Goal: Task Accomplishment & Management: Use online tool/utility

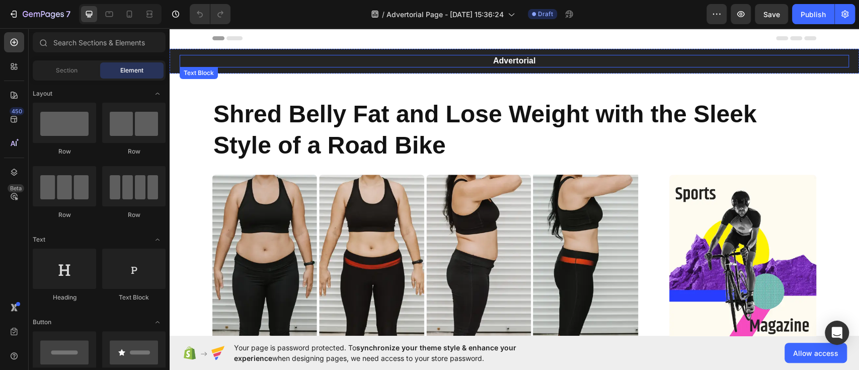
click at [497, 57] on p "Advertorial" at bounding box center [514, 61] width 667 height 11
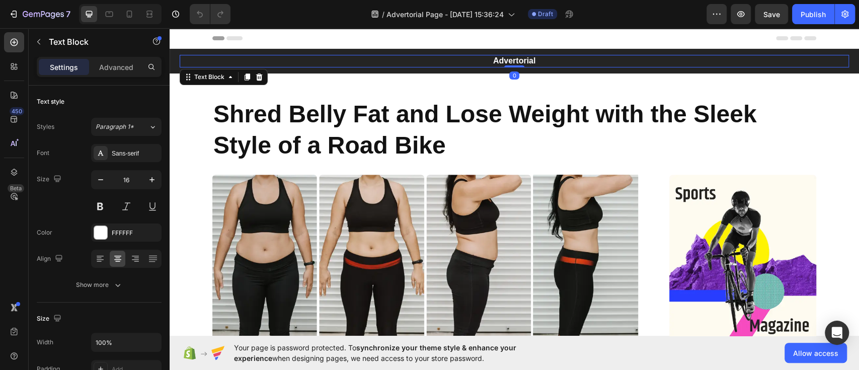
click at [431, 48] on div "Header" at bounding box center [514, 38] width 604 height 20
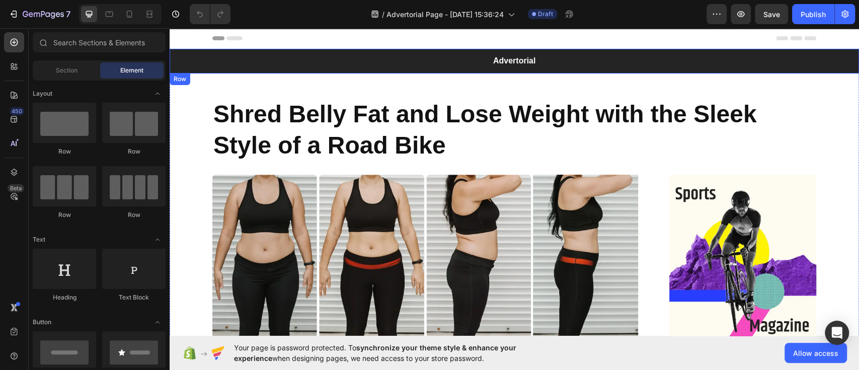
click at [178, 58] on div "Advertorial Text Block Row" at bounding box center [514, 61] width 689 height 25
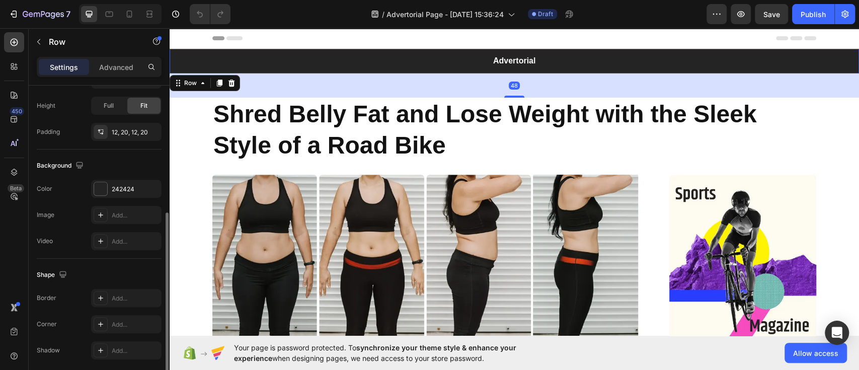
scroll to position [258, 0]
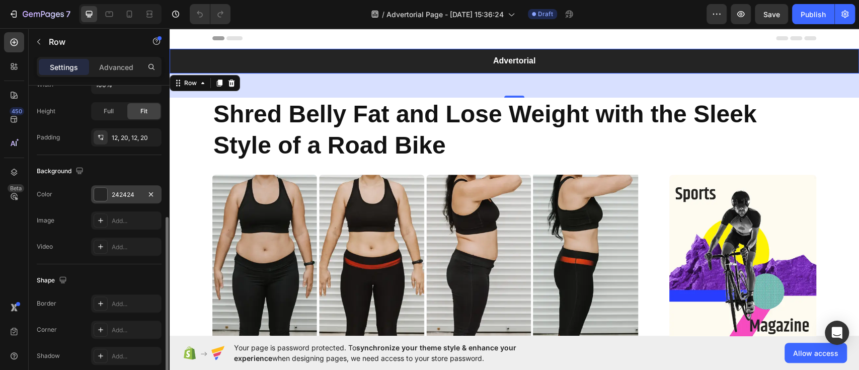
click at [143, 188] on div "242424" at bounding box center [126, 194] width 70 height 18
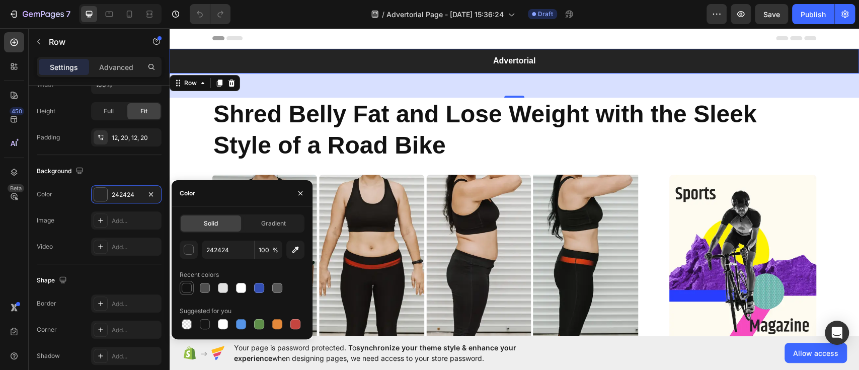
click at [189, 288] on div at bounding box center [187, 288] width 10 height 10
type input "121212"
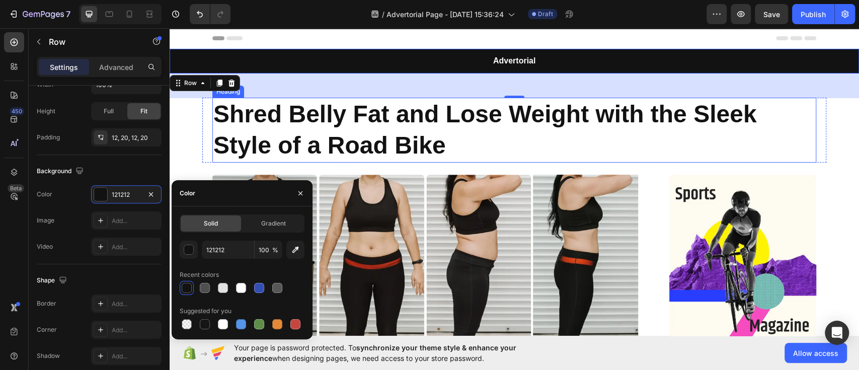
click at [608, 129] on h1 "Shred Belly Fat and Lose Weight with the Sleek Style of a Road Bike" at bounding box center [514, 130] width 604 height 65
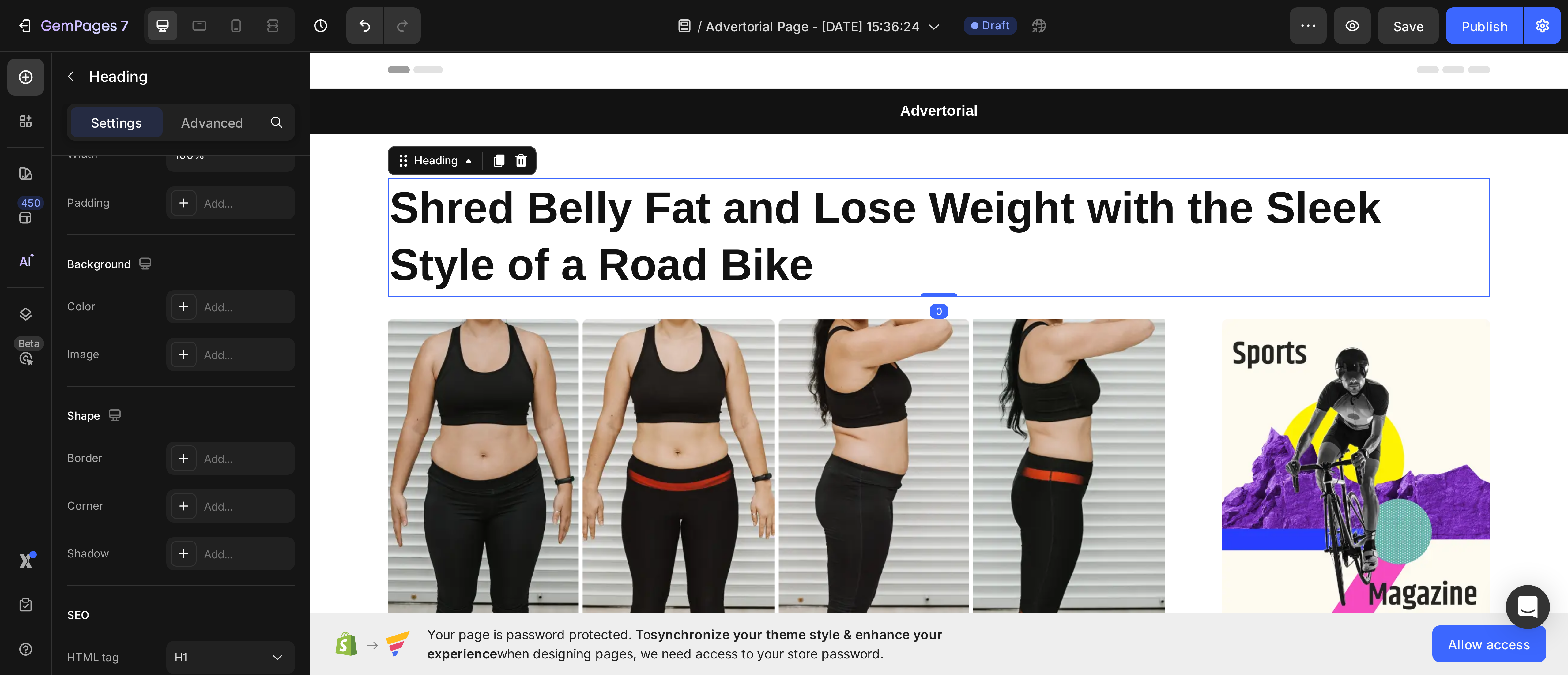
scroll to position [0, 0]
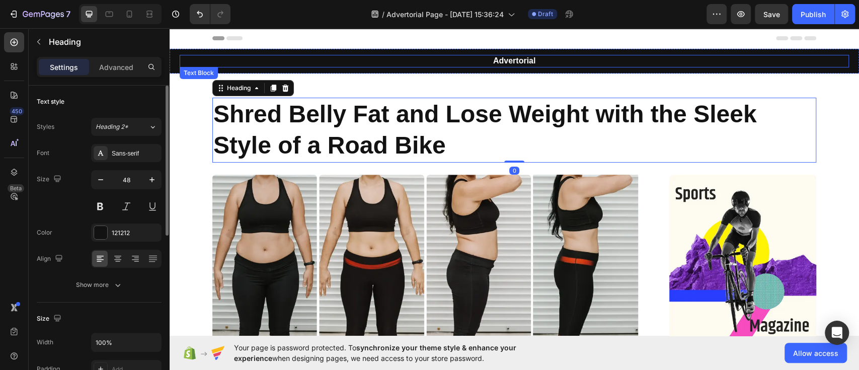
click at [512, 61] on p "Advertorial" at bounding box center [514, 61] width 667 height 11
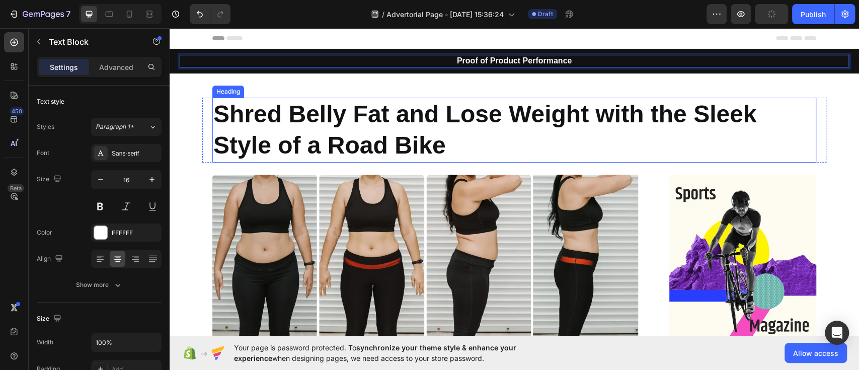
click at [465, 147] on h1 "Shred Belly Fat and Lose Weight with the Sleek Style of a Road Bike" at bounding box center [514, 130] width 604 height 65
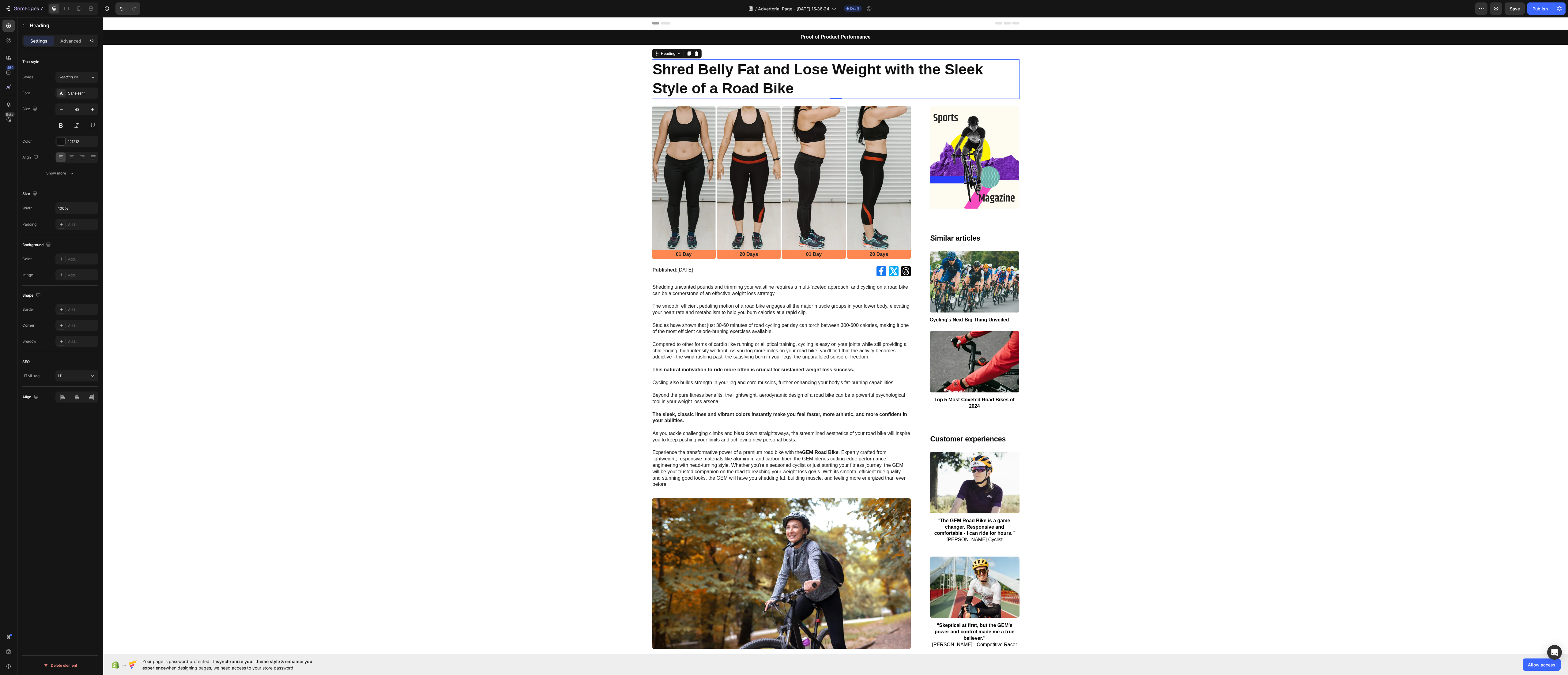
drag, startPoint x: 495, startPoint y: 18, endPoint x: 532, endPoint y: 332, distance: 316.2
click at [522, 225] on div "Proof of Product Performance Text Block Row Shred Belly Fat and Lose Weight wit…" at bounding box center [836, 537] width 1465 height 1016
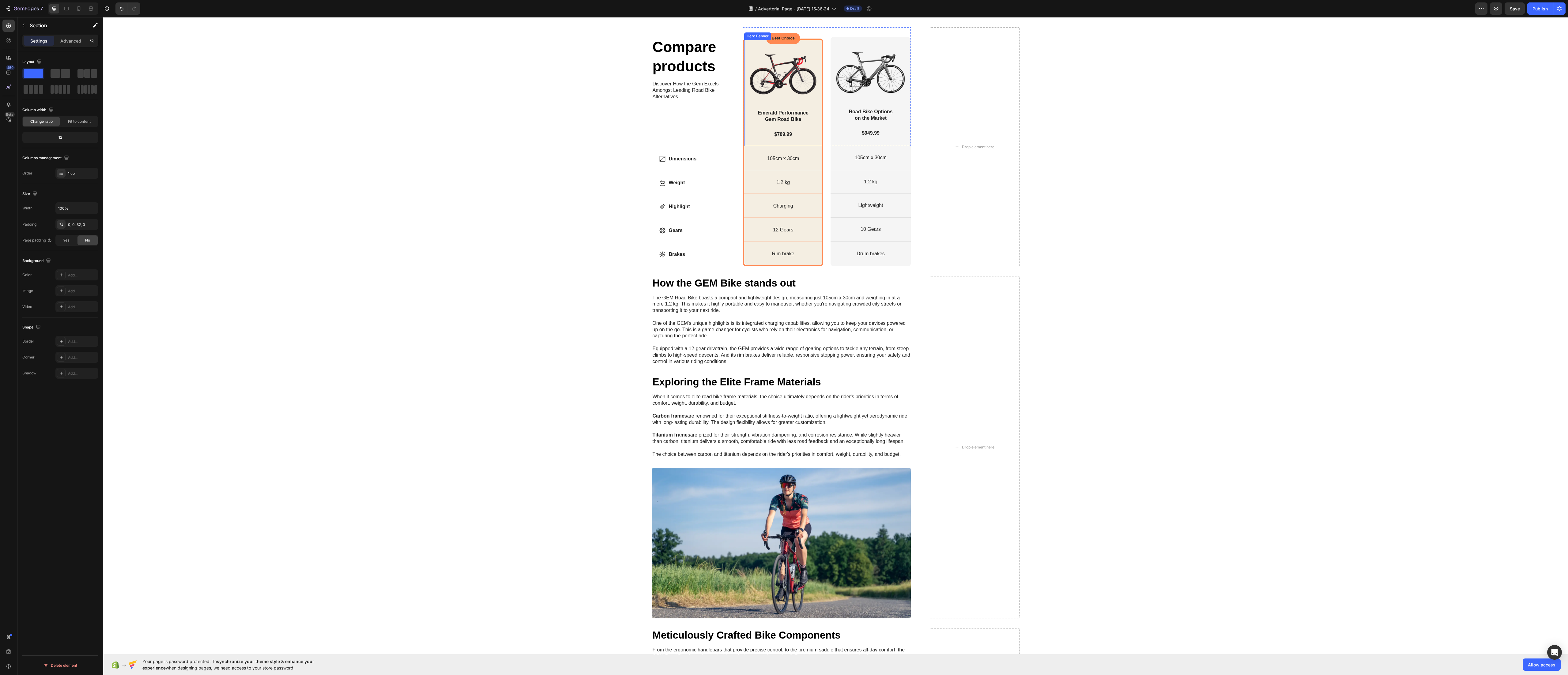
scroll to position [1029, 0]
click at [522, 114] on div "Compare products Heading Discover How the Gem Excels Amongst Leading Road Bike …" at bounding box center [836, 145] width 1452 height 239
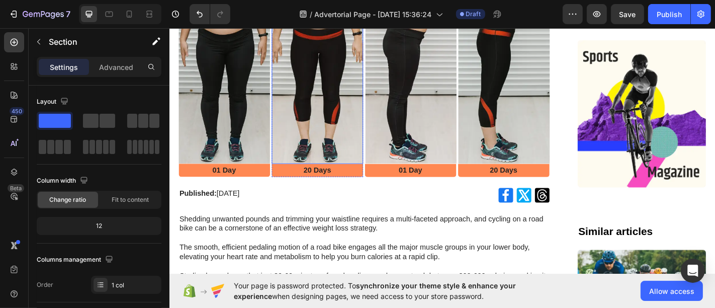
scroll to position [226, 0]
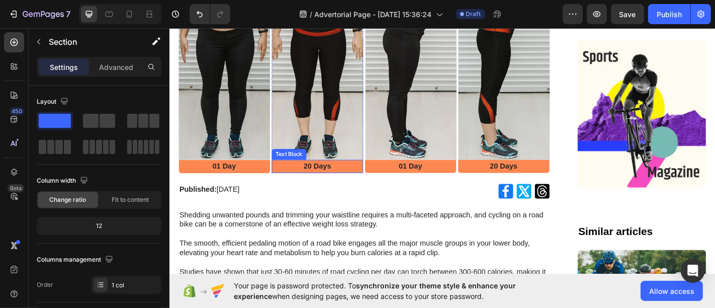
click at [320, 176] on p "20 Days" at bounding box center [332, 181] width 99 height 11
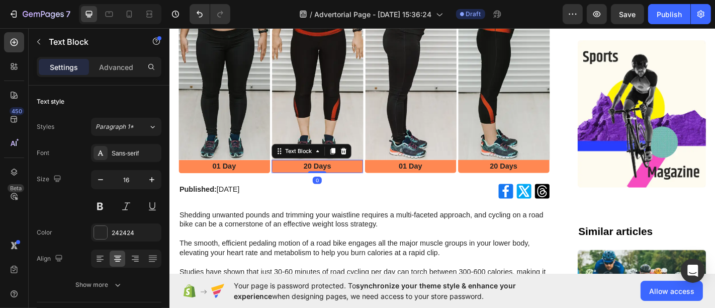
click at [319, 178] on p "20 Days" at bounding box center [332, 181] width 99 height 11
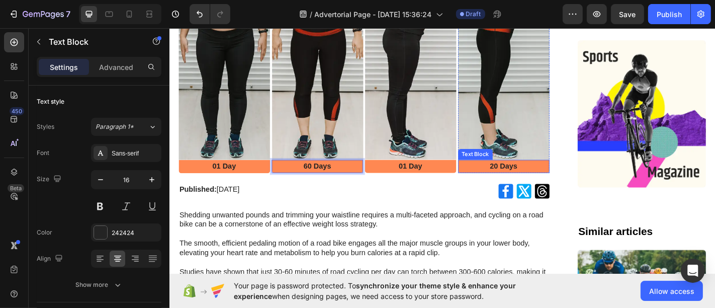
click at [524, 176] on p "20 Days" at bounding box center [539, 181] width 99 height 11
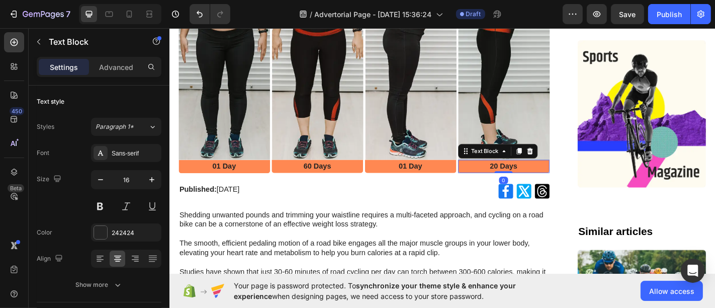
click at [524, 176] on p "20 Days" at bounding box center [539, 181] width 99 height 11
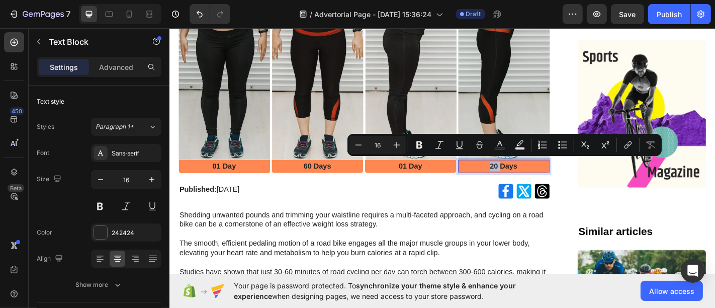
click at [520, 182] on p "20 Days" at bounding box center [539, 181] width 99 height 11
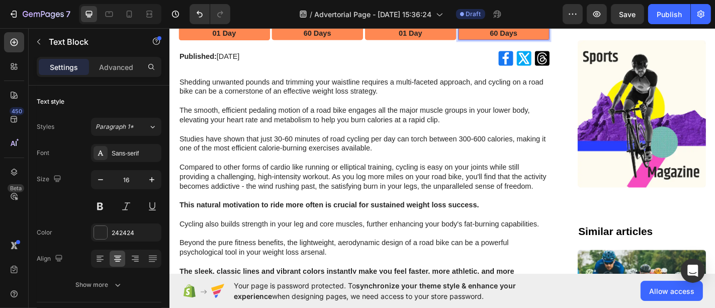
scroll to position [374, 0]
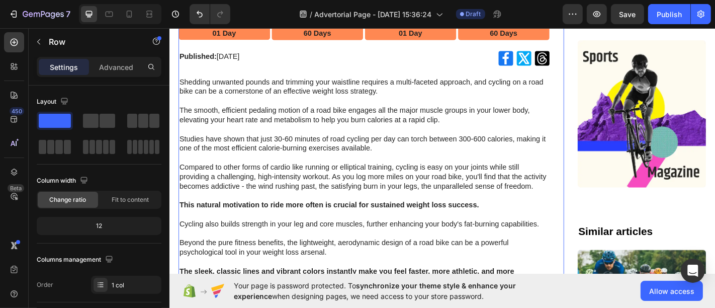
click at [313, 62] on div "Published: Monday, June 24, 2024 Text Block" at bounding box center [280, 61] width 203 height 16
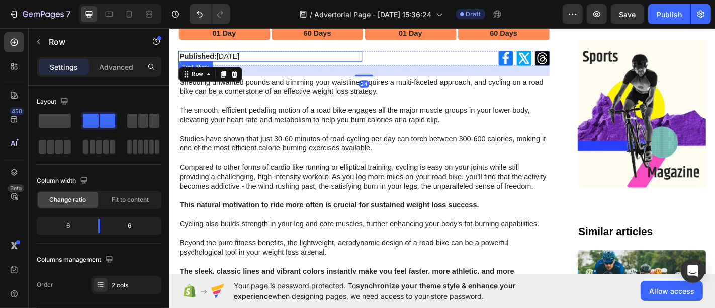
click at [310, 57] on p "Published: Monday, June 24, 2024" at bounding box center [280, 59] width 201 height 10
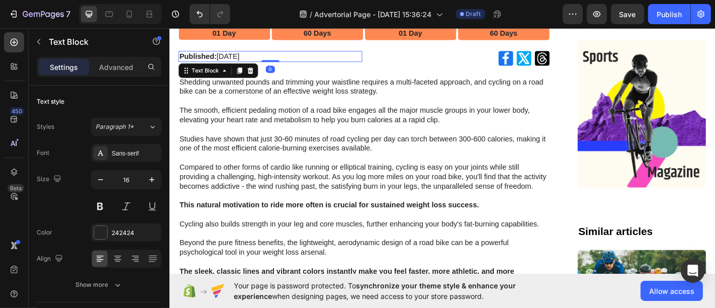
click at [310, 57] on p "Published: Monday, June 24, 2024" at bounding box center [280, 59] width 201 height 10
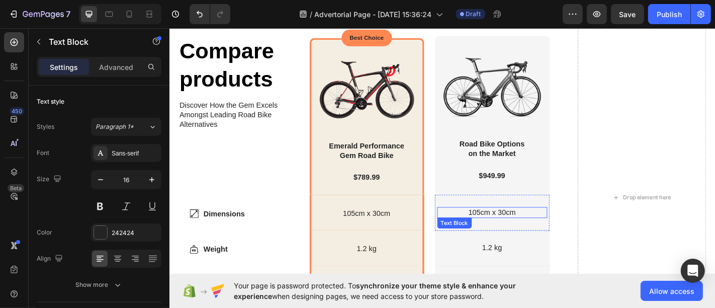
scroll to position [1958, 0]
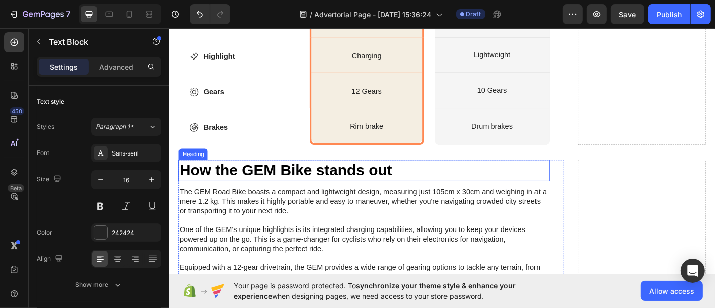
click at [383, 180] on h2 "How the GEM Bike stands out" at bounding box center [384, 186] width 411 height 24
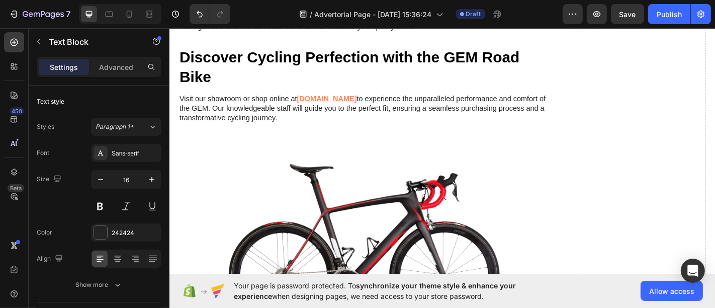
scroll to position [3264, 0]
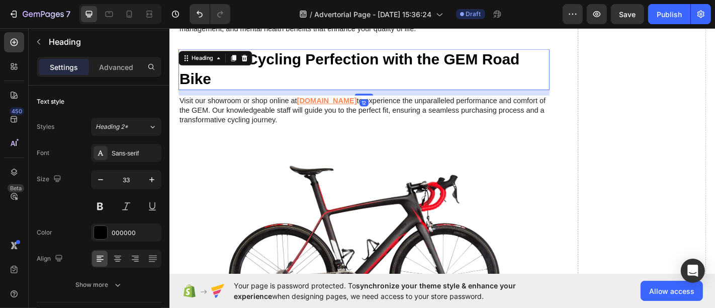
click at [475, 67] on h2 "Discover Cycling Perfection with the GEM Road Bike" at bounding box center [384, 73] width 411 height 45
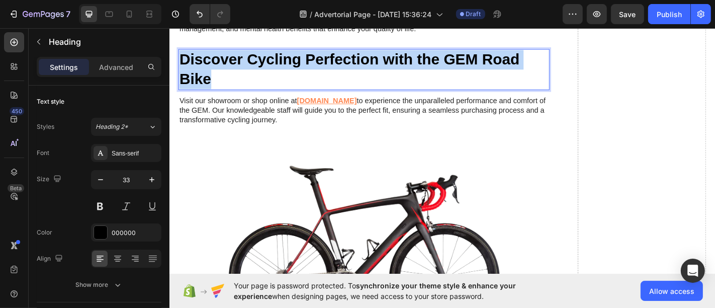
click at [475, 67] on p "Discover Cycling Perfection with the GEM Road Bike" at bounding box center [384, 73] width 409 height 43
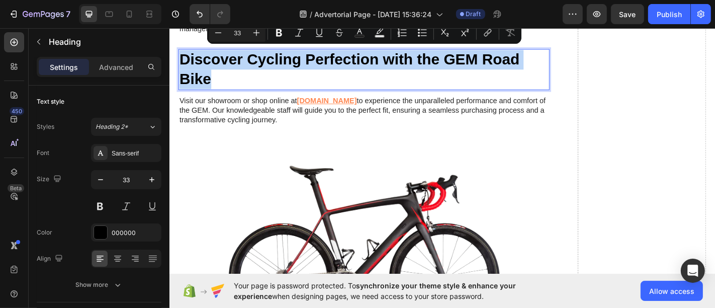
click at [453, 77] on p "Discover Cycling Perfection with the GEM Road Bike" at bounding box center [384, 73] width 409 height 43
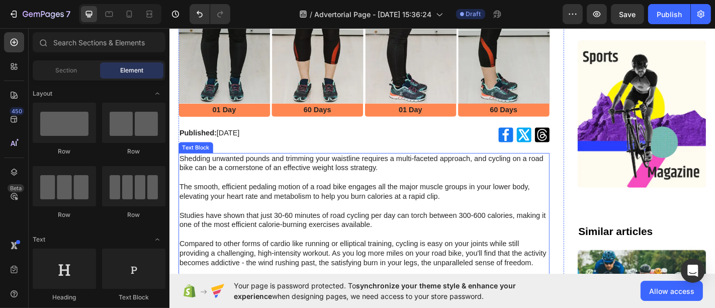
scroll to position [347, 0]
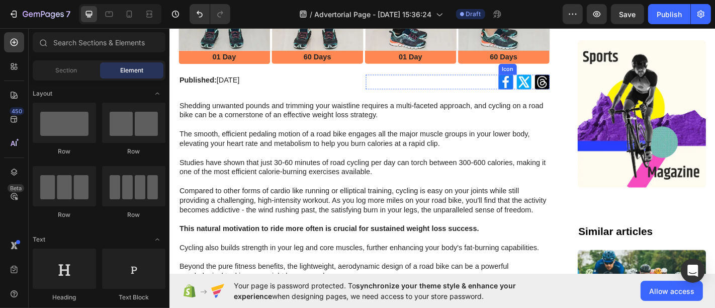
click at [536, 81] on icon at bounding box center [541, 88] width 16 height 16
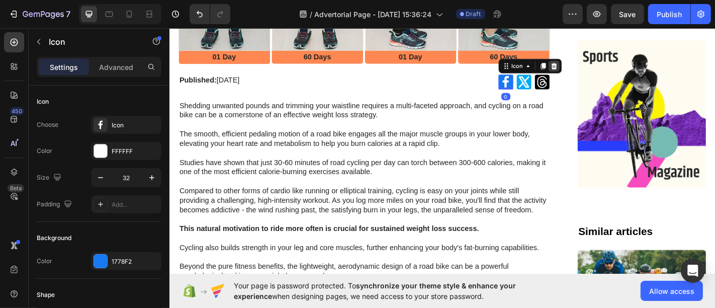
click at [591, 67] on icon at bounding box center [594, 70] width 7 height 7
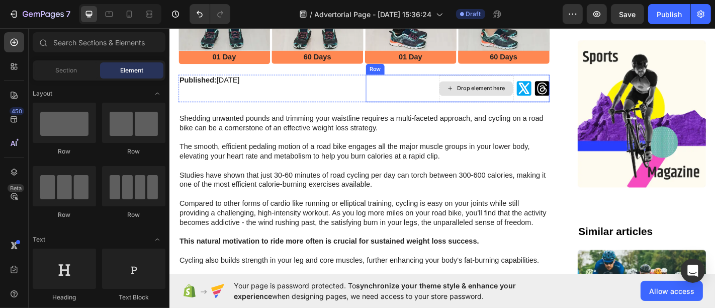
click at [530, 80] on div "Drop element here" at bounding box center [508, 95] width 83 height 30
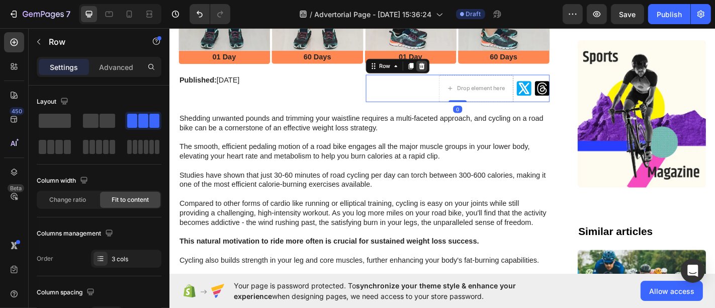
click at [447, 67] on icon at bounding box center [448, 70] width 7 height 7
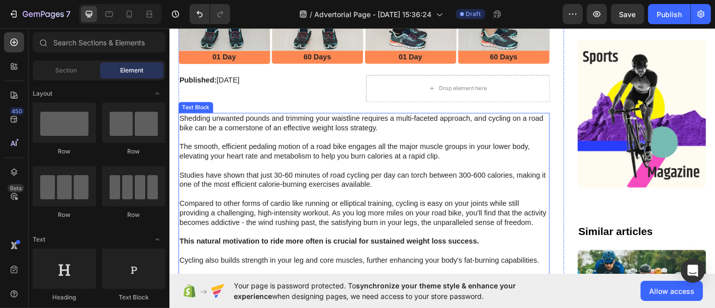
click at [328, 136] on p "Shedding unwanted pounds and trimming your waistline requires a multi-faceted a…" at bounding box center [384, 149] width 409 height 52
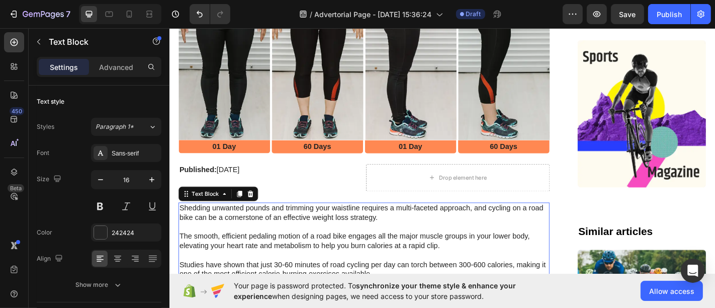
scroll to position [280, 0]
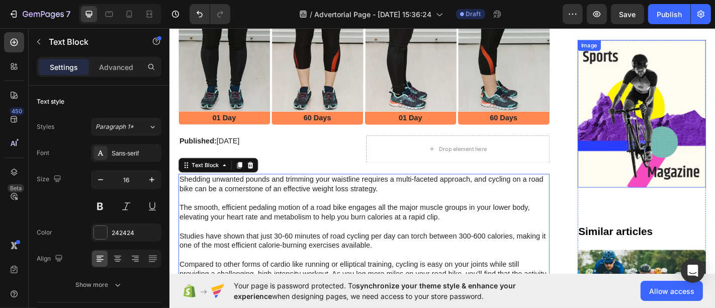
click at [647, 79] on img at bounding box center [692, 122] width 142 height 163
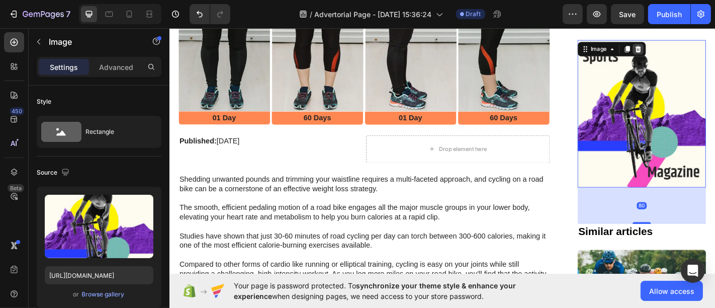
click at [684, 48] on icon at bounding box center [688, 51] width 8 height 8
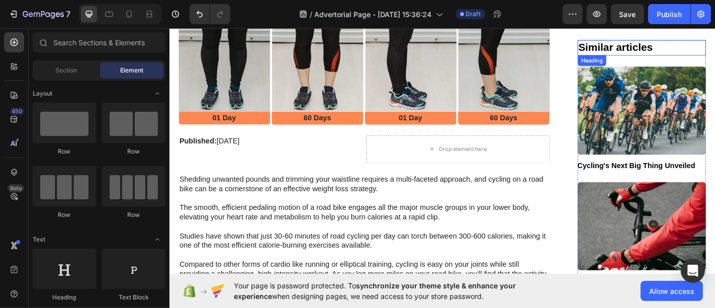
click at [677, 104] on img at bounding box center [692, 119] width 142 height 98
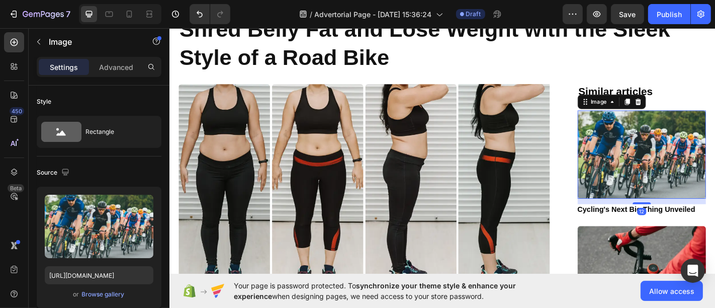
scroll to position [79, 0]
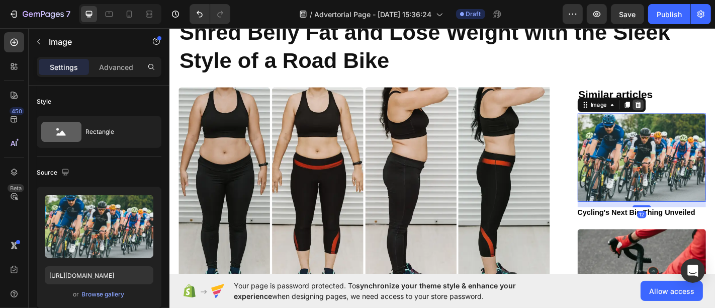
click at [684, 113] on icon at bounding box center [688, 113] width 8 height 8
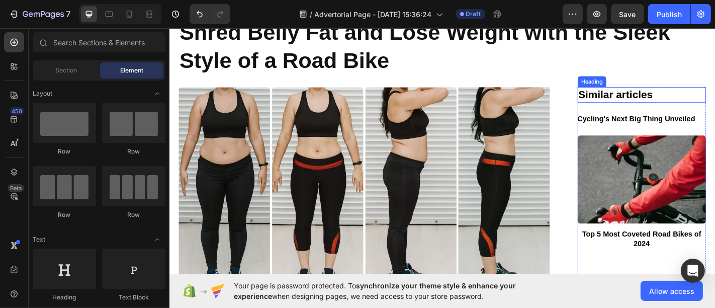
click at [675, 105] on h2 "Similar articles" at bounding box center [692, 102] width 142 height 17
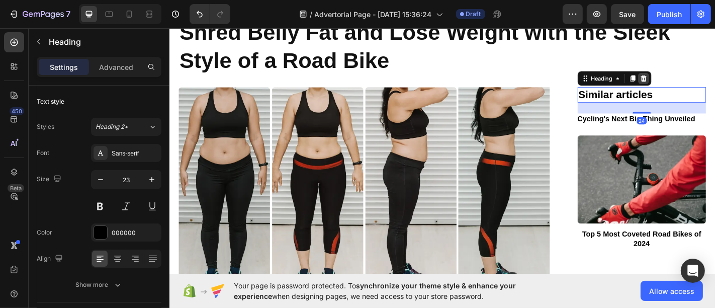
click at [690, 82] on icon at bounding box center [693, 83] width 7 height 7
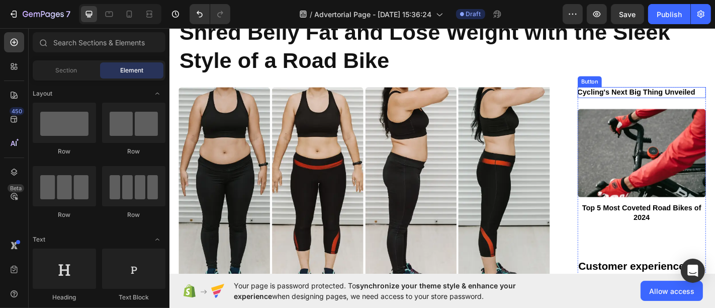
click at [623, 86] on div "Button" at bounding box center [634, 87] width 23 height 9
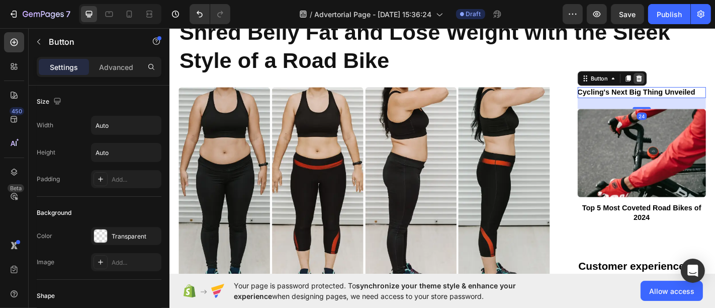
click at [685, 83] on icon at bounding box center [689, 84] width 8 height 8
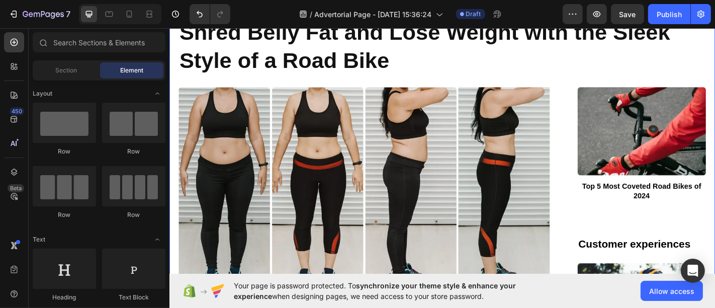
click at [622, 95] on img at bounding box center [692, 143] width 142 height 98
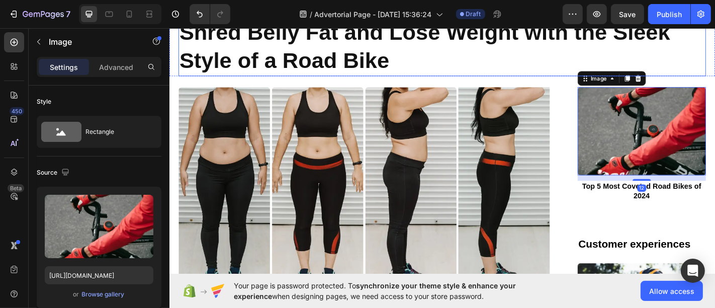
click at [682, 71] on h1 "Shred Belly Fat and Lose Weight with the Sleek Style of a Road Bike" at bounding box center [471, 49] width 584 height 65
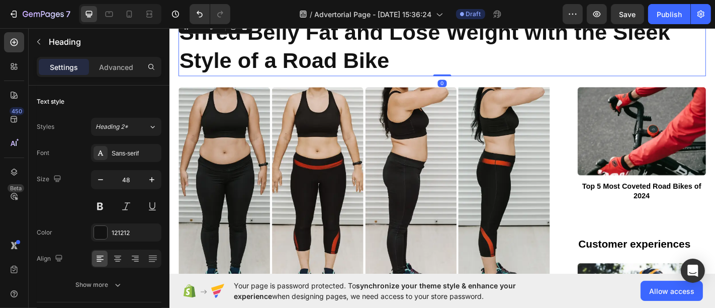
click at [672, 120] on img at bounding box center [692, 143] width 142 height 98
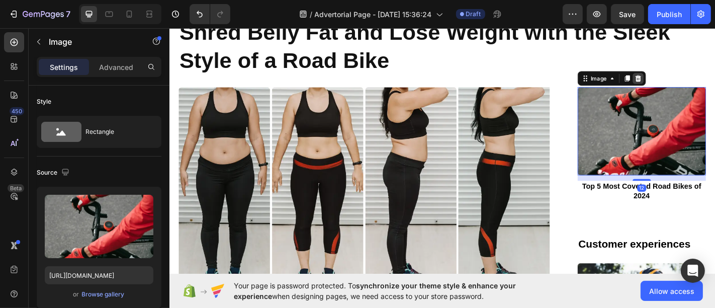
click at [684, 87] on icon at bounding box center [688, 84] width 8 height 8
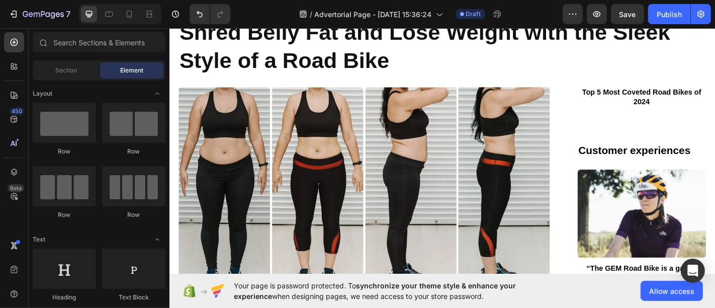
click at [659, 124] on div "Top 5 Most Coveted Road Bikes of 2024 Button" at bounding box center [692, 125] width 142 height 62
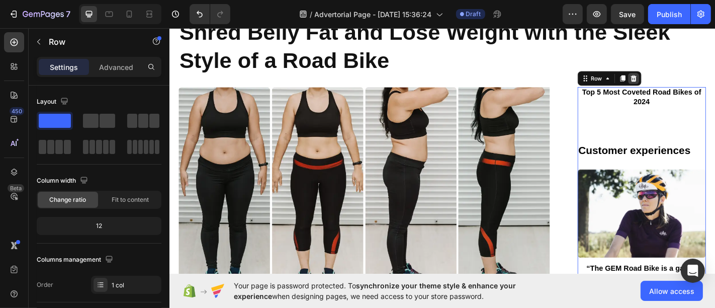
click at [679, 83] on icon at bounding box center [683, 84] width 8 height 8
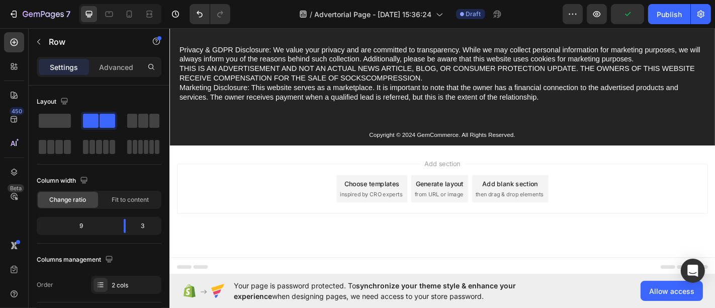
scroll to position [3821, 0]
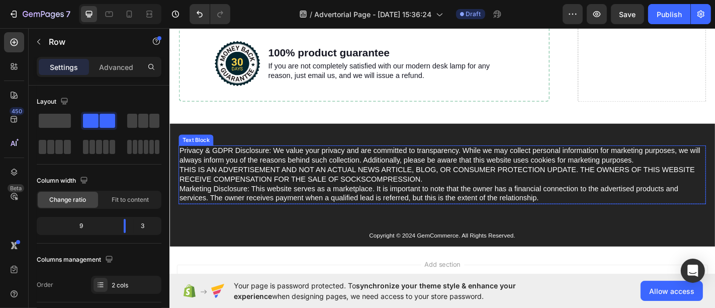
click at [347, 186] on p "Privacy & GDPR Disclosure: We value your privacy and are committed to transpare…" at bounding box center [471, 190] width 582 height 63
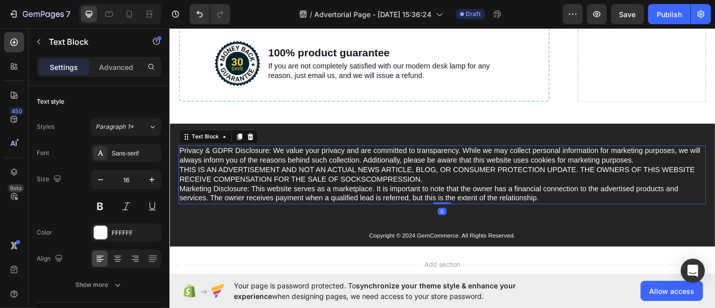
click at [379, 197] on p "Privacy & GDPR Disclosure: We value your privacy and are committed to transpare…" at bounding box center [471, 190] width 582 height 63
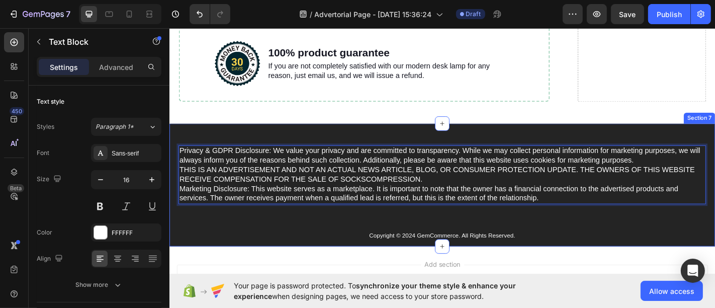
click at [314, 147] on div "Privacy & GDPR Disclosure: We value your privacy and are committed to transpare…" at bounding box center [471, 202] width 604 height 136
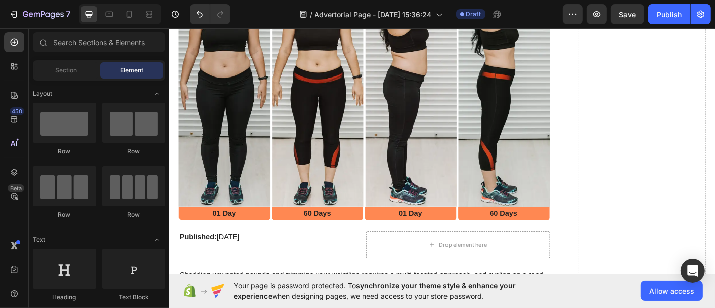
scroll to position [0, 0]
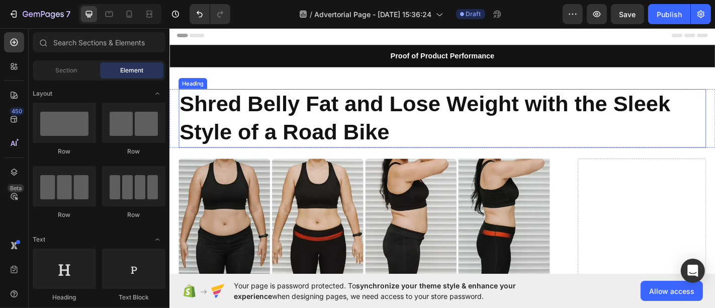
click at [335, 131] on h1 "Shred Belly Fat and Lose Weight with the Sleek Style of a Road Bike" at bounding box center [471, 128] width 584 height 65
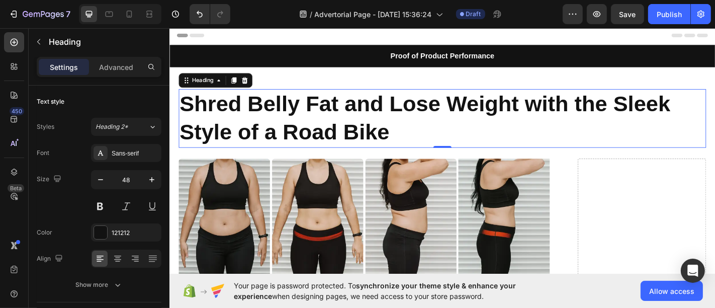
click at [335, 131] on h1 "Shred Belly Fat and Lose Weight with the Sleek Style of a Road Bike" at bounding box center [471, 128] width 584 height 65
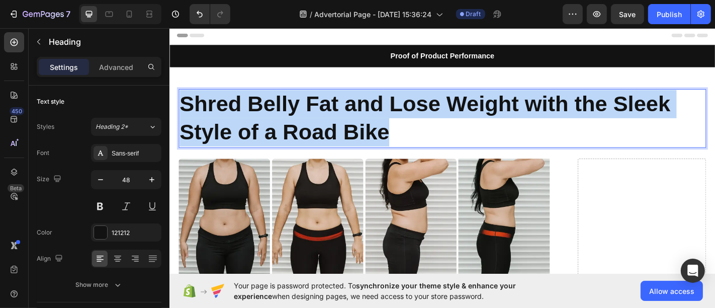
click at [335, 131] on p "Shred Belly Fat and Lose Weight with the Sleek Style of a Road Bike" at bounding box center [471, 128] width 582 height 63
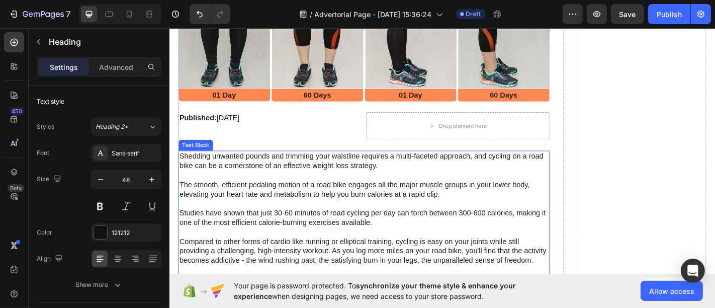
scroll to position [275, 0]
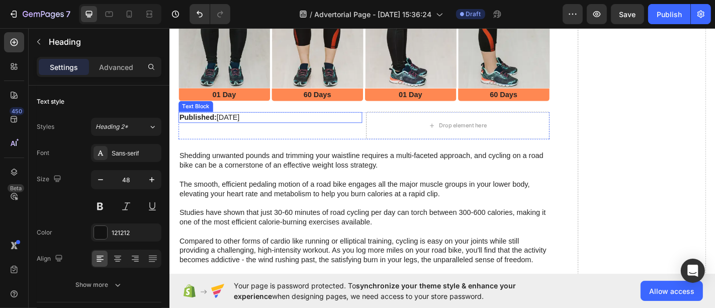
click at [305, 122] on p "Published: Monday, June 24, 2025" at bounding box center [280, 127] width 201 height 10
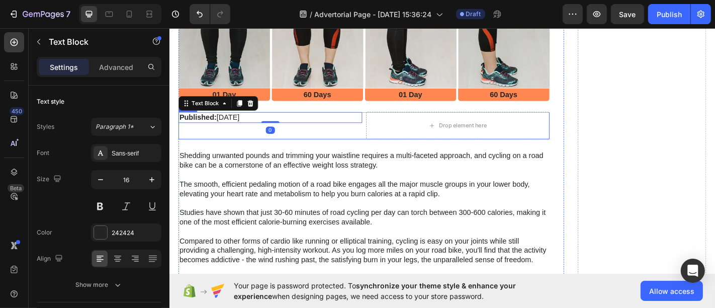
click at [319, 139] on div "Published: Monday, June 24, 2025 Text Block 0" at bounding box center [280, 136] width 203 height 30
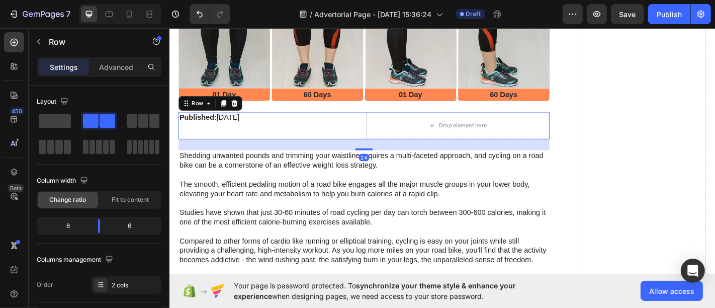
click at [314, 136] on div "Published: Monday, June 24, 2025 Text Block" at bounding box center [280, 136] width 203 height 30
click at [316, 122] on p "Published: Monday, June 24, 2025" at bounding box center [280, 127] width 201 height 10
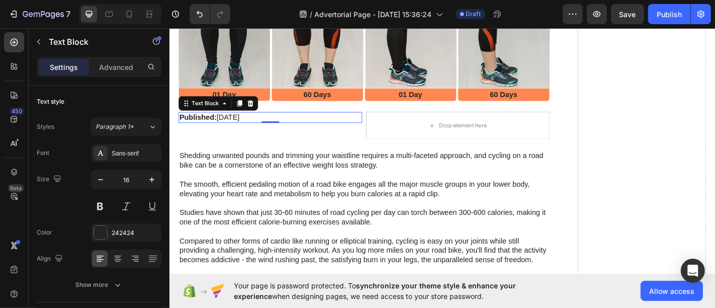
click at [316, 122] on p "Published: Monday, June 24, 2025" at bounding box center [280, 127] width 201 height 10
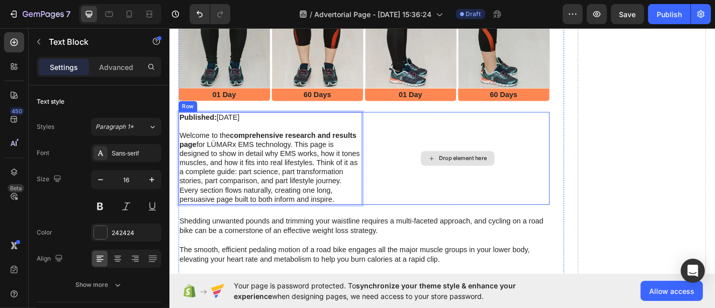
click at [454, 137] on div "Drop element here" at bounding box center [487, 172] width 203 height 103
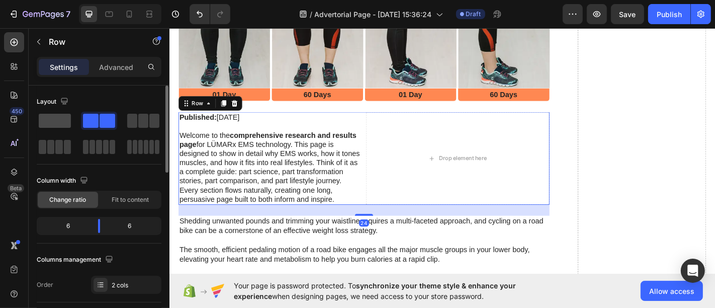
click at [63, 118] on span at bounding box center [55, 121] width 32 height 14
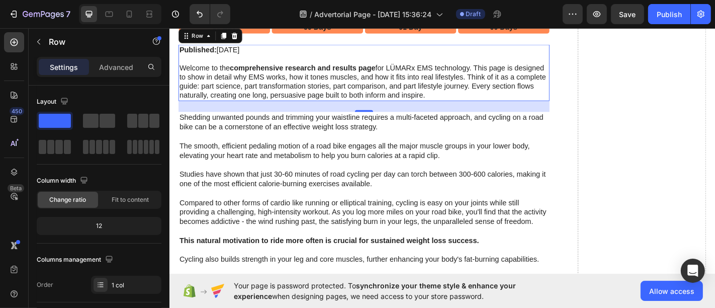
scroll to position [350, 0]
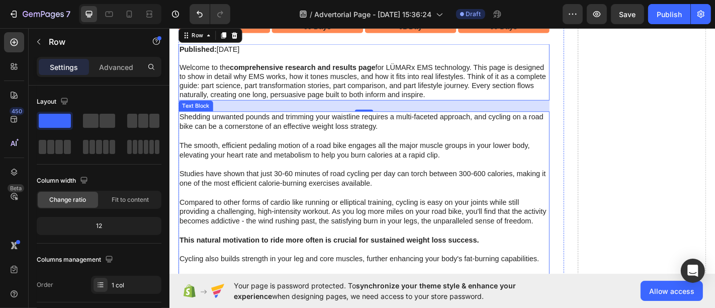
click at [209, 136] on p "Shedding unwanted pounds and trimming your waistline requires a multi-faceted a…" at bounding box center [384, 147] width 409 height 52
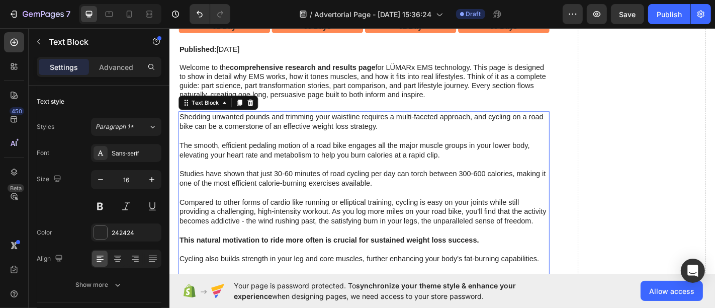
click at [179, 120] on div "Shedding unwanted pounds and trimming your waistline requires a multi-faceted a…" at bounding box center [384, 288] width 411 height 337
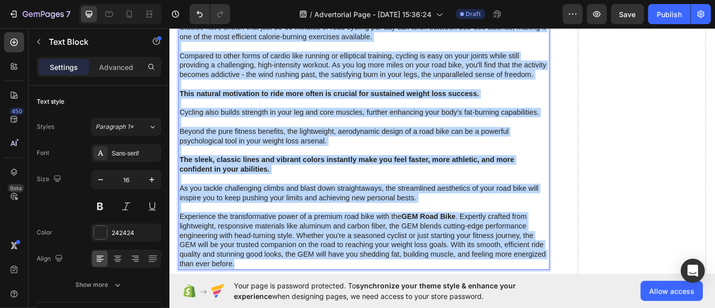
scroll to position [620, 0]
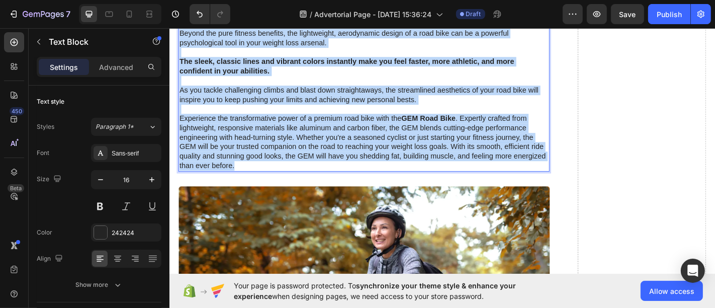
drag, startPoint x: 180, startPoint y: 122, endPoint x: 366, endPoint y: 182, distance: 195.7
click at [366, 182] on div "Shedding unwanted pounds and trimming your waistline requires a multi-faceted a…" at bounding box center [384, 18] width 411 height 337
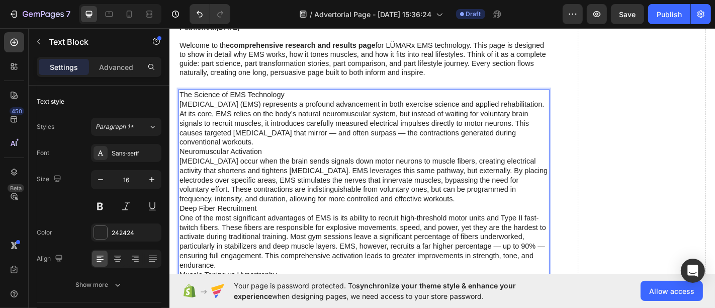
scroll to position [375, 0]
click at [284, 159] on p "Neuromuscular Activation" at bounding box center [384, 164] width 409 height 11
click at [183, 159] on p "Neuromuscular Activation" at bounding box center [384, 164] width 409 height 11
click at [180, 159] on p "Neuromuscular Activation" at bounding box center [384, 164] width 409 height 11
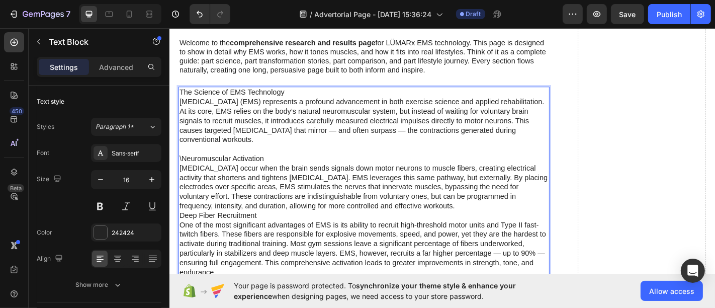
scroll to position [376, 0]
click at [276, 231] on p "Deep Fiber Recruitment" at bounding box center [384, 236] width 409 height 11
click at [180, 231] on p "Deep Fiber Recruitment" at bounding box center [384, 236] width 409 height 11
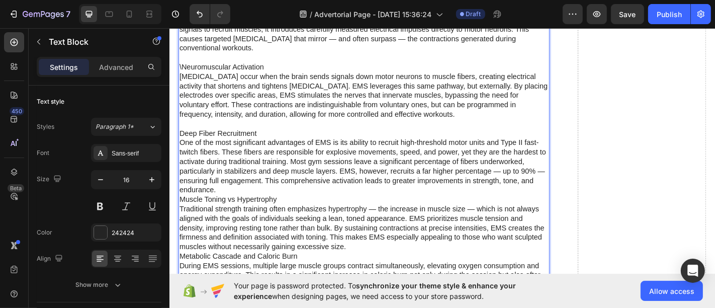
scroll to position [479, 0]
click at [182, 213] on p "Muscle Toning vs Hypertrophy" at bounding box center [384, 216] width 409 height 11
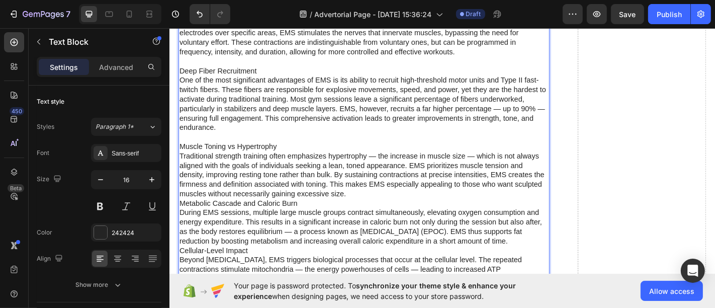
scroll to position [564, 0]
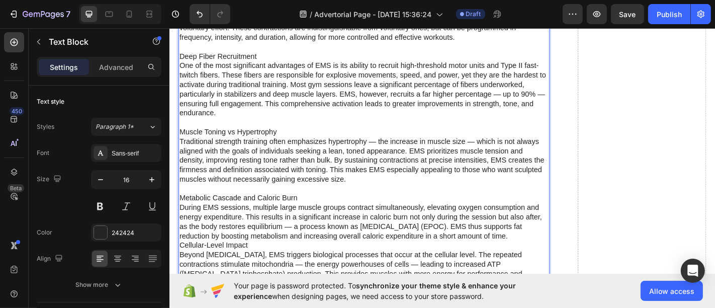
scroll to position [611, 0]
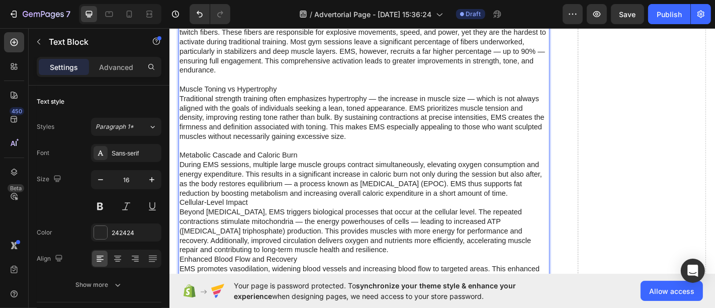
click at [180, 226] on p "Cellular-Level Impact" at bounding box center [384, 221] width 409 height 11
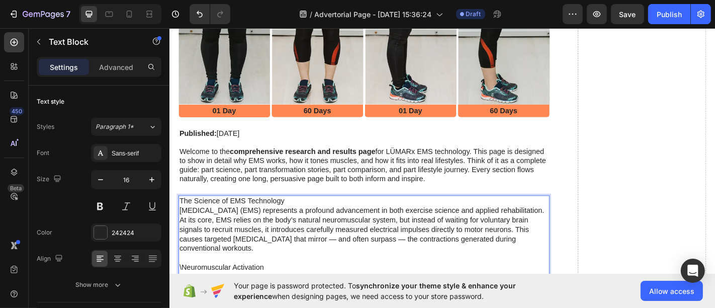
scroll to position [259, 0]
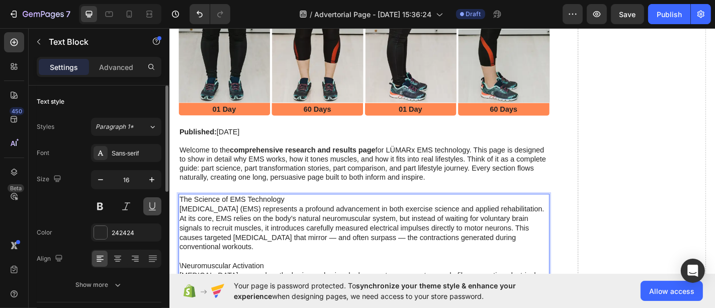
click at [161, 212] on button at bounding box center [152, 206] width 18 height 18
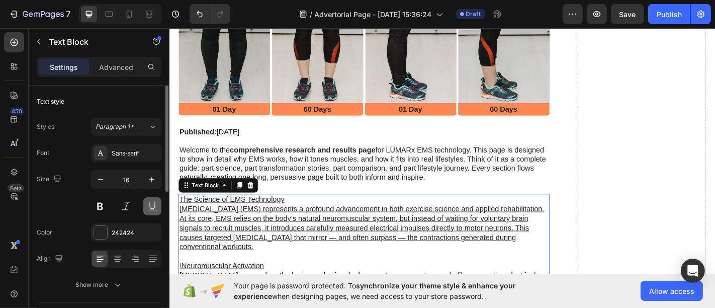
click at [157, 212] on button at bounding box center [152, 206] width 18 height 18
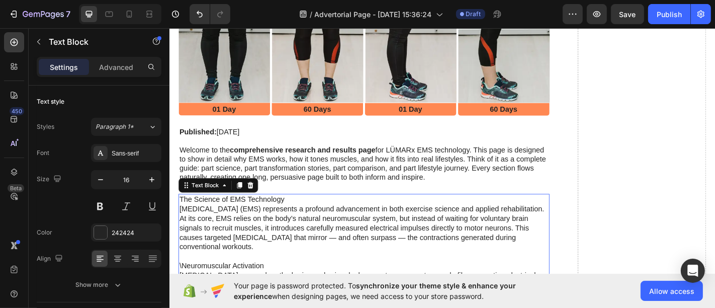
click at [180, 212] on p "The Science of EMS Technology" at bounding box center [384, 217] width 409 height 11
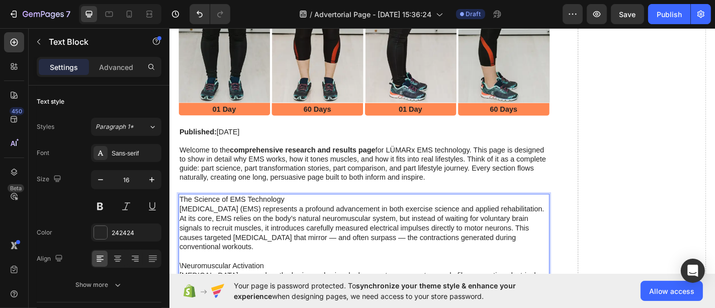
click at [182, 213] on p "The Science of EMS Technology" at bounding box center [384, 217] width 409 height 11
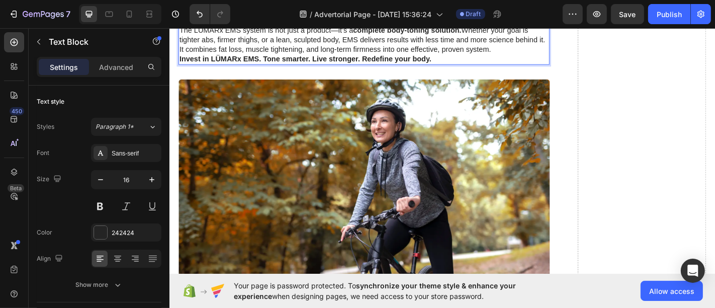
scroll to position [2110, 0]
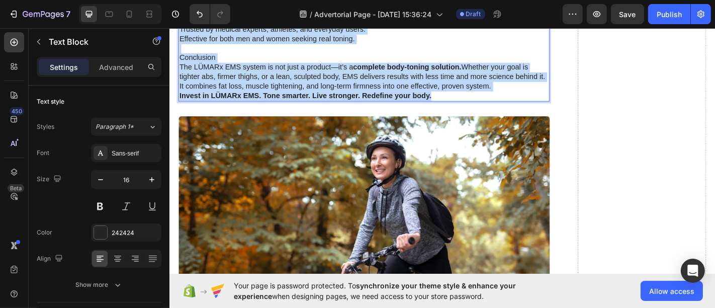
drag, startPoint x: 182, startPoint y: 213, endPoint x: 479, endPoint y: 117, distance: 312.6
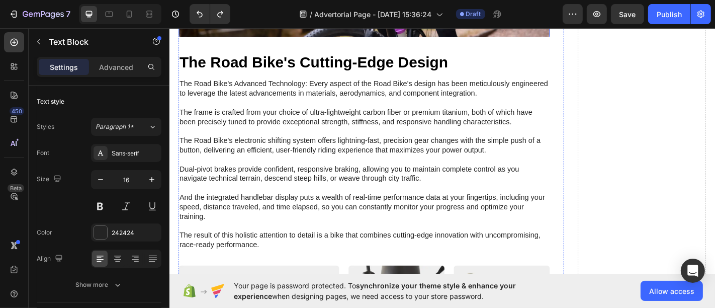
scroll to position [2437, 0]
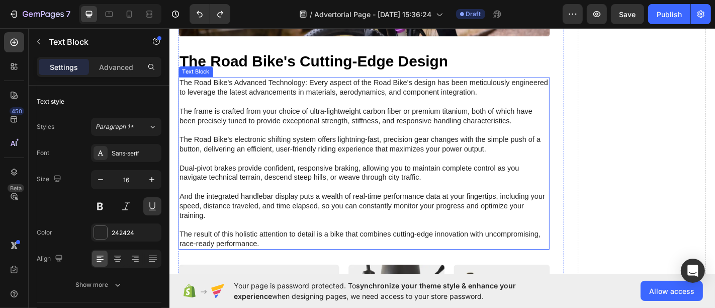
click at [301, 158] on p "The Road Bike's Advanced Technology: Every aspect of the Road Bike's design has…" at bounding box center [384, 178] width 409 height 188
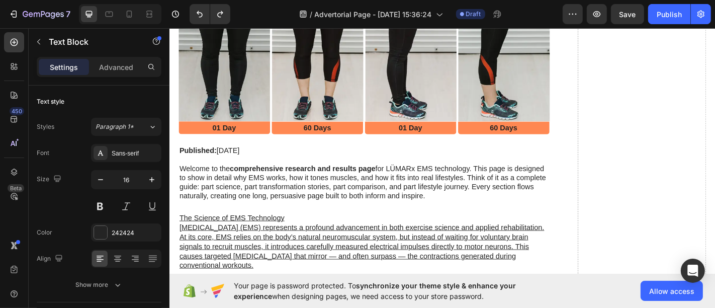
scroll to position [235, 0]
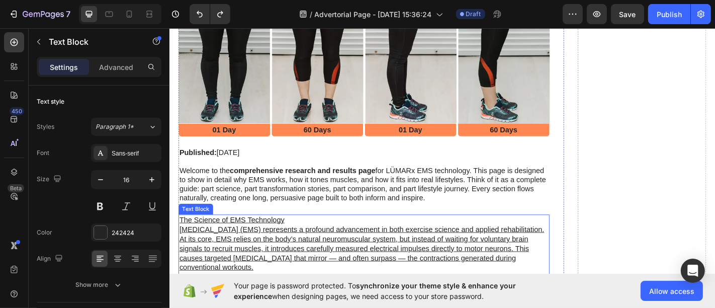
click at [306, 235] on p "The Science of EMS Technology" at bounding box center [384, 240] width 409 height 11
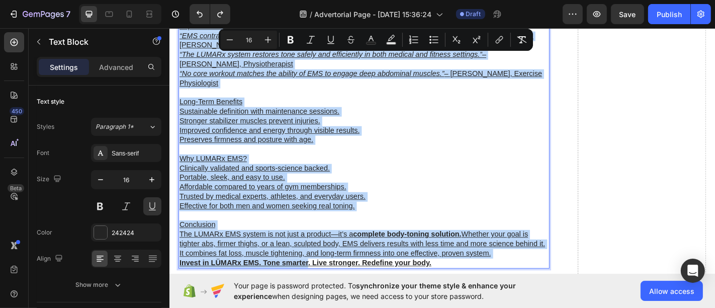
scroll to position [2170, 0]
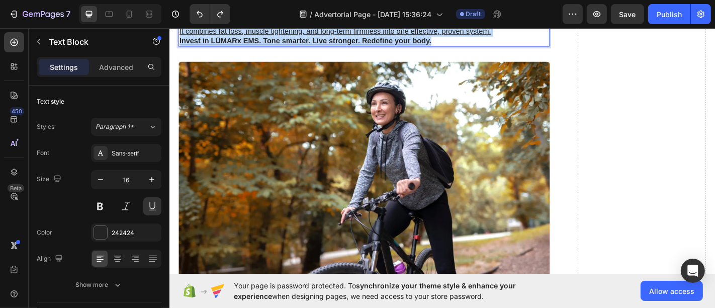
drag, startPoint x: 181, startPoint y: 236, endPoint x: 466, endPoint y: 56, distance: 337.8
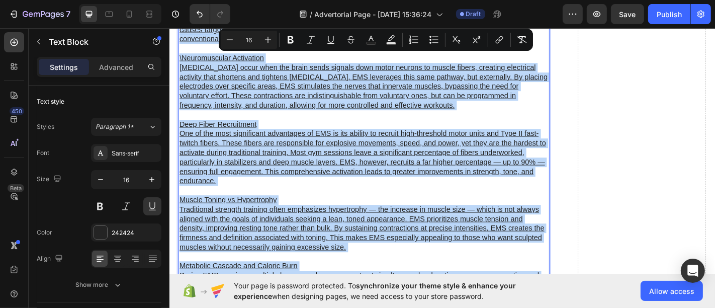
scroll to position [454, 0]
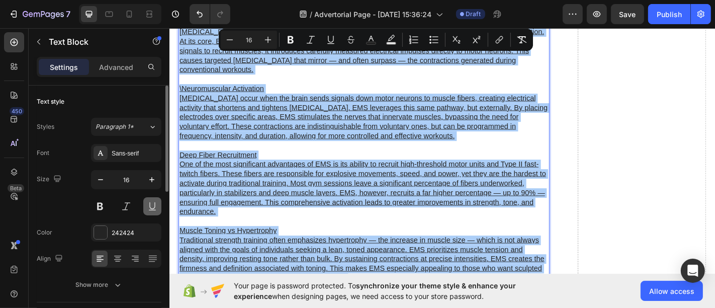
click at [150, 208] on button at bounding box center [152, 206] width 18 height 18
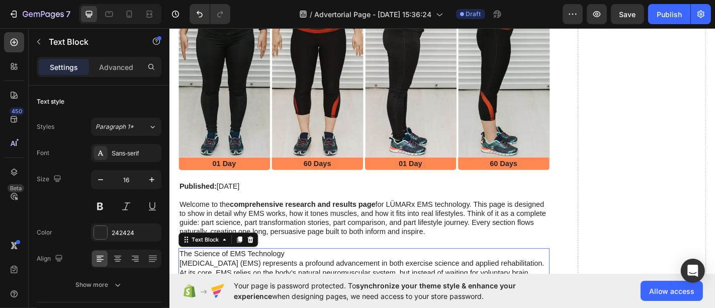
scroll to position [237, 0]
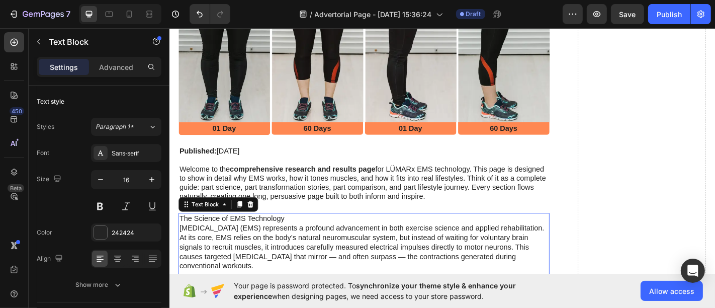
click at [180, 234] on p "The Science of EMS Technology" at bounding box center [384, 239] width 409 height 11
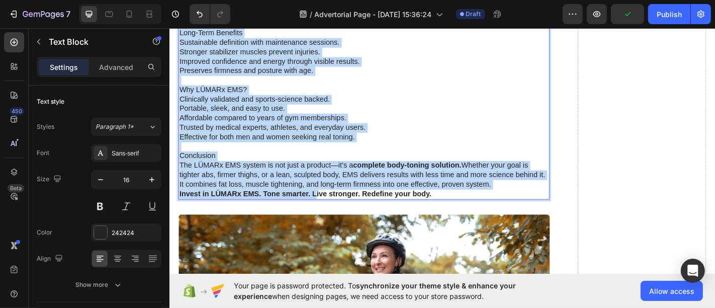
scroll to position [2148, 0]
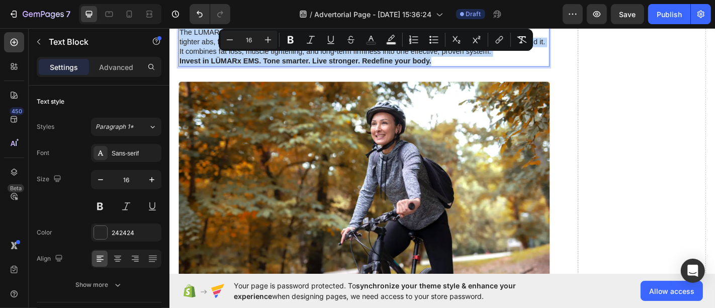
drag, startPoint x: 180, startPoint y: 234, endPoint x: 460, endPoint y: 80, distance: 319.5
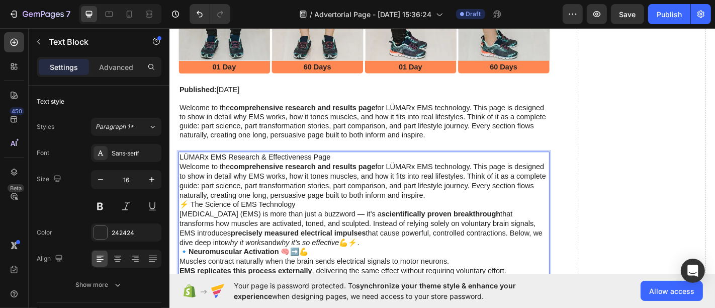
scroll to position [306, 0]
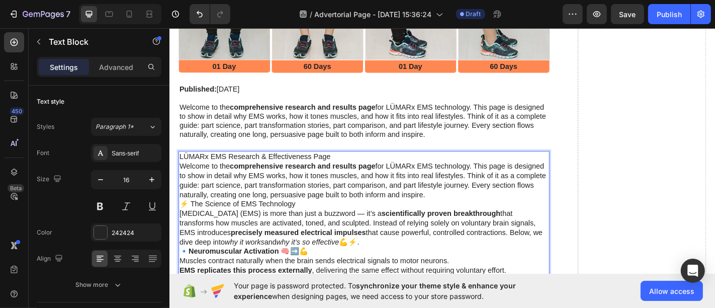
click at [333, 188] on p "Welcome to the comprehensive research and results page for LÜMARx EMS technolog…" at bounding box center [384, 197] width 409 height 42
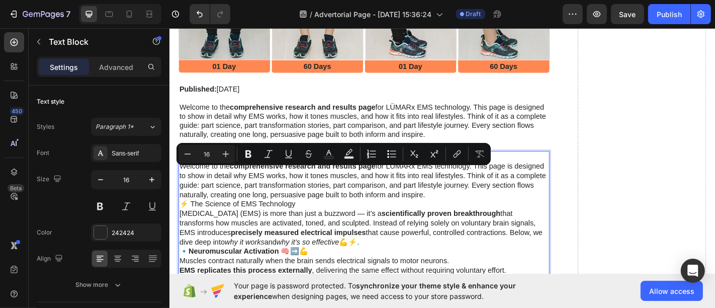
click at [304, 209] on p "Welcome to the comprehensive research and results page for LÜMARx EMS technolog…" at bounding box center [384, 197] width 409 height 42
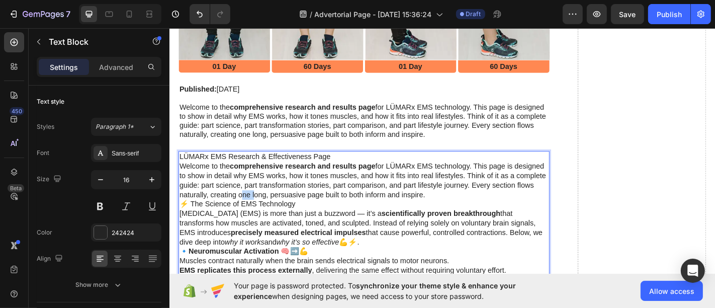
click at [304, 209] on p "Welcome to the comprehensive research and results page for LÜMARx EMS technolog…" at bounding box center [384, 197] width 409 height 42
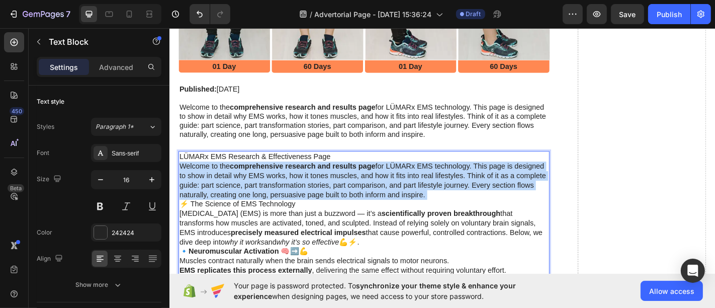
click at [304, 209] on p "Welcome to the comprehensive research and results page for LÜMARx EMS technolog…" at bounding box center [384, 197] width 409 height 42
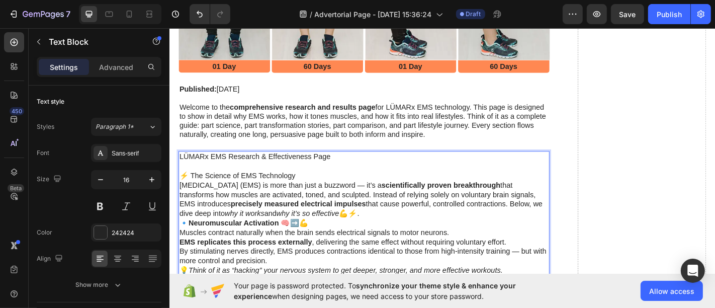
click at [437, 227] on p "Electrical Muscle Stimulation (EMS) is more than just a buzzword — it’s a scien…" at bounding box center [384, 218] width 409 height 42
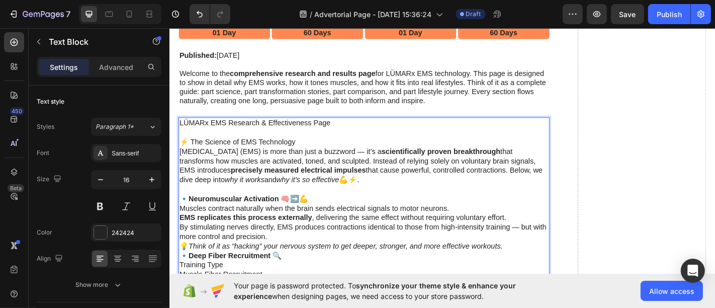
scroll to position [345, 0]
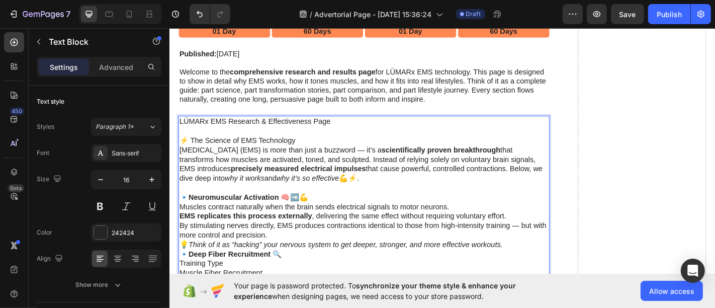
click at [487, 221] on p "Muscles contract naturally when the brain sends electrical signals to motor neu…" at bounding box center [384, 226] width 409 height 11
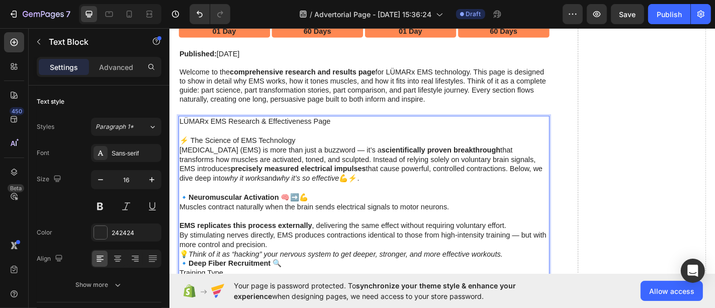
scroll to position [428, 0]
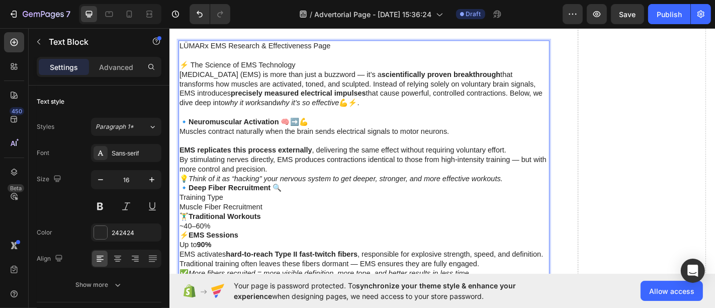
click at [380, 176] on p "By stimulating nerves directly, EMS produces contractions identical to those fr…" at bounding box center [384, 179] width 409 height 21
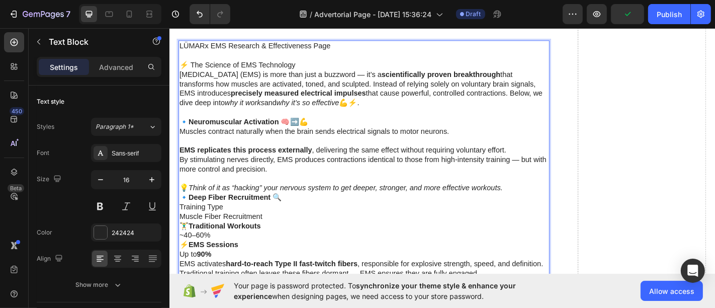
click at [180, 222] on p "Training Type" at bounding box center [384, 226] width 409 height 11
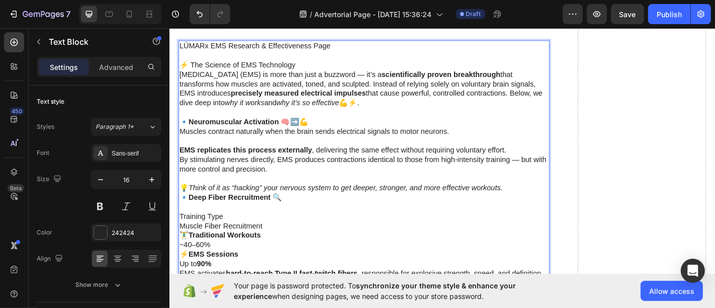
scroll to position [531, 0]
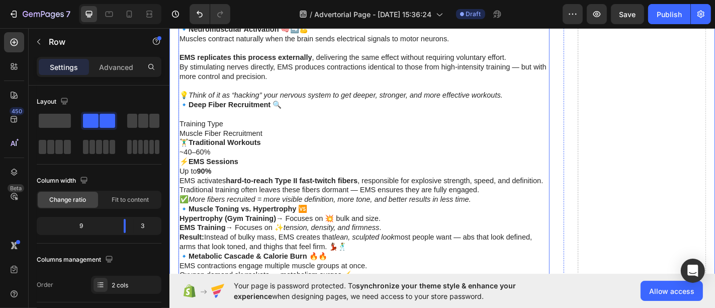
click at [181, 192] on p "EMS activates hard-to-reach Type II fast-twitch fibers , responsible for explos…" at bounding box center [384, 197] width 409 height 11
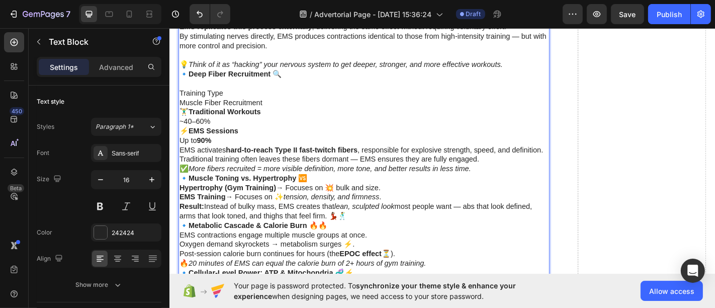
scroll to position [569, 0]
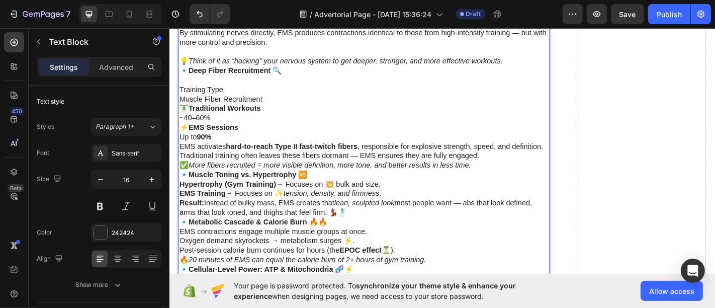
click at [182, 154] on p "EMS activates hard-to-reach Type II fast-twitch fibers , responsible for explos…" at bounding box center [384, 159] width 409 height 11
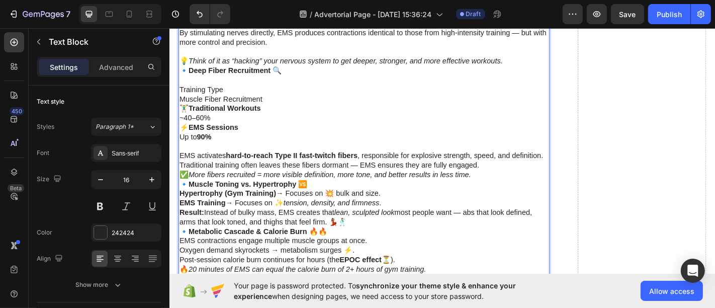
click at [181, 185] on p "Traditional training often leaves these fibers dormant — EMS ensures they are f…" at bounding box center [384, 180] width 409 height 11
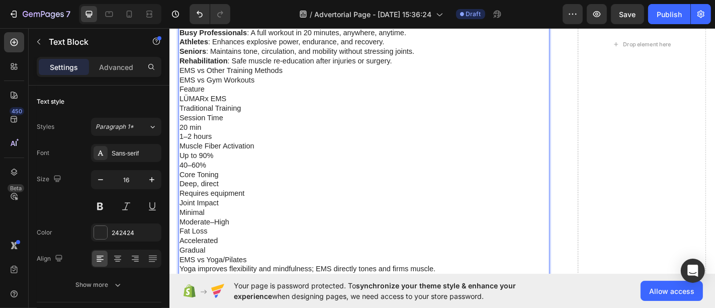
scroll to position [1823, 0]
click at [181, 113] on p "LÜMARx EMS" at bounding box center [384, 108] width 409 height 11
click at [181, 123] on p "Traditional Training" at bounding box center [384, 118] width 409 height 11
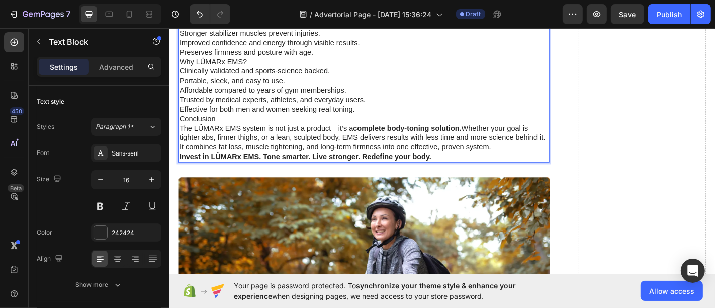
scroll to position [2467, 0]
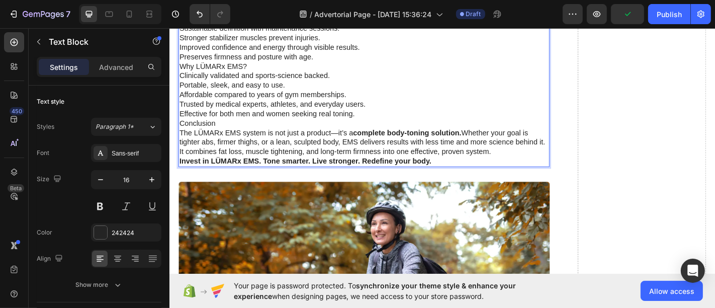
click at [466, 181] on p "Invest in LÜMARx EMS. Tone smarter. Live stronger. Redefine your body." at bounding box center [384, 175] width 409 height 11
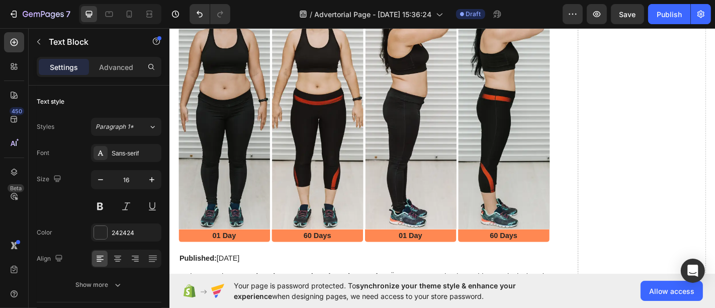
scroll to position [378, 0]
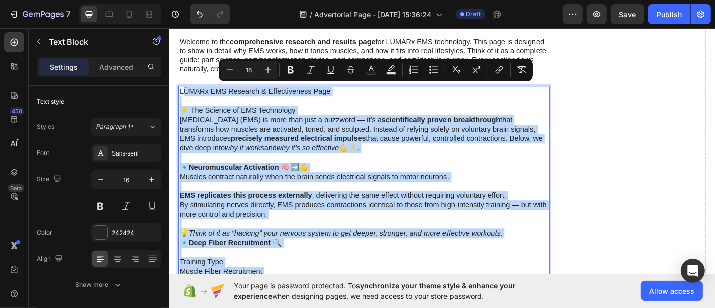
drag, startPoint x: 466, startPoint y: 182, endPoint x: 182, endPoint y: 95, distance: 296.7
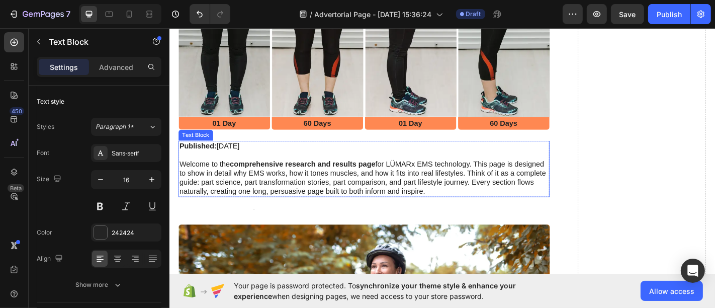
scroll to position [243, 0]
click at [209, 169] on p at bounding box center [384, 169] width 409 height 10
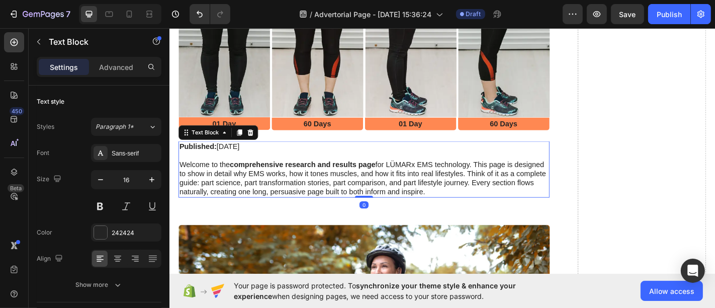
click at [508, 209] on p "Welcome to the comprehensive research and results page for LÜMARx EMS technolog…" at bounding box center [384, 194] width 409 height 40
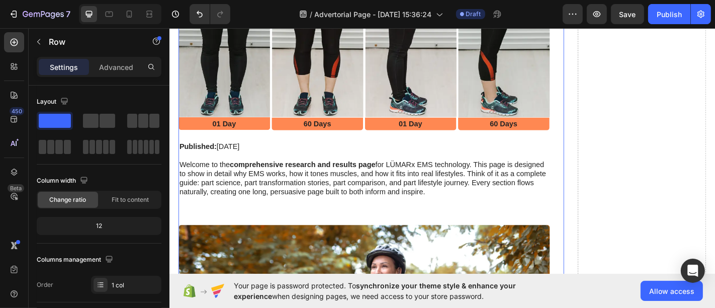
click at [521, 206] on p "Welcome to the comprehensive research and results page for LÜMARx EMS technolog…" at bounding box center [384, 194] width 409 height 40
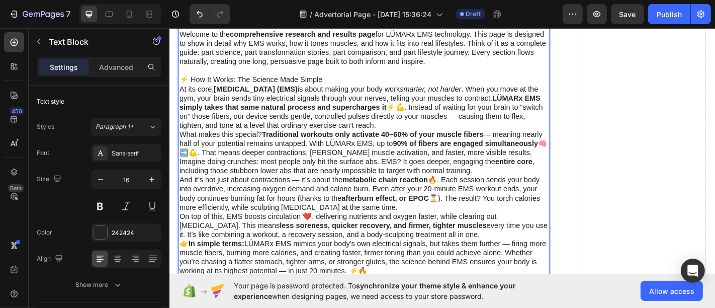
scroll to position [386, 0]
click at [180, 140] on div "Published: Monday, June 24, 2025 Welcome to the comprehensive research and resu…" at bounding box center [384, 156] width 411 height 294
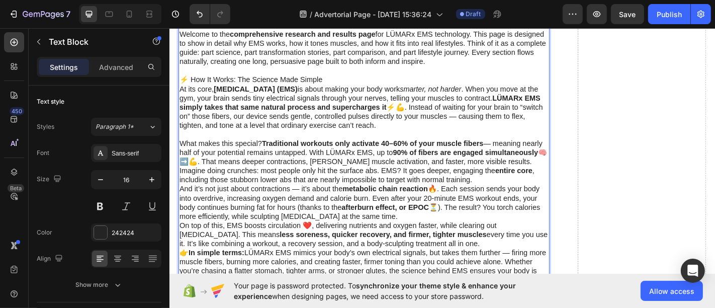
click at [182, 242] on p "On top of this, EMS boosts circulation ❤️, delivering nutrients and oxygen fast…" at bounding box center [384, 257] width 409 height 30
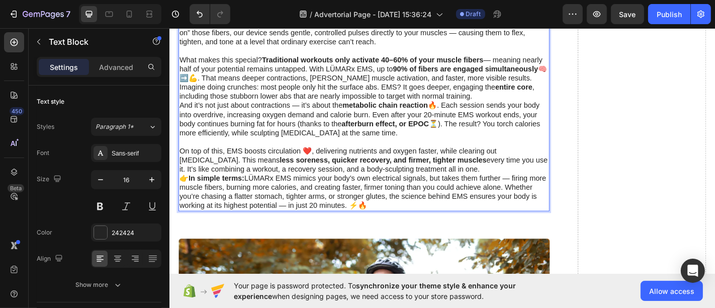
scroll to position [479, 0]
click at [185, 194] on p "👉 In simple terms: LÜMARx EMS mimics your body’s own electrical signals, but ta…" at bounding box center [384, 209] width 409 height 40
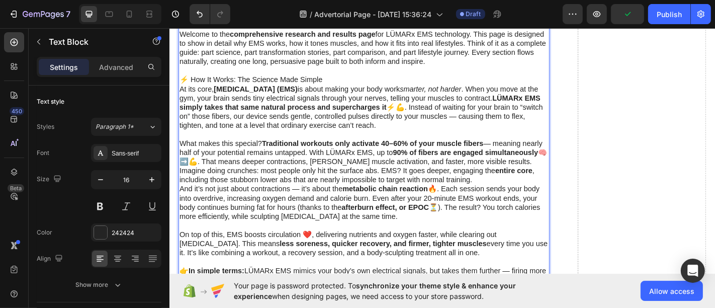
scroll to position [386, 0]
click at [182, 202] on p "And it’s not just about contractions — it’s about the metabolic chain reaction …" at bounding box center [384, 221] width 409 height 40
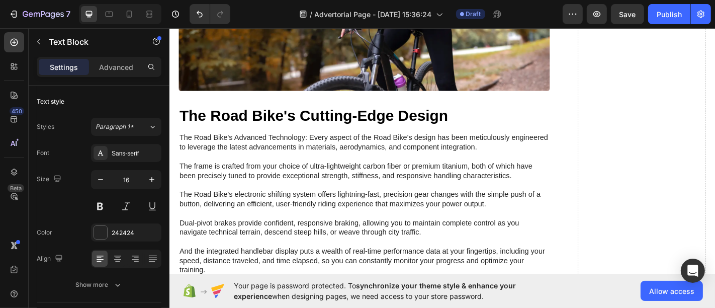
scroll to position [901, 0]
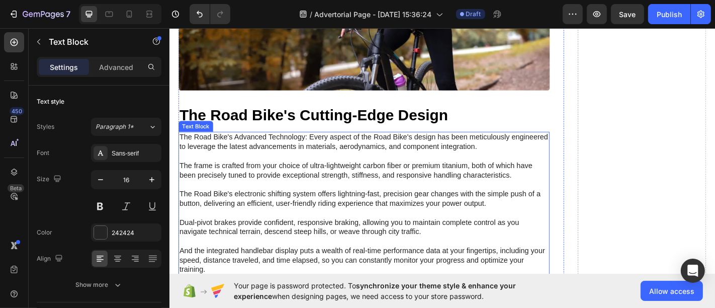
click at [181, 144] on p "The Road Bike's Advanced Technology: Every aspect of the Road Bike's design has…" at bounding box center [384, 238] width 409 height 188
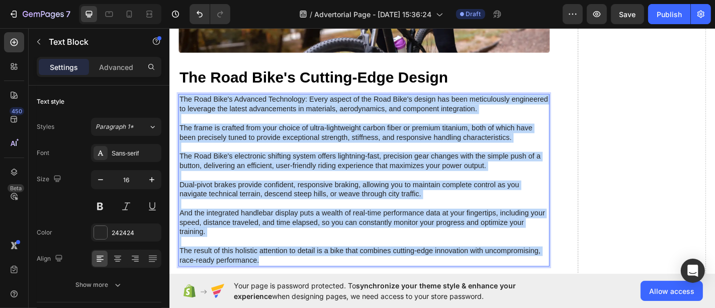
scroll to position [1072, 0]
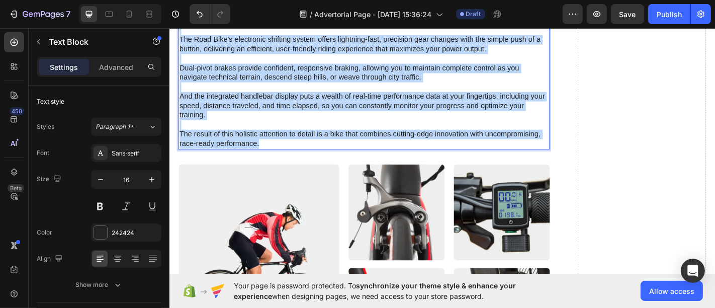
drag, startPoint x: 181, startPoint y: 141, endPoint x: 325, endPoint y: 150, distance: 144.2
click at [325, 150] on p "The Road Bike's Advanced Technology: Every aspect of the Road Bike's design has…" at bounding box center [384, 67] width 409 height 188
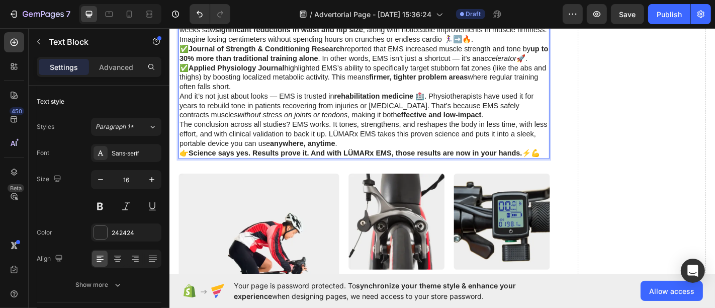
scroll to position [878, 0]
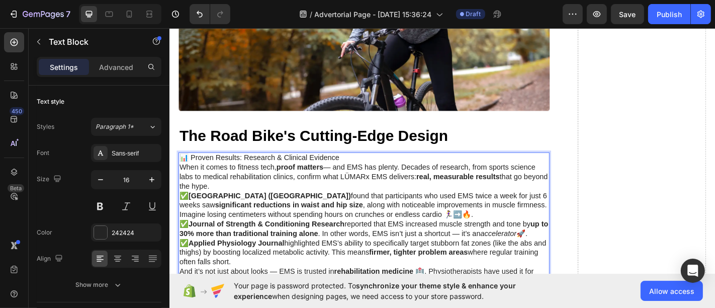
click at [220, 167] on p "📊 Proven Results: Research & Clinical Evidence" at bounding box center [384, 172] width 409 height 11
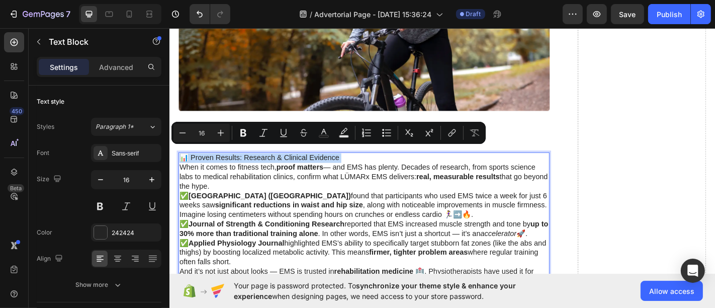
copy p "📊 Proven Results: Research & Clinical Evidence"
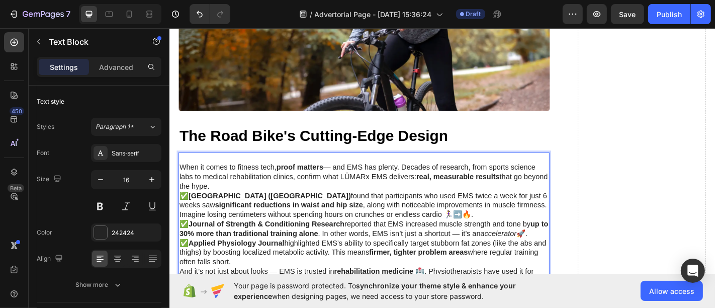
click at [181, 177] on p "When it comes to fitness tech, proof matters — and EMS has plenty. Decades of r…" at bounding box center [384, 192] width 409 height 31
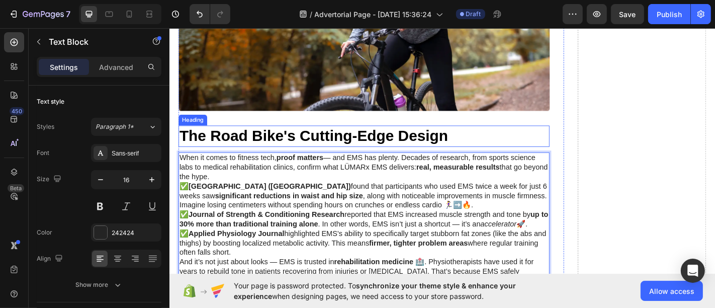
click at [225, 136] on h2 "The Road Bike's Cutting-Edge Design" at bounding box center [384, 148] width 411 height 24
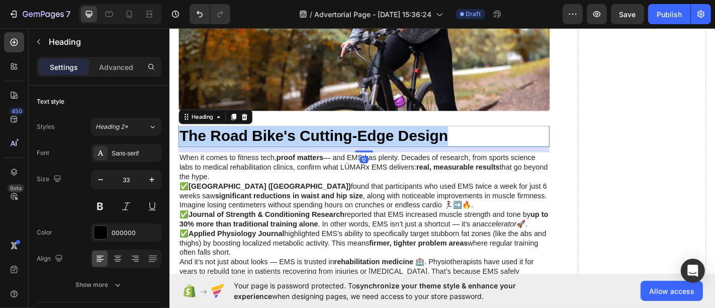
click at [225, 137] on p "The Road Bike's Cutting-Edge Design" at bounding box center [384, 148] width 409 height 22
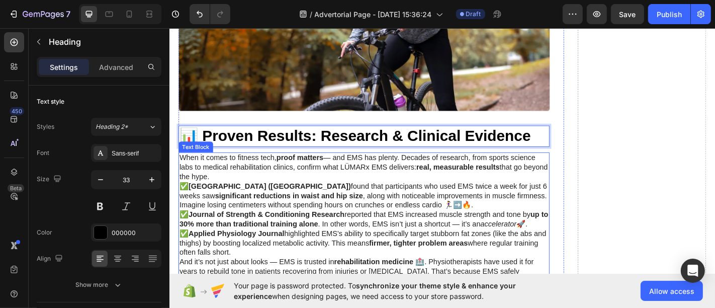
click at [268, 185] on p "When it comes to fitness tech, proof matters — and EMS has plenty. Decades of r…" at bounding box center [384, 182] width 409 height 31
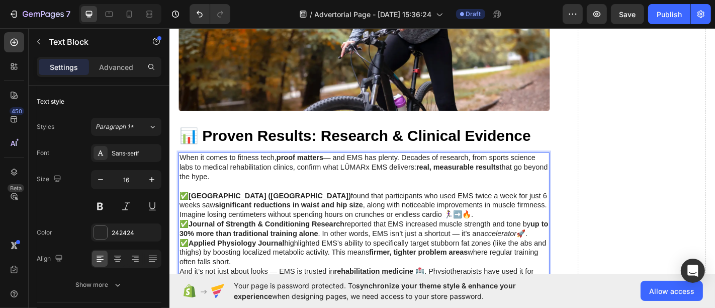
click at [514, 225] on p "✅ University of Bayreuth (Germany) found that participants who used EMS twice a…" at bounding box center [384, 224] width 409 height 31
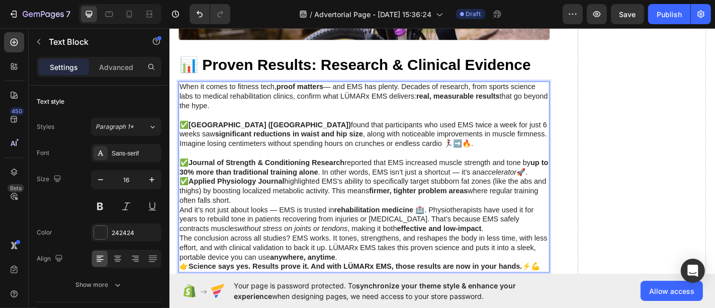
scroll to position [958, 0]
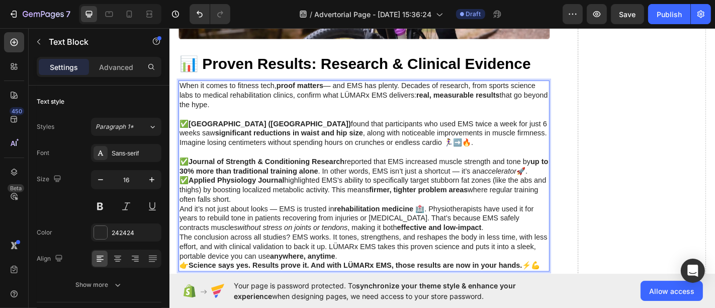
click at [347, 213] on p "✅ Applied Physiology Journal highlighted EMS’s ability to specifically target s…" at bounding box center [384, 207] width 409 height 31
click at [312, 221] on p "✅ Applied Physiology Journal highlighted EMS’s ability to specifically target s…" at bounding box center [384, 207] width 409 height 31
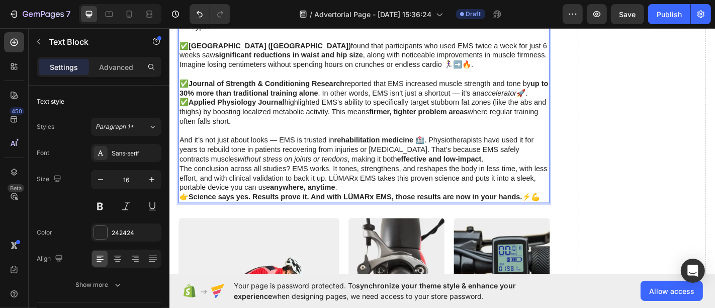
scroll to position [1043, 0]
click at [387, 204] on p "The conclusion across all studies? EMS works. It tones, strengthens, and reshap…" at bounding box center [384, 195] width 409 height 31
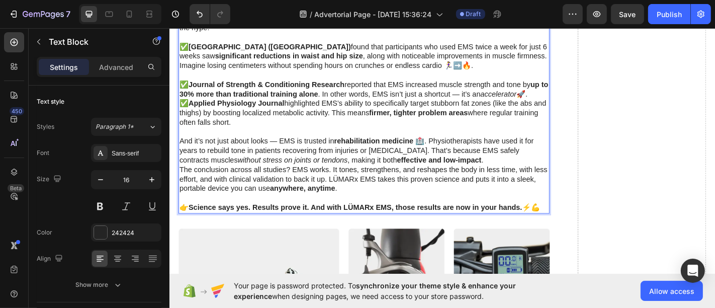
click at [340, 232] on p "👉 Science says yes. Results prove it. And with LÜMARx EMS, those results are no…" at bounding box center [384, 227] width 409 height 11
click at [183, 186] on p "The conclusion across all studies? EMS works. It tones, strengthens, and reshap…" at bounding box center [384, 195] width 409 height 31
click at [180, 186] on p "The conclusion across all studies? EMS works. It tones, strengthens, and reshap…" at bounding box center [384, 195] width 409 height 31
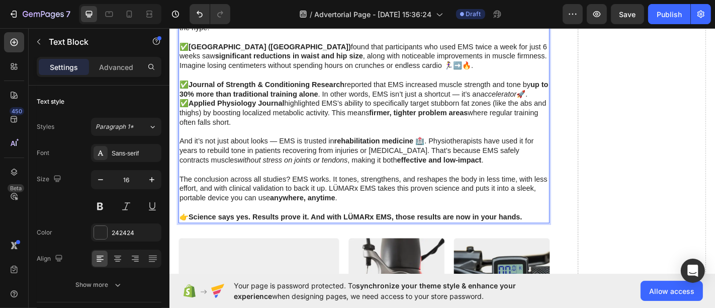
click at [484, 220] on p "The conclusion across all studies? EMS works. It tones, strengthens, and reshap…" at bounding box center [384, 206] width 409 height 31
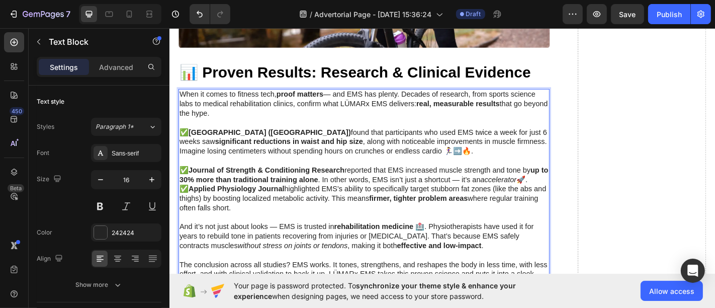
scroll to position [948, 0]
click at [196, 199] on p "✅ Journal of Strength & Conditioning Research reported that EMS increased muscl…" at bounding box center [384, 191] width 409 height 21
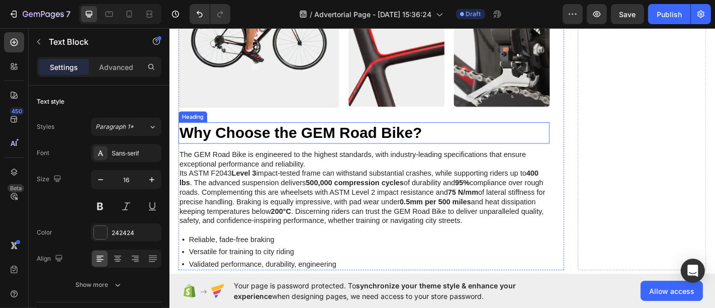
scroll to position [1429, 0]
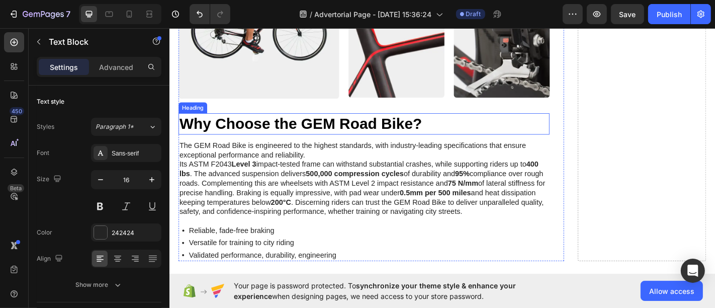
click at [264, 126] on h2 "Why Choose the GEM Road Bike?" at bounding box center [384, 134] width 411 height 24
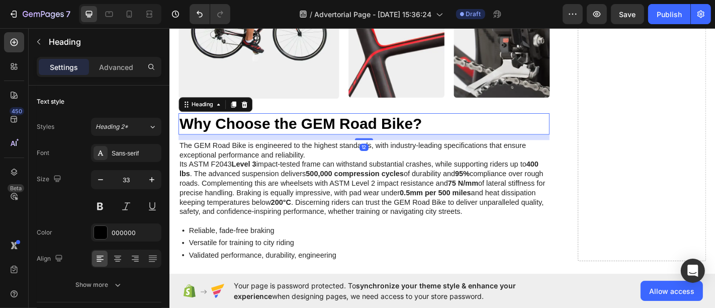
click at [264, 126] on p "Why Choose the GEM Road Bike?" at bounding box center [384, 134] width 409 height 22
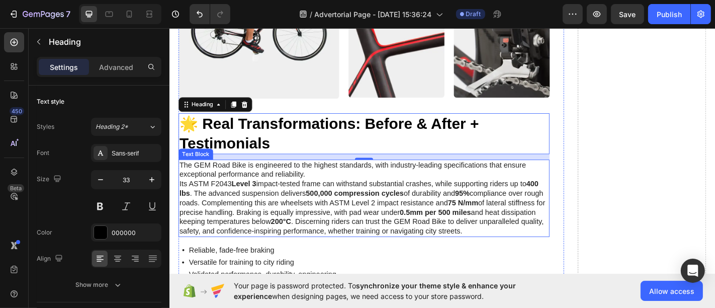
click at [247, 175] on p "The GEM Road Bike is engineered to the highest standards, with industry-leading…" at bounding box center [384, 217] width 409 height 84
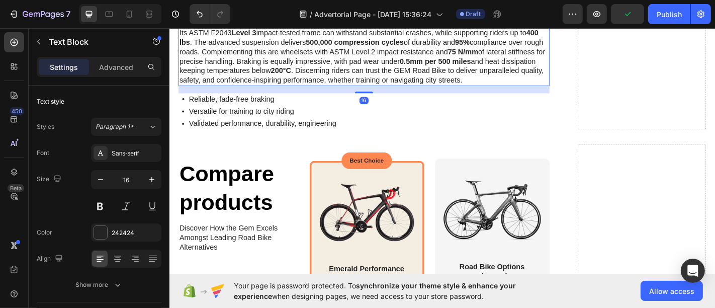
scroll to position [1597, 0]
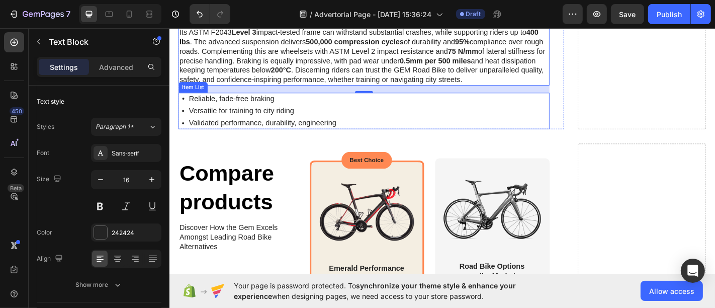
click at [452, 121] on div "Reliable, fade-free braking Versatile for training to city riding Validated per…" at bounding box center [384, 120] width 411 height 40
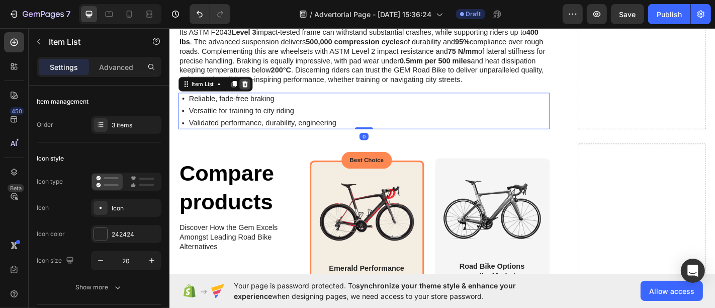
click at [252, 90] on icon at bounding box center [253, 90] width 8 height 8
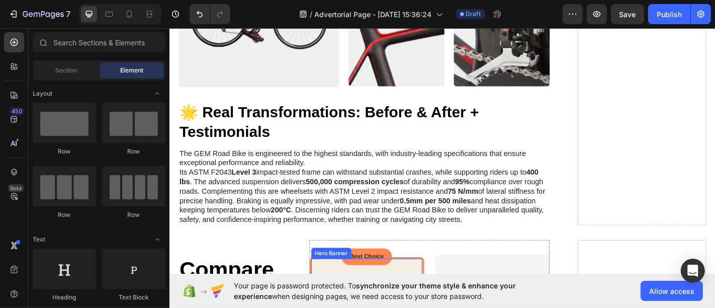
scroll to position [1443, 0]
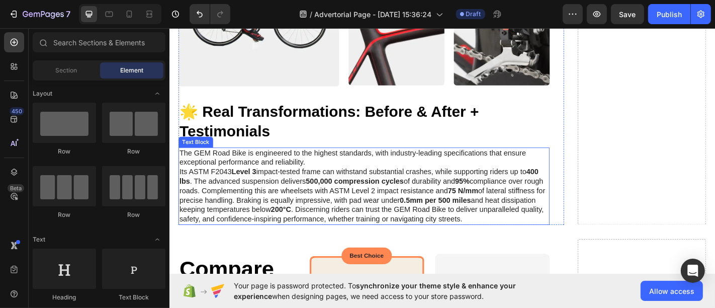
click at [190, 161] on p "The GEM Road Bike is engineered to the highest standards, with industry-leading…" at bounding box center [384, 203] width 409 height 84
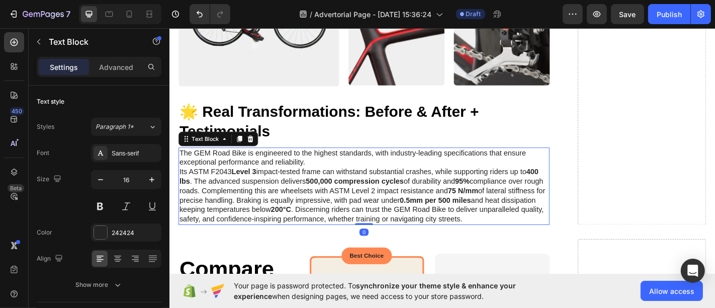
click at [180, 161] on p "The GEM Road Bike is engineered to the highest standards, with industry-leading…" at bounding box center [384, 203] width 409 height 84
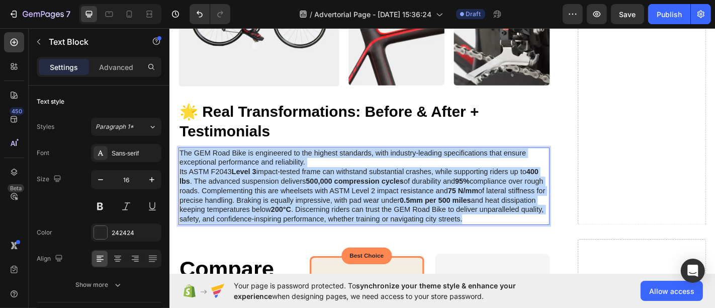
drag, startPoint x: 180, startPoint y: 155, endPoint x: 287, endPoint y: 233, distance: 132.1
click at [287, 233] on p "The GEM Road Bike is engineered to the highest standards, with industry-leading…" at bounding box center [384, 203] width 409 height 84
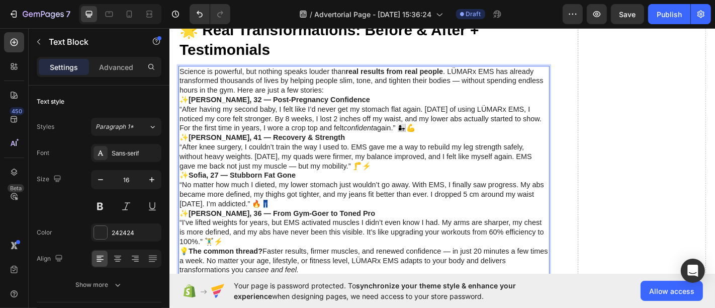
scroll to position [1533, 0]
click at [385, 84] on p "Science is powerful, but nothing speaks louder than real results from real peop…" at bounding box center [384, 86] width 409 height 31
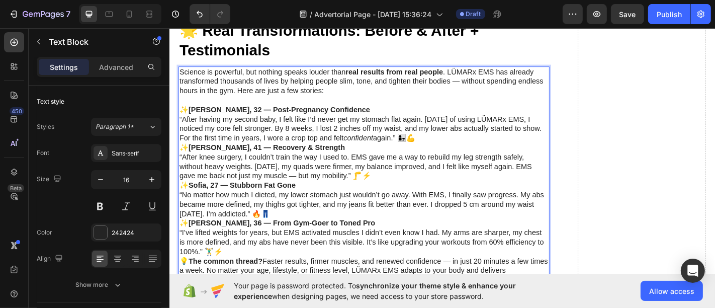
click at [364, 155] on p "✨ James, 41 — Recovery & Strength" at bounding box center [384, 160] width 409 height 11
click at [494, 137] on p "“After having my second baby, I felt like I’d never get my stomach flat again. …" at bounding box center [384, 139] width 409 height 31
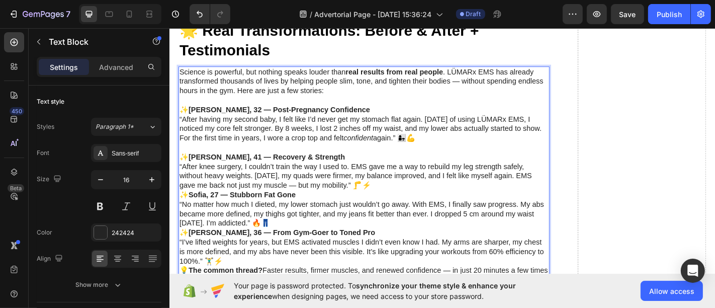
click at [439, 192] on p "“After knee surgery, I couldn’t train the way I used to. EMS gave me a way to r…" at bounding box center [384, 191] width 409 height 31
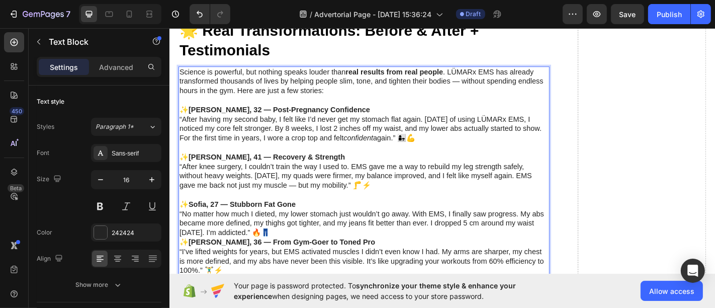
click at [391, 238] on p "“No matter how much I dieted, my lower stomach just wouldn’t go away. With EMS,…" at bounding box center [384, 243] width 409 height 31
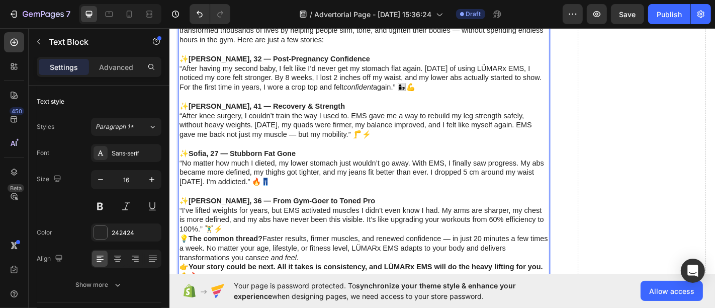
scroll to position [1590, 0]
click at [353, 239] on p "“I’ve lifted weights for years, but EMS activated muscles I didn’t even know I …" at bounding box center [384, 238] width 409 height 31
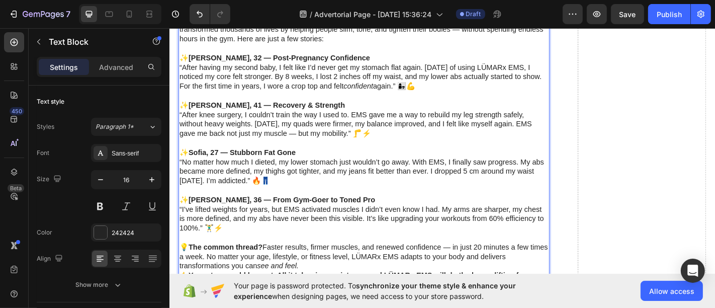
scroll to position [1629, 0]
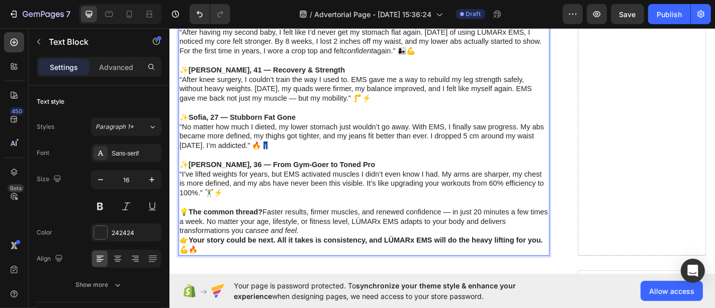
click at [349, 244] on p "💡 The common thread? Faster results, firmer muscles, and renewed confidence — i…" at bounding box center [384, 241] width 409 height 31
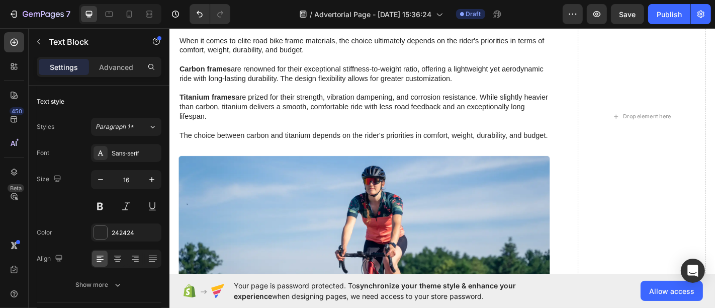
scroll to position [2209, 0]
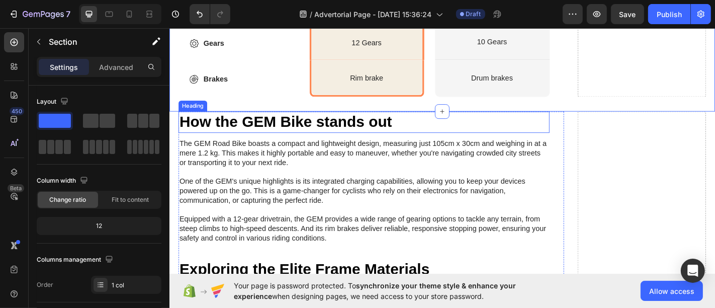
click at [303, 122] on h2 "How the GEM Bike stands out" at bounding box center [384, 132] width 411 height 24
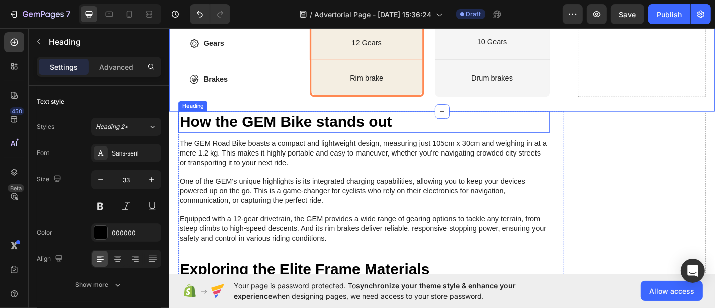
click at [303, 122] on h2 "How the GEM Bike stands out" at bounding box center [384, 132] width 411 height 24
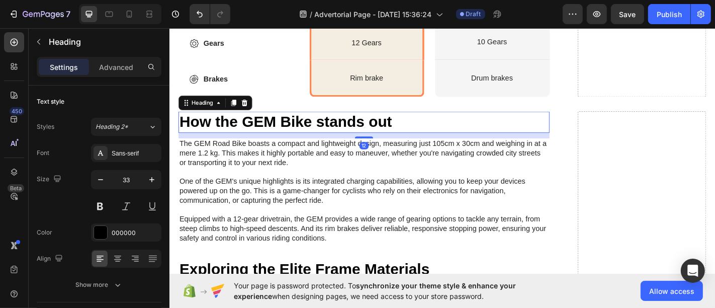
click at [303, 122] on p "How the GEM Bike stands out" at bounding box center [384, 132] width 409 height 22
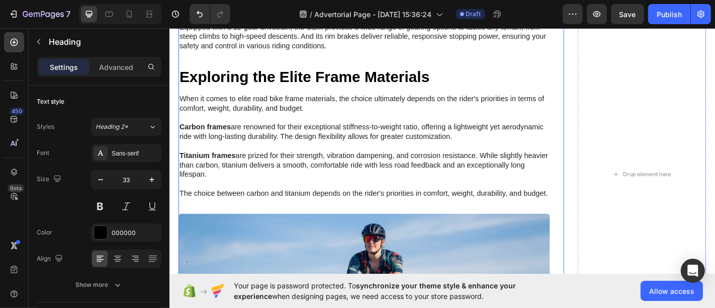
scroll to position [2423, 0]
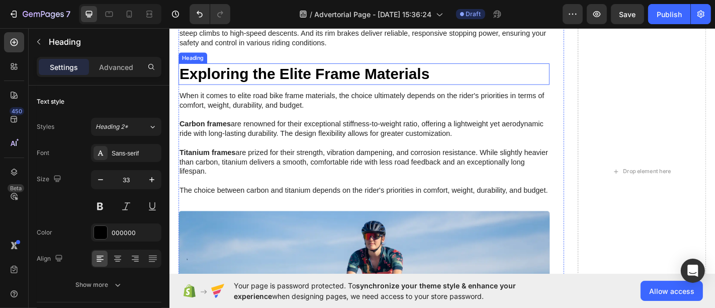
click at [344, 79] on h2 "Exploring the Elite Frame Materials" at bounding box center [384, 79] width 411 height 24
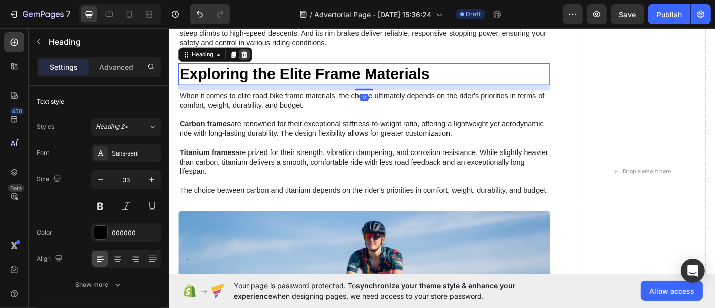
click at [253, 56] on icon at bounding box center [252, 57] width 7 height 7
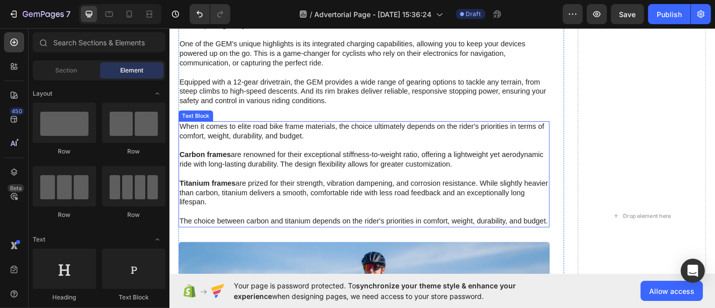
scroll to position [2362, 0]
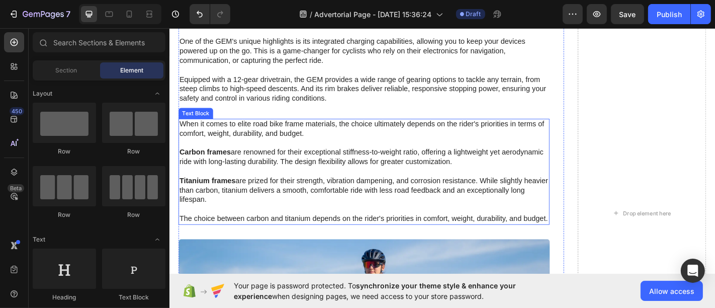
click at [227, 159] on p "When it comes to elite road bike frame materials, the choice ultimately depends…" at bounding box center [384, 186] width 409 height 115
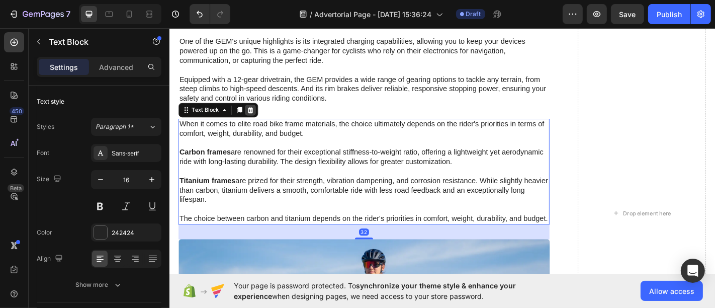
click at [264, 117] on div at bounding box center [259, 119] width 12 height 12
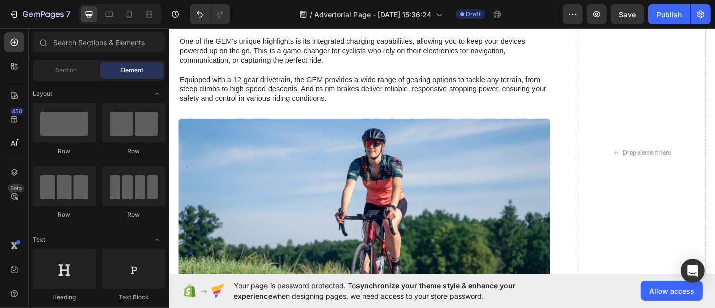
click at [210, 237] on div "⚖️ Why Choose LÜMARx EMS Over Other Options Heading The GEM Road Bike boasts a …" at bounding box center [384, 165] width 411 height 401
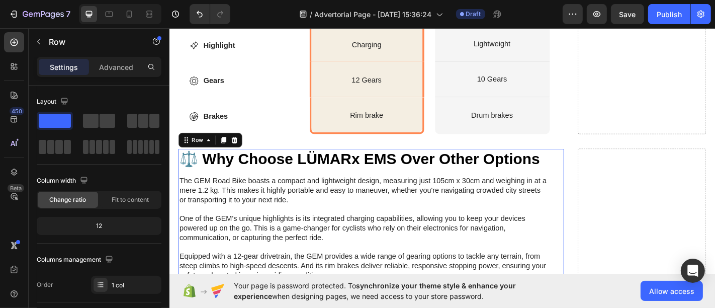
scroll to position [2208, 0]
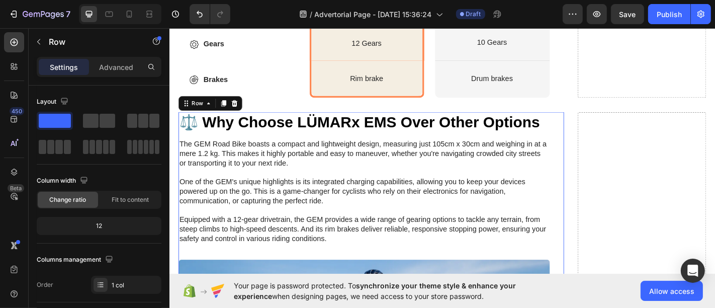
click at [206, 196] on p "The GEM Road Bike boasts a compact and lightweight design, measuring just 105cm…" at bounding box center [384, 209] width 409 height 115
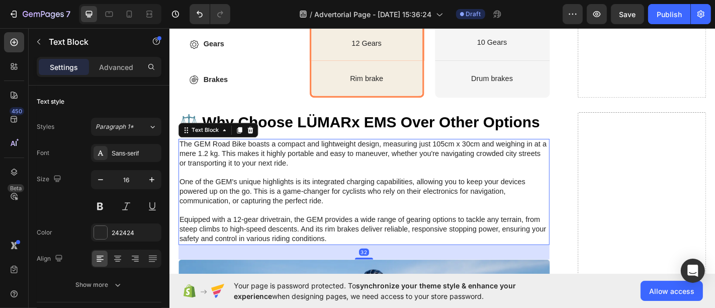
click at [182, 153] on p "The GEM Road Bike boasts a compact and lightweight design, measuring just 105cm…" at bounding box center [384, 209] width 409 height 115
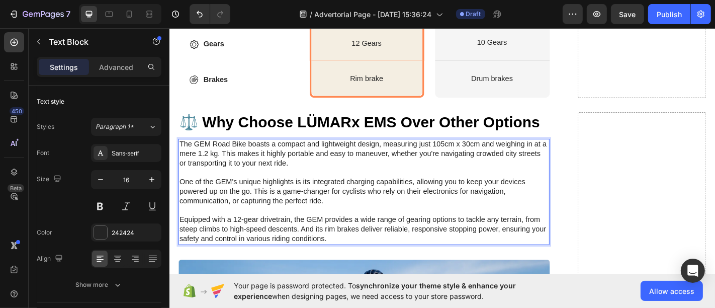
click at [179, 152] on div "The GEM Road Bike boasts a compact and lightweight design, measuring just 105cm…" at bounding box center [384, 209] width 411 height 117
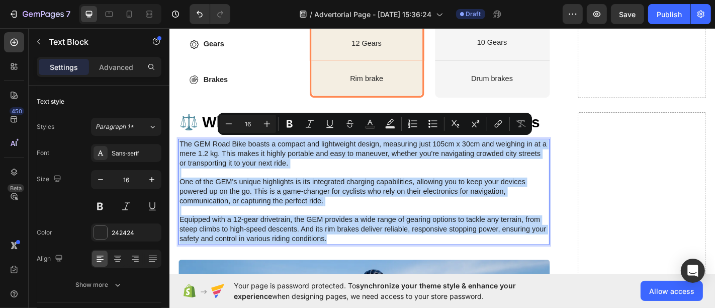
drag, startPoint x: 179, startPoint y: 152, endPoint x: 371, endPoint y: 259, distance: 220.0
click at [371, 259] on div "The GEM Road Bike boasts a compact and lightweight design, measuring just 105cm…" at bounding box center [384, 209] width 411 height 117
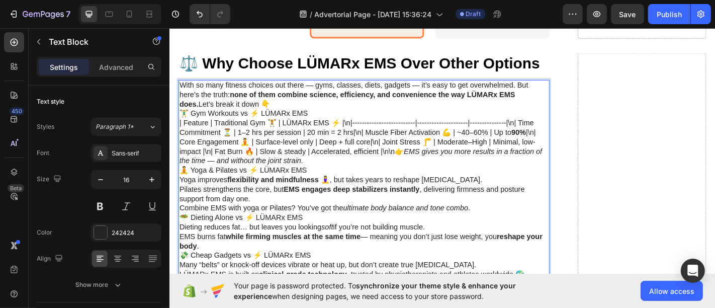
scroll to position [2295, 0]
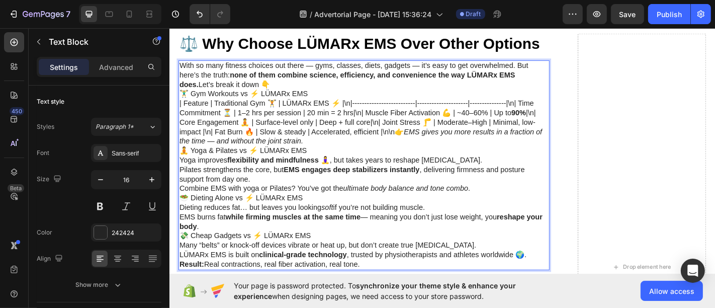
click at [274, 84] on p "With so many fitness choices out there — gyms, classes, diets, gadgets — it’s e…" at bounding box center [384, 80] width 409 height 31
click at [181, 89] on p "With so many fitness choices out there — gyms, classes, diets, gadgets — it’s e…" at bounding box center [384, 80] width 409 height 31
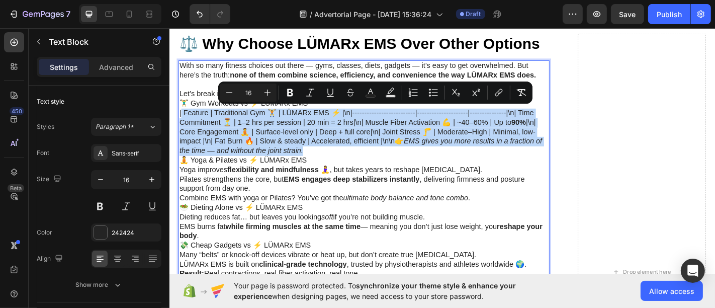
drag, startPoint x: 181, startPoint y: 119, endPoint x: 340, endPoint y: 158, distance: 163.2
click at [340, 158] on p "| Feature | Traditional Gym 🏋️ | LÜMARx EMS ⚡ |\n|--------------------------|--…" at bounding box center [384, 143] width 409 height 52
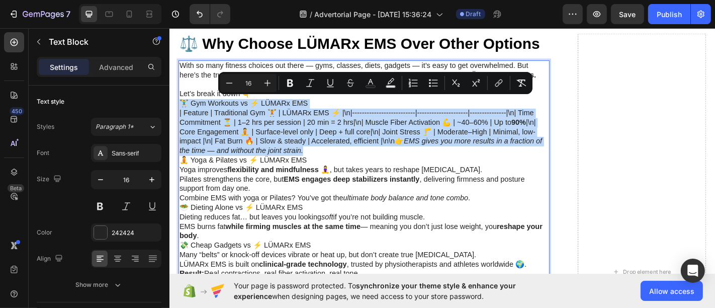
drag, startPoint x: 182, startPoint y: 107, endPoint x: 348, endPoint y: 158, distance: 173.8
click at [348, 158] on div "With so many fitness choices out there — gyms, classes, diets, gadgets — it’s e…" at bounding box center [384, 185] width 411 height 243
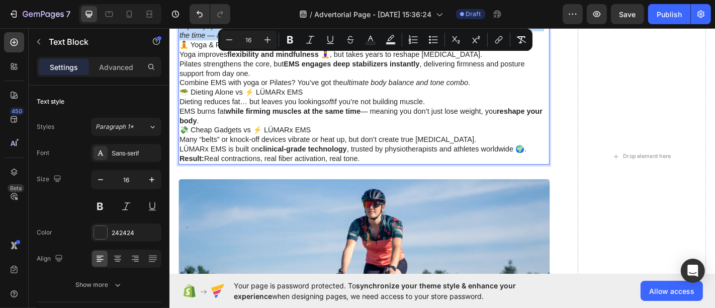
scroll to position [2421, 0]
click at [248, 126] on p "EMS burns fat while firming muscles at the same time — meaning you don’t just l…" at bounding box center [384, 125] width 409 height 21
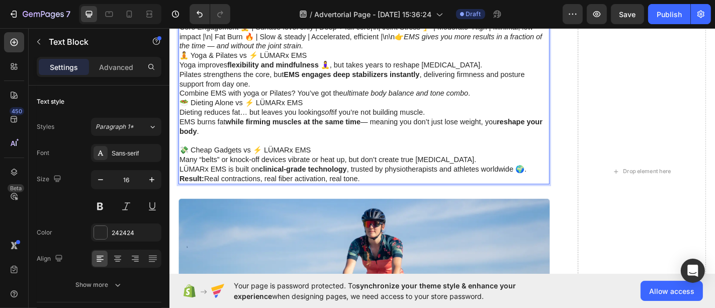
scroll to position [2409, 0]
click at [181, 113] on p "🥗 Dieting Alone vs ⚡ LÜMARx EMS" at bounding box center [384, 111] width 409 height 11
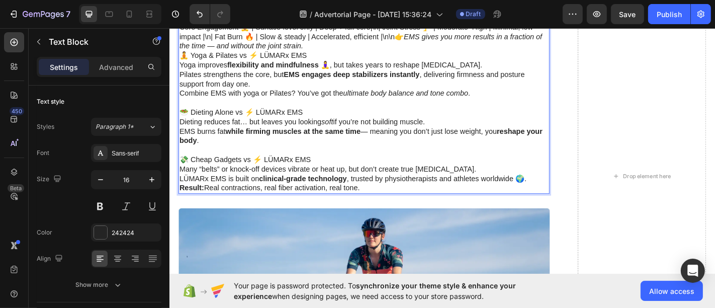
click at [183, 60] on p "🧘 Yoga & Pilates vs ⚡ LÜMARx EMS" at bounding box center [384, 58] width 409 height 11
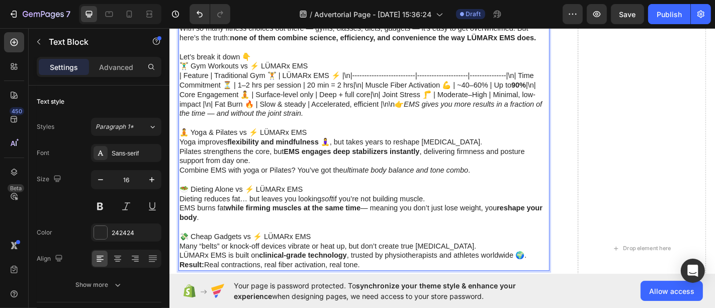
scroll to position [2321, 0]
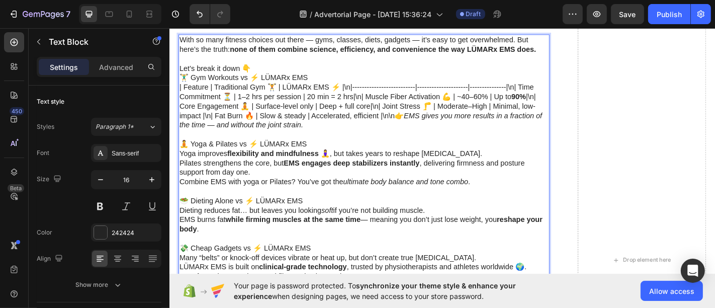
click at [181, 84] on p "🏋️‍♂️ Gym Workouts vs ⚡ LÜMARx EMS" at bounding box center [384, 83] width 409 height 11
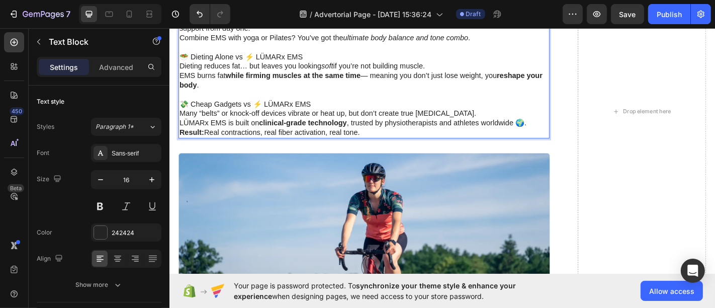
scroll to position [2492, 0]
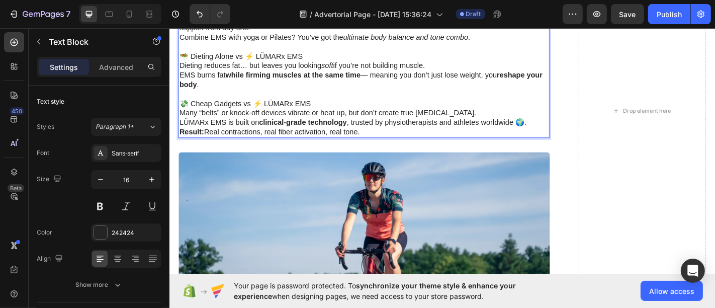
click at [387, 140] on p "Result: Real contractions, real fiber activation, real tone." at bounding box center [384, 143] width 409 height 11
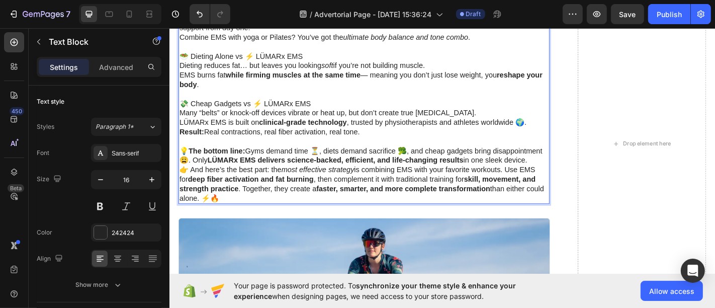
click at [230, 180] on p "💡 The bottom line: Gyms demand time ⏳, diets demand sacrifice 🥦, and cheap gadg…" at bounding box center [384, 169] width 409 height 21
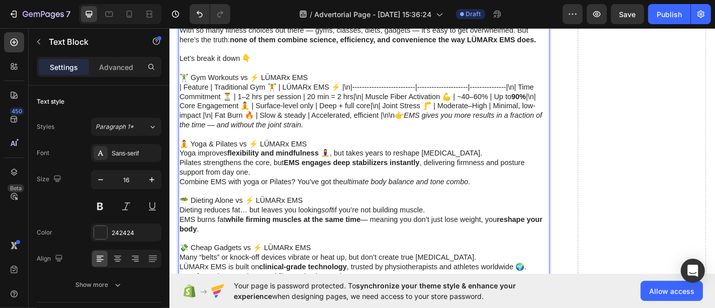
scroll to position [2252, 0]
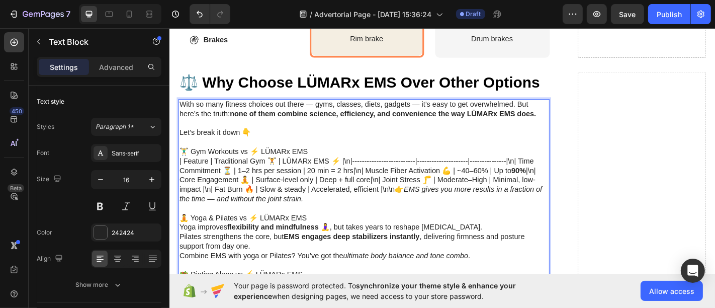
click at [198, 180] on p "| Feature | Traditional Gym 🏋️ | LÜMARx EMS ⚡ |\n|--------------------------|--…" at bounding box center [384, 197] width 409 height 52
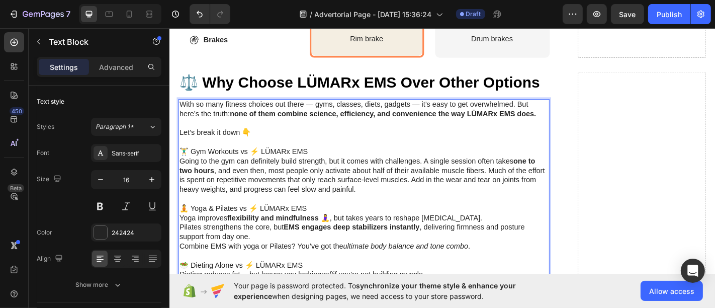
click at [179, 173] on div "With so many fitness choices out there — gyms, classes, diets, gadgets — it’s e…" at bounding box center [384, 286] width 411 height 358
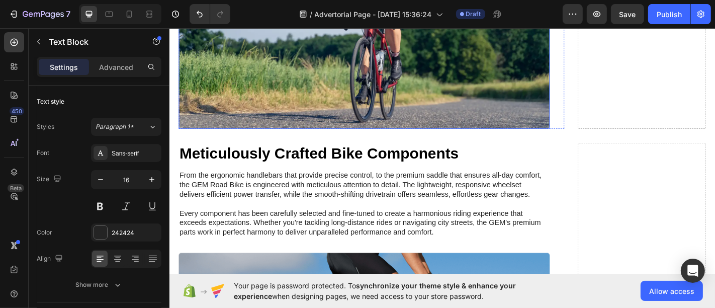
scroll to position [2831, 0]
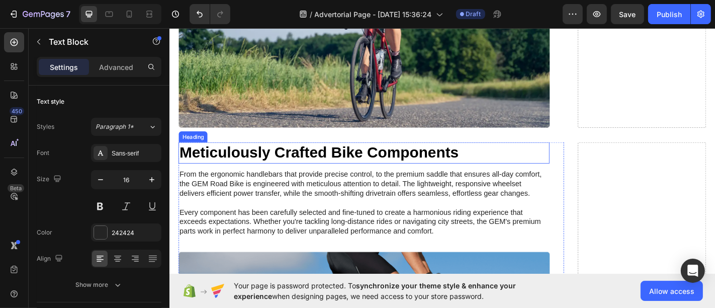
click at [194, 162] on h2 "Meticulously Crafted Bike Components" at bounding box center [384, 166] width 411 height 24
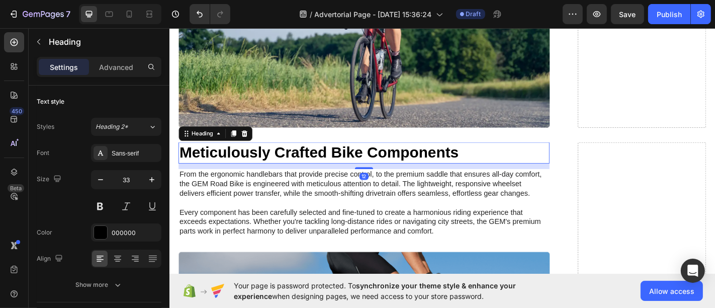
click at [191, 208] on p "From the ergonomic handlebars that provide precise control, to the premium sadd…" at bounding box center [384, 221] width 409 height 73
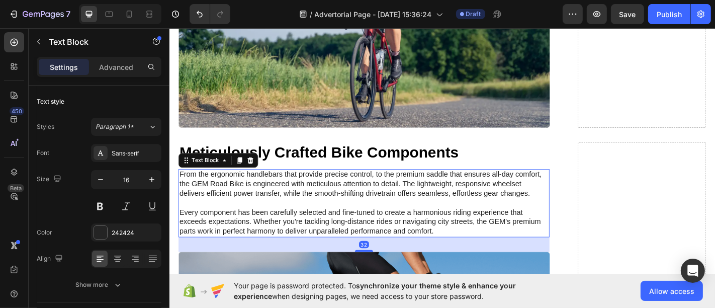
click at [182, 197] on p "From the ergonomic handlebars that provide precise control, to the premium sadd…" at bounding box center [384, 221] width 409 height 73
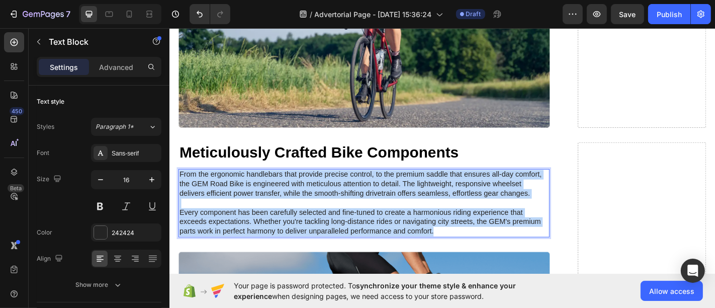
drag, startPoint x: 182, startPoint y: 197, endPoint x: 490, endPoint y: 265, distance: 315.7
click at [490, 260] on div "From the ergonomic handlebars that provide precise control, to the premium sadd…" at bounding box center [384, 221] width 411 height 75
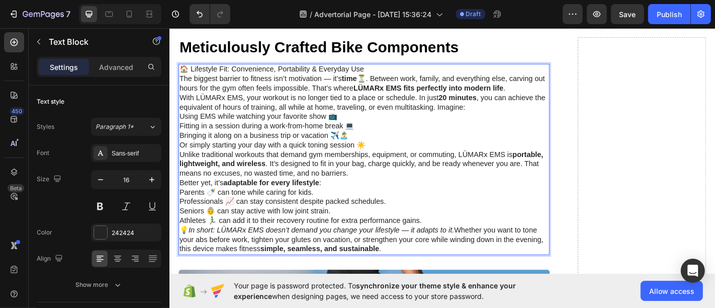
scroll to position [2947, 0]
click at [479, 121] on p "With LÜMARx EMS, your workout is no longer tied to a place or schedule. In just…" at bounding box center [384, 110] width 409 height 21
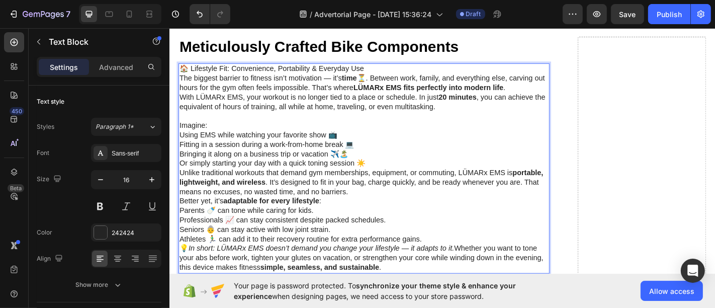
click at [422, 142] on p "Imagine:" at bounding box center [384, 136] width 409 height 11
click at [399, 152] on p "Using EMS while watching your favorite show 📺" at bounding box center [384, 147] width 409 height 11
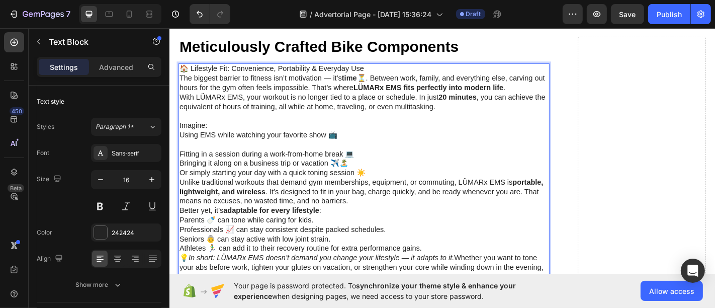
click at [400, 171] on p "Fitting in a session during a work-from-home break 💻" at bounding box center [384, 168] width 409 height 11
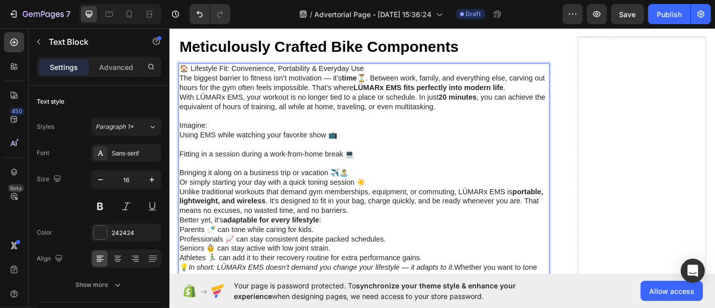
click at [378, 194] on p "Bringing it along on a business trip or vacation ✈️🏝️" at bounding box center [384, 189] width 409 height 11
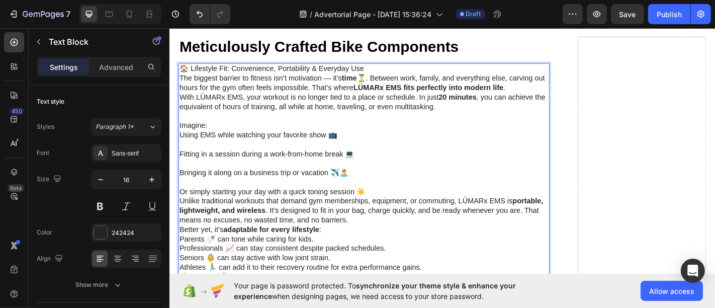
click at [387, 214] on p "Or simply starting your day with a quick toning session ☀️" at bounding box center [384, 210] width 409 height 11
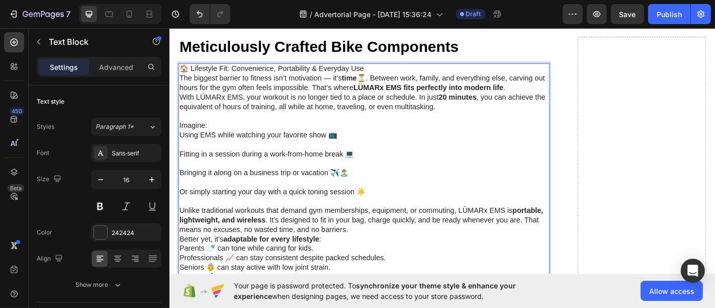
click at [183, 266] on p "Better yet, it’s adaptable for every lifestyle :" at bounding box center [384, 262] width 409 height 11
click at [181, 266] on p "Better yet, it’s adaptable for every lifestyle :" at bounding box center [384, 262] width 409 height 11
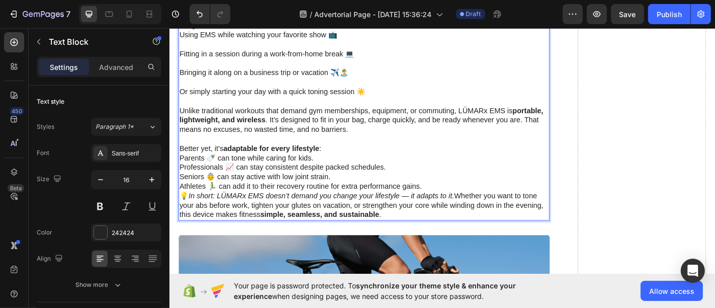
scroll to position [3066, 0]
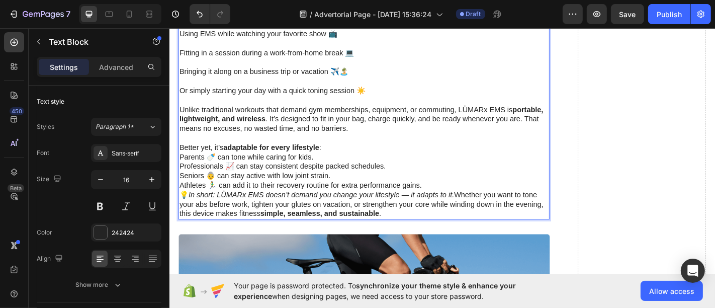
click at [180, 213] on p "💡 In short: LÜMARx EMS doesn’t demand you change your lifestyle — it adapts to …" at bounding box center [384, 223] width 409 height 31
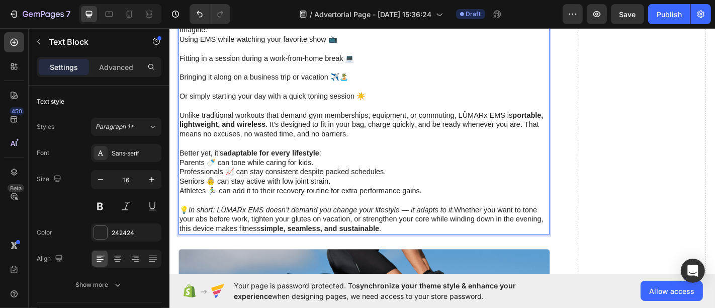
scroll to position [2969, 0]
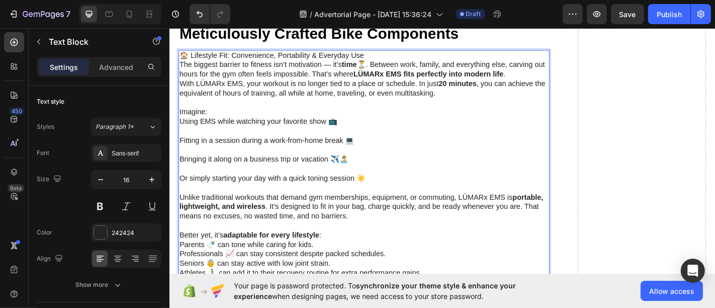
click at [196, 187] on p "Rich Text Editor. Editing area: main" at bounding box center [384, 184] width 409 height 11
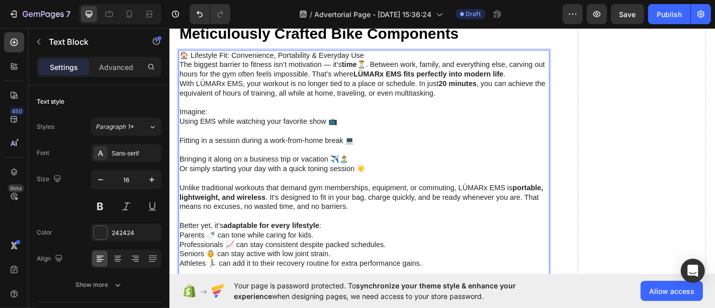
click at [191, 164] on p "Rich Text Editor. Editing area: main" at bounding box center [384, 163] width 409 height 11
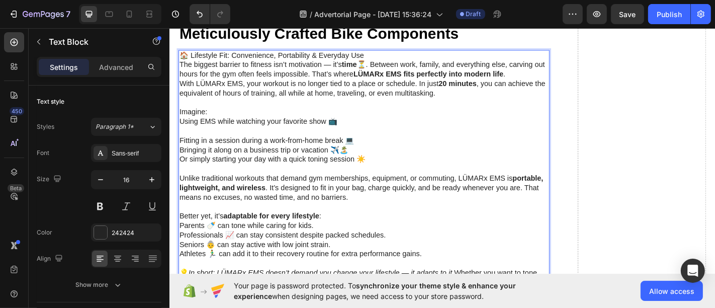
click at [194, 146] on p "Rich Text Editor. Editing area: main" at bounding box center [384, 142] width 409 height 11
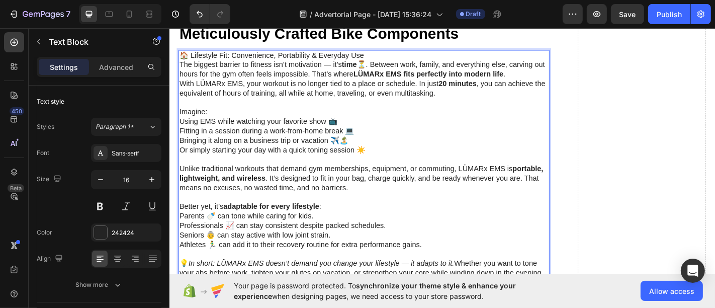
click at [180, 127] on div "🏠 Lifestyle Fit: Convenience, Portability & Everyday Use The biggest barrier to…" at bounding box center [384, 184] width 411 height 264
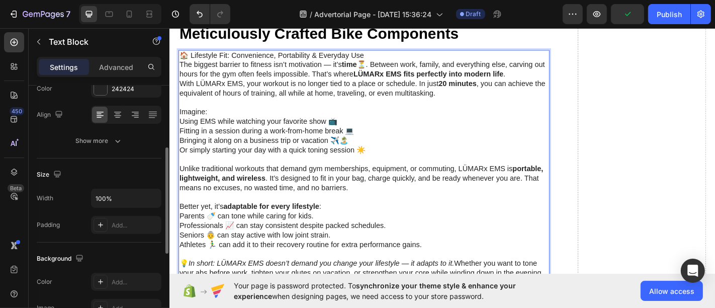
scroll to position [145, 0]
click at [103, 143] on div "Show more" at bounding box center [99, 140] width 47 height 10
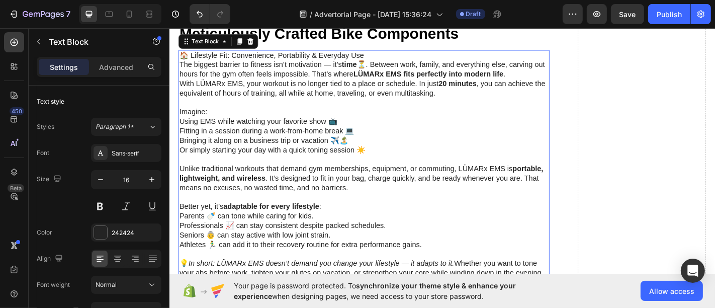
scroll to position [2968, 0]
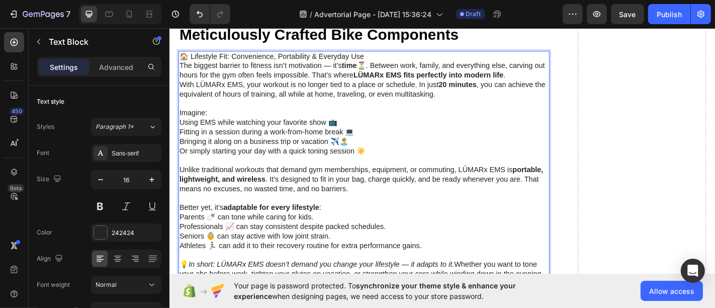
click at [184, 134] on p "Using EMS while watching your favorite show 📺" at bounding box center [384, 133] width 409 height 11
click at [182, 131] on p "Using EMS while watching your favorite show 📺" at bounding box center [384, 133] width 409 height 11
click at [180, 144] on p "Fitting in a session during a work-from-home break 💻" at bounding box center [384, 143] width 409 height 11
click at [180, 152] on p "Bringing it along on a business trip or vacation ✈️🏝️" at bounding box center [384, 154] width 409 height 11
click at [180, 160] on p "Or simply starting your day with a quick toning session ☀️" at bounding box center [384, 164] width 409 height 11
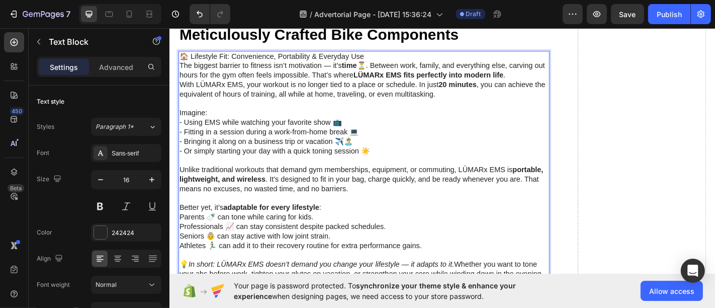
click at [181, 238] on p "Parents 🍼 can tone while caring for kids." at bounding box center [384, 237] width 409 height 11
click at [181, 249] on p "Professionals 📈 can stay consistent despite packed schedules." at bounding box center [384, 248] width 409 height 11
click at [181, 259] on p "Seniors 👵 can stay active with low joint strain." at bounding box center [384, 259] width 409 height 11
click at [182, 271] on p "Athletes 🏃‍♂️ can add it to their recovery routine for extra performance gains." at bounding box center [384, 269] width 409 height 11
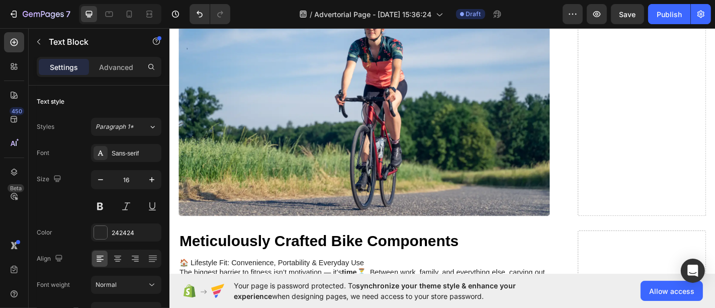
scroll to position [2808, 0]
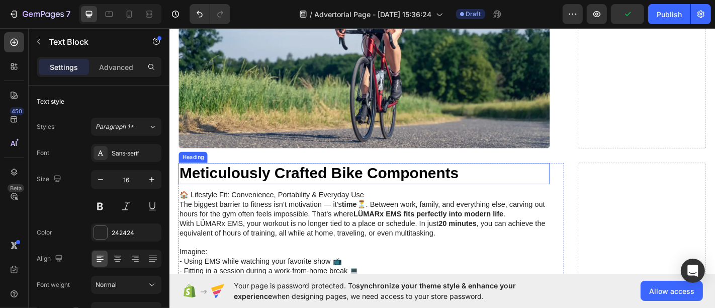
click at [281, 201] on h2 "Meticulously Crafted Bike Components" at bounding box center [384, 189] width 411 height 24
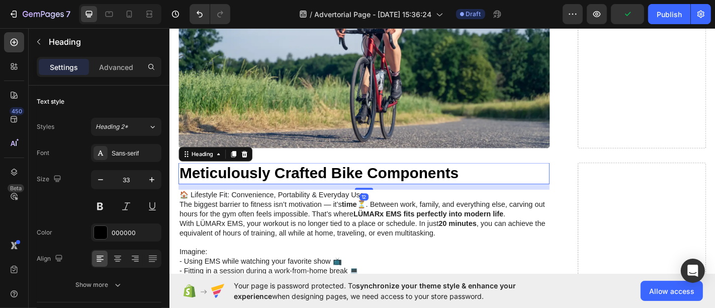
click at [281, 201] on h2 "Meticulously Crafted Bike Components" at bounding box center [384, 189] width 411 height 24
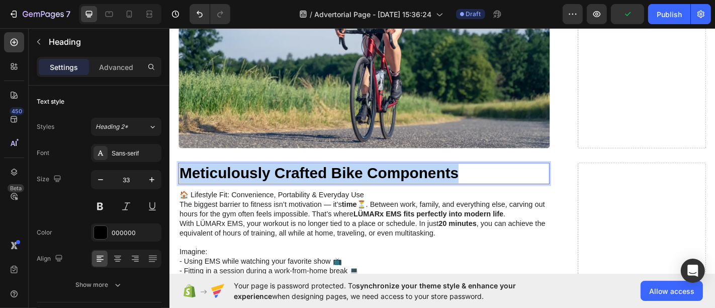
click at [281, 200] on p "Meticulously Crafted Bike Components" at bounding box center [384, 189] width 409 height 22
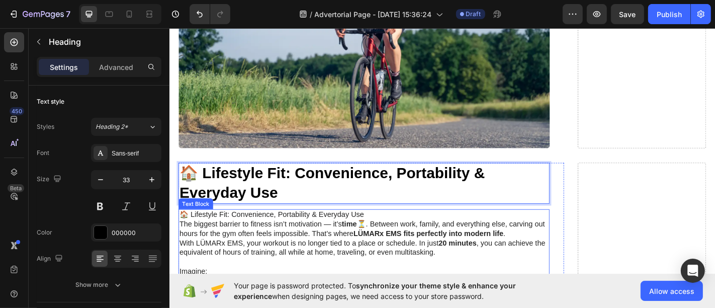
click at [253, 237] on p "🏠 Lifestyle Fit: Convenience, Portability & Everyday Use" at bounding box center [384, 234] width 409 height 11
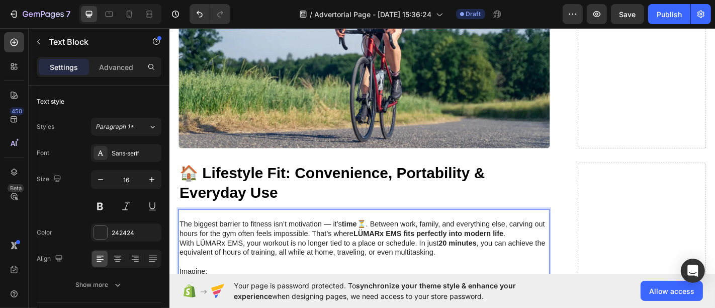
click at [181, 251] on p "The biggest barrier to fitness isn’t motivation — it’s time ⏳. Between work, fa…" at bounding box center [384, 250] width 409 height 21
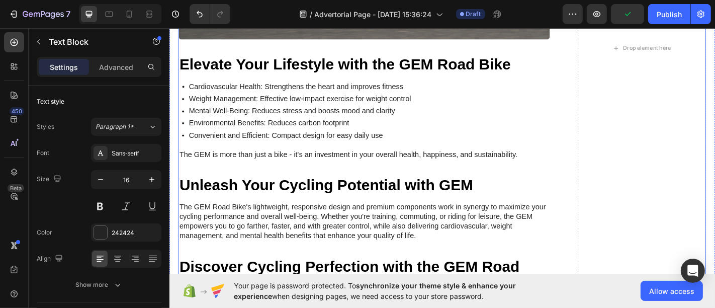
scroll to position [3513, 0]
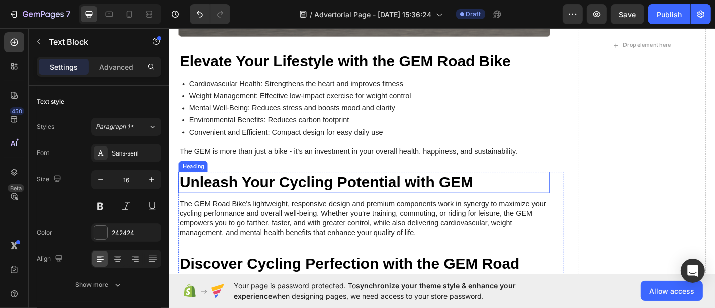
click at [205, 177] on div "Heading" at bounding box center [195, 181] width 28 height 9
click at [246, 188] on p "Unleash Your Cycling Potential with GEM" at bounding box center [384, 199] width 409 height 22
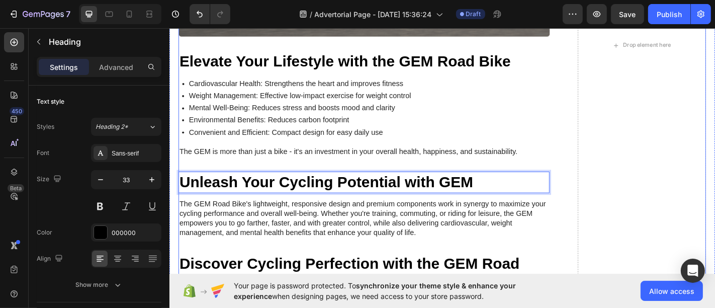
click at [192, 173] on div "🏠 Lifestyle Fit: Convenience, Portability & Everyday Use Heading The biggest ba…" at bounding box center [392, 48] width 427 height 1138
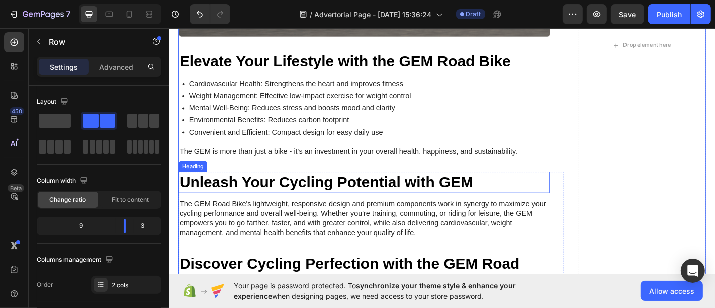
click at [201, 178] on div "Heading" at bounding box center [195, 181] width 32 height 12
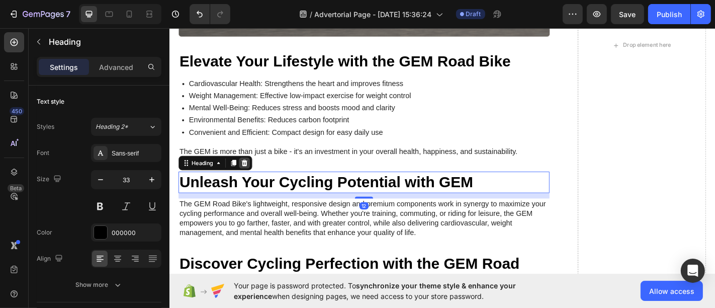
click at [252, 174] on icon at bounding box center [252, 177] width 7 height 7
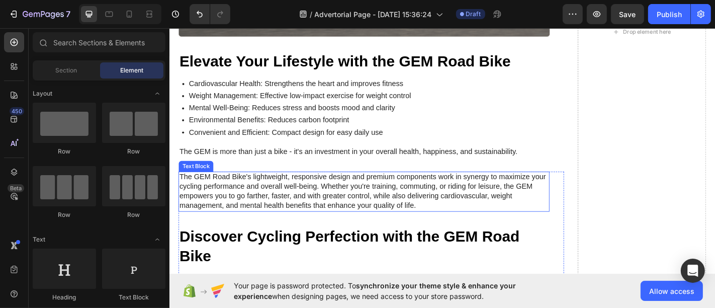
click at [226, 216] on p "The GEM Road Bike's lightweight, responsive design and premium components work …" at bounding box center [384, 209] width 409 height 42
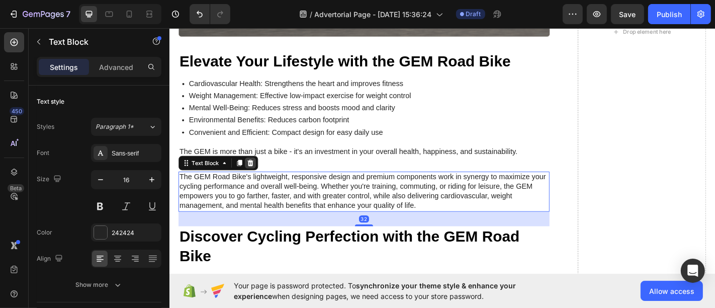
click at [259, 174] on icon at bounding box center [259, 178] width 8 height 8
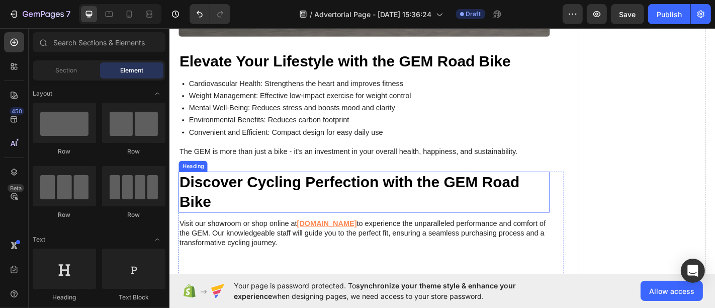
click at [253, 206] on h2 "Discover Cycling Perfection with the GEM Road Bike" at bounding box center [384, 209] width 411 height 45
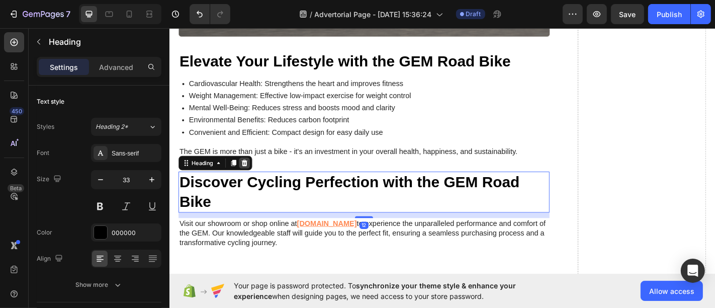
click at [251, 174] on icon at bounding box center [252, 178] width 8 height 8
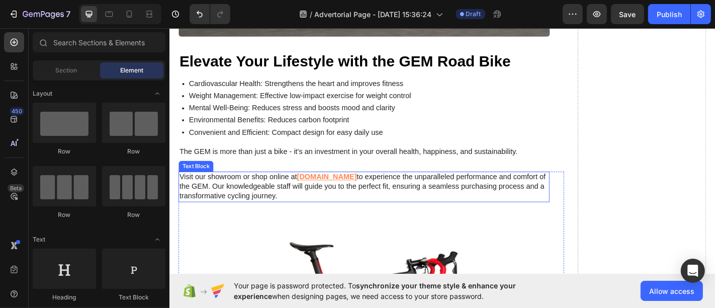
click at [260, 200] on p "Visit our showroom or shop online at www.gemroadbikes.com to experience the unp…" at bounding box center [384, 203] width 409 height 31
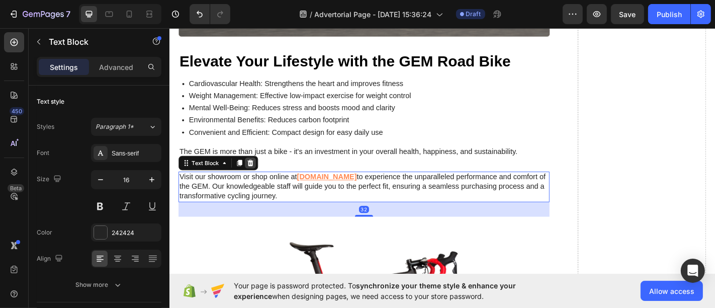
click at [260, 174] on icon at bounding box center [259, 178] width 8 height 8
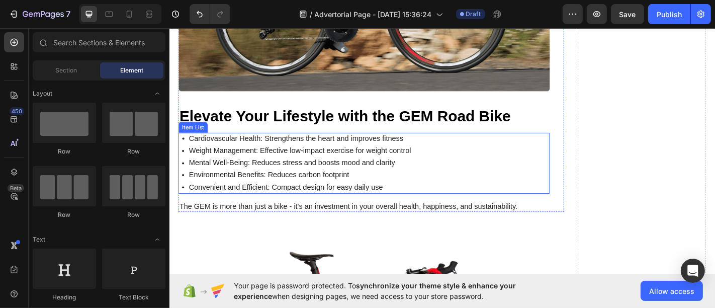
scroll to position [3451, 0]
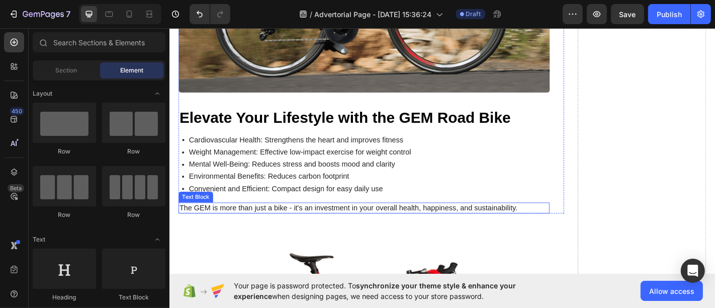
click at [246, 222] on p "The GEM is more than just a bike - it's an investment in your overall health, h…" at bounding box center [384, 227] width 409 height 11
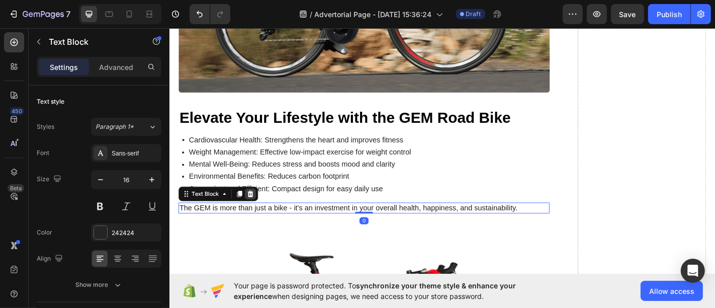
click at [260, 208] on icon at bounding box center [259, 211] width 7 height 7
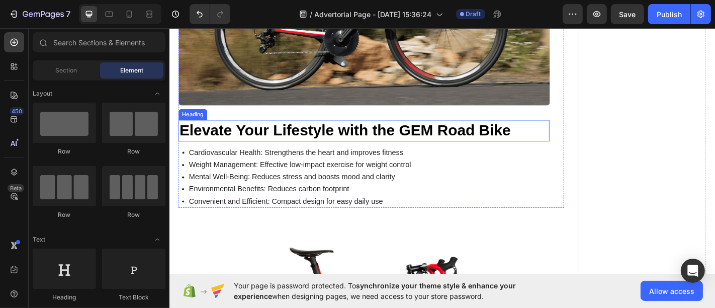
scroll to position [3432, 0]
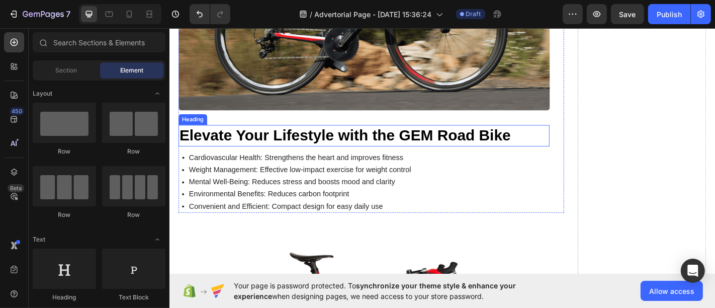
click at [184, 142] on h2 "Elevate Your Lifestyle with the GEM Road Bike" at bounding box center [384, 147] width 411 height 24
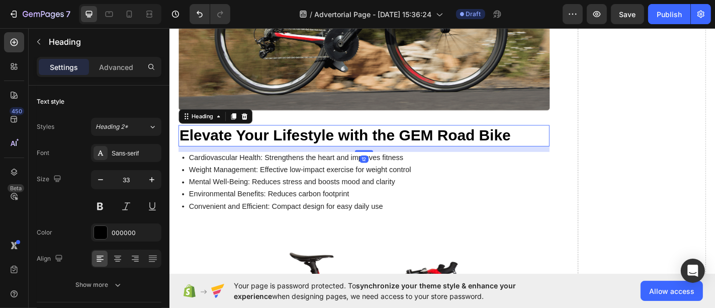
click at [184, 142] on h2 "Elevate Your Lifestyle with the GEM Road Bike" at bounding box center [384, 147] width 411 height 24
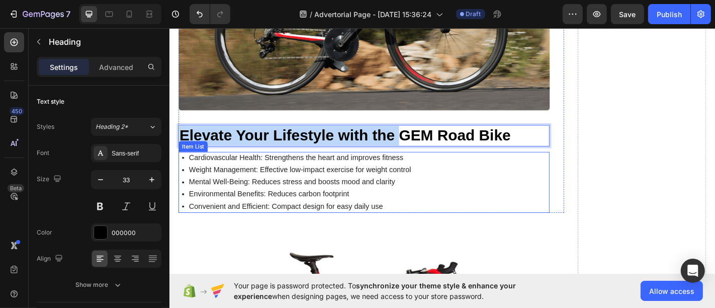
drag, startPoint x: 184, startPoint y: 141, endPoint x: 424, endPoint y: 184, distance: 243.7
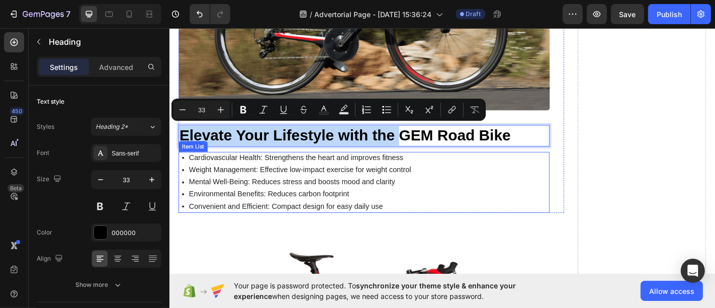
click at [353, 193] on p "Mental Well-Being: Reduces stress and boosts mood and clarity" at bounding box center [314, 198] width 246 height 11
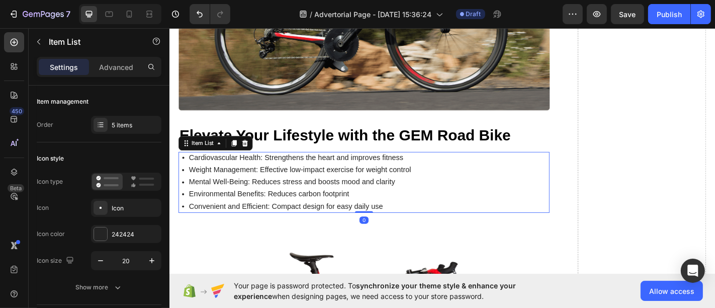
click at [187, 168] on icon at bounding box center [184, 172] width 10 height 10
click at [191, 168] on p "Cardiovascular Health: Strengthens the heart and improves fitness" at bounding box center [314, 172] width 246 height 11
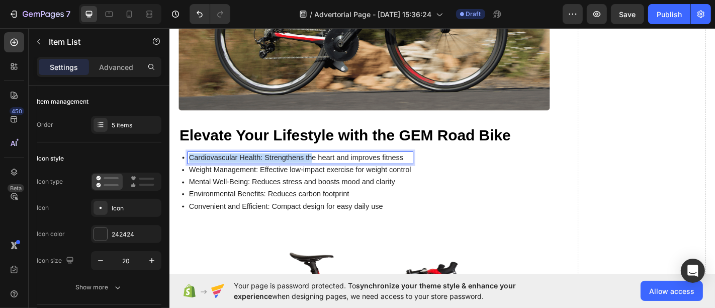
drag, startPoint x: 191, startPoint y: 168, endPoint x: 326, endPoint y: 175, distance: 134.5
click at [326, 175] on div "Cardiovascular Health: Strengthens the heart and improves fitness Weight Manage…" at bounding box center [308, 198] width 259 height 67
click at [326, 180] on p "Weight Management: Effective low-impact exercise for weight control" at bounding box center [314, 185] width 246 height 11
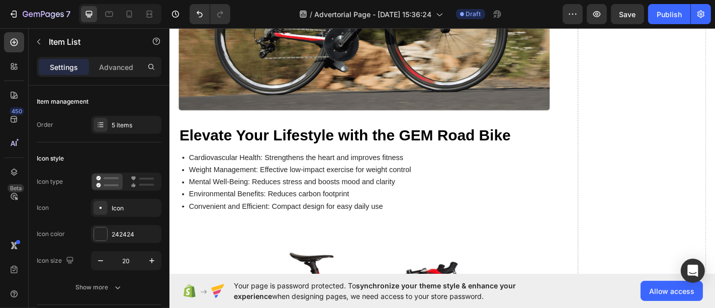
click at [513, 196] on div "Cardiovascular Health: Strengthens the heart and improves fitness Weight Manage…" at bounding box center [384, 198] width 411 height 67
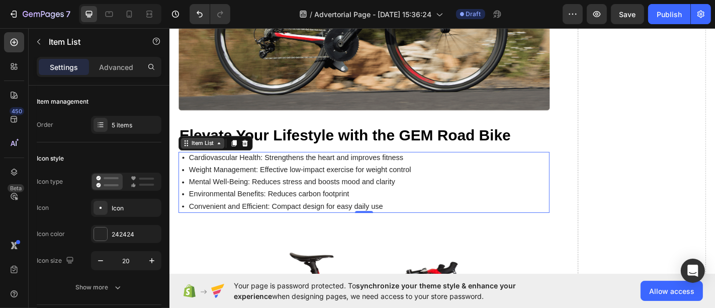
click at [215, 151] on div "Item List" at bounding box center [206, 155] width 28 height 9
click at [300, 220] on p "Convenient and Efficient: Compact design for easy daily use" at bounding box center [314, 225] width 246 height 11
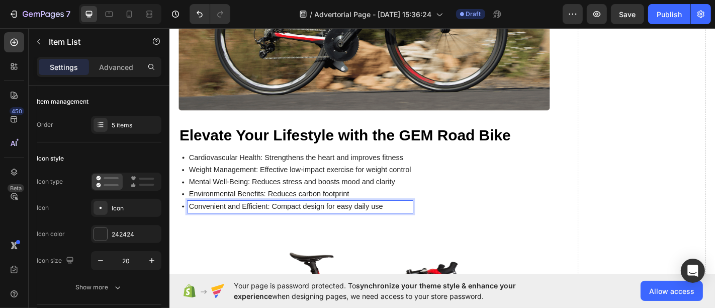
click at [504, 205] on div "Cardiovascular Health: Strengthens the heart and improves fitness Weight Manage…" at bounding box center [384, 198] width 411 height 67
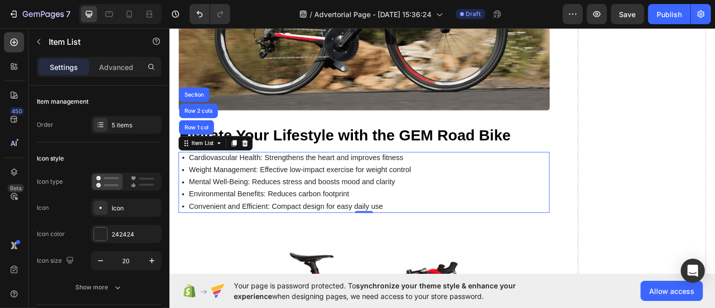
click at [444, 222] on div "Cardiovascular Health: Strengthens the heart and improves fitness Weight Manage…" at bounding box center [384, 198] width 411 height 67
click at [250, 151] on icon at bounding box center [253, 155] width 8 height 8
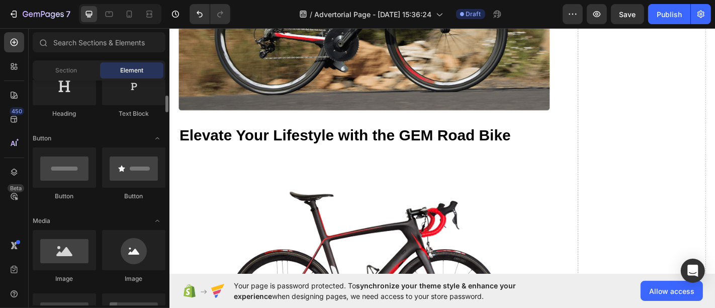
scroll to position [185, 0]
click at [70, 41] on input "text" at bounding box center [99, 42] width 133 height 20
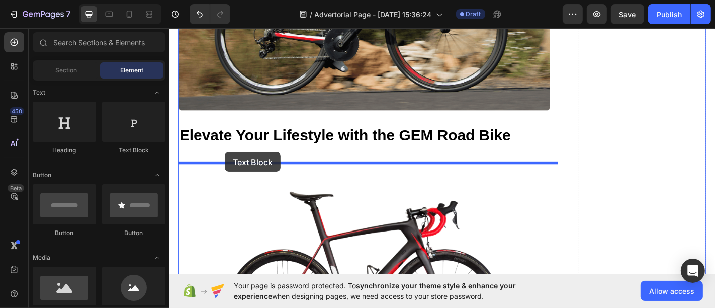
drag, startPoint x: 298, startPoint y: 163, endPoint x: 230, endPoint y: 165, distance: 68.0
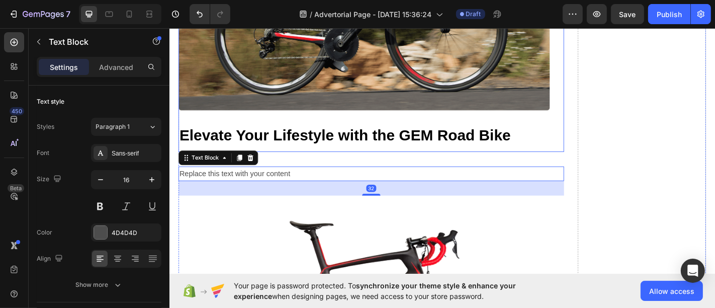
click at [310, 161] on div "🏠 Lifestyle Fit: Convenience, Portability & Everyday Use Heading The biggest ba…" at bounding box center [392, 6] width 427 height 892
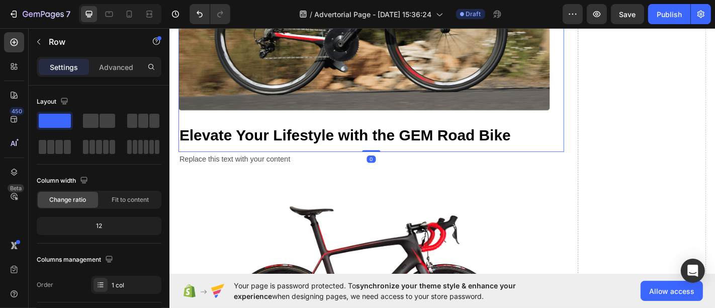
drag, startPoint x: 395, startPoint y: 175, endPoint x: 381, endPoint y: 154, distance: 24.6
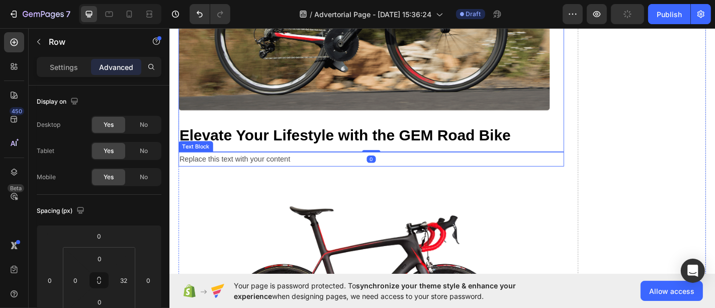
click at [268, 165] on div "Replace this text with your content" at bounding box center [392, 173] width 427 height 17
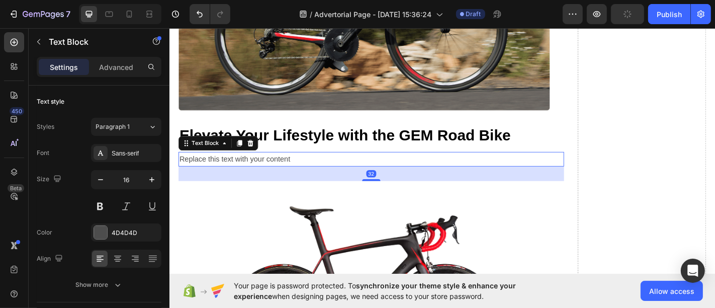
click at [268, 166] on p "Replace this text with your content" at bounding box center [392, 173] width 425 height 15
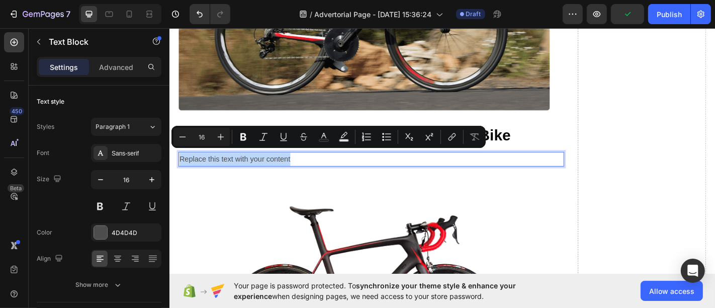
click at [278, 166] on p "Replace this text with your content" at bounding box center [392, 173] width 425 height 15
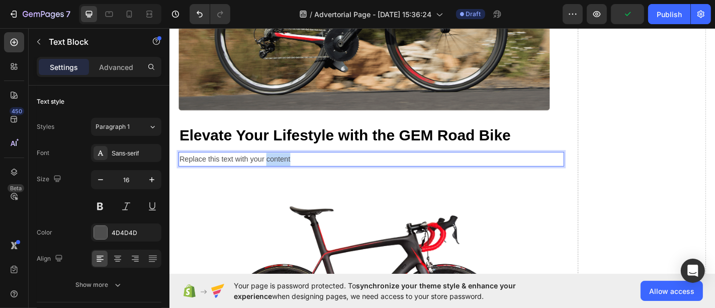
click at [278, 167] on p "Replace this text with your content" at bounding box center [392, 173] width 425 height 15
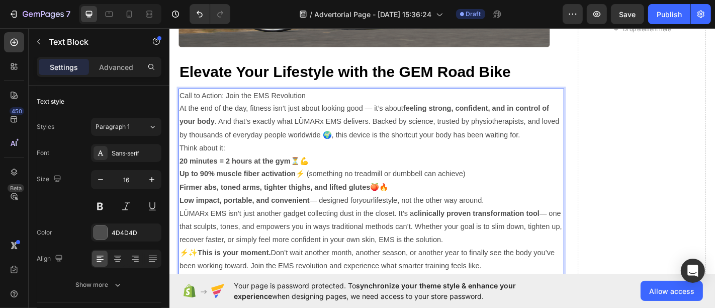
scroll to position [3516, 0]
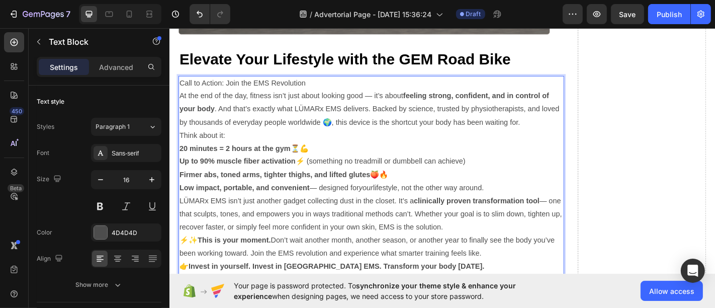
click at [254, 140] on p "Think about it:" at bounding box center [392, 147] width 425 height 15
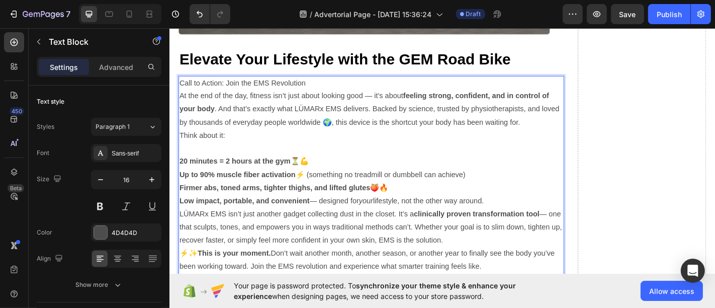
click at [245, 82] on p "Call to Action: Join the EMS Revolution" at bounding box center [392, 89] width 425 height 15
click at [230, 86] on p "Call to Action: Join the EMS Revolution" at bounding box center [392, 89] width 425 height 15
click at [203, 84] on p "Join the EMS Revolution" at bounding box center [392, 89] width 425 height 15
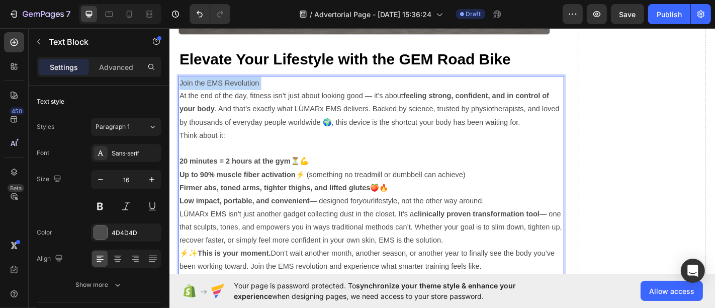
copy p "Join the EMS Revolution"
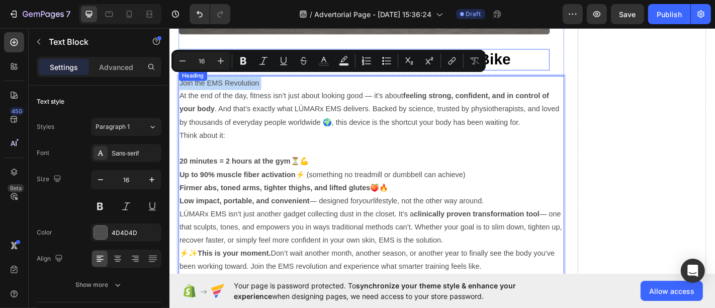
click at [563, 55] on p "Elevate Your Lifestyle with the GEM Road Bike" at bounding box center [384, 63] width 409 height 22
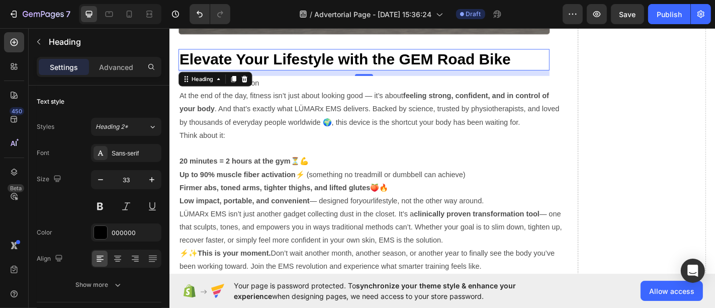
click at [563, 55] on p "Elevate Your Lifestyle with the GEM Road Bike" at bounding box center [384, 63] width 409 height 22
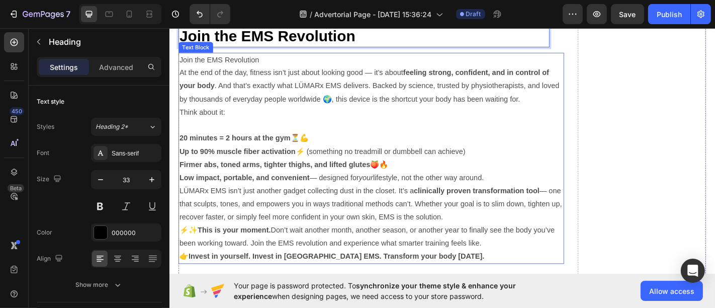
scroll to position [3542, 0]
click at [182, 189] on strong "Low impact, portable, and convenient" at bounding box center [252, 193] width 144 height 9
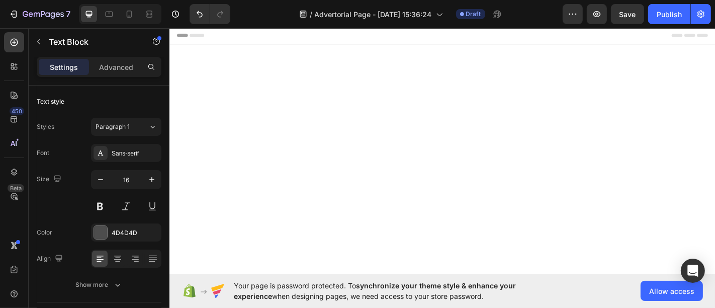
scroll to position [3542, 0]
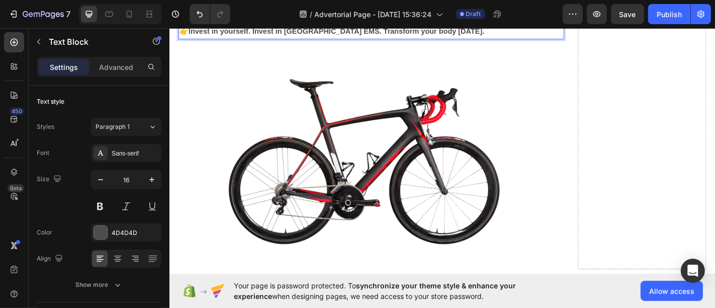
scroll to position [3566, 0]
click at [185, 25] on p "⚡✨ This is your moment. Don’t wait another month, another season, or another ye…" at bounding box center [392, 10] width 425 height 29
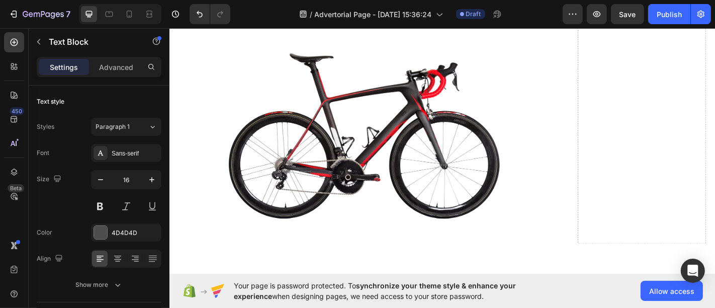
scroll to position [3617, 0]
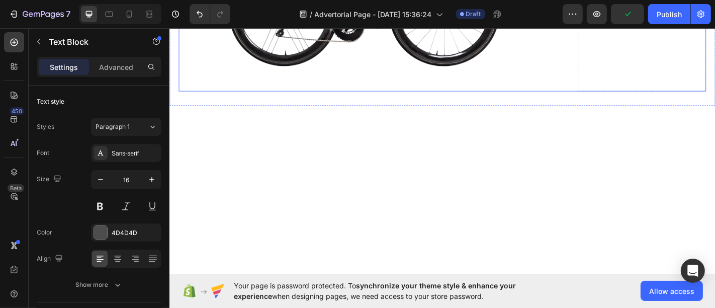
scroll to position [3793, 0]
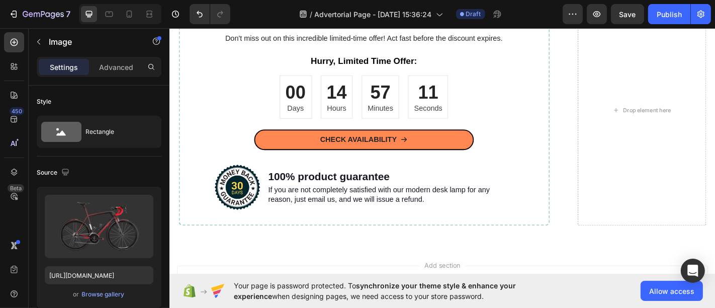
scroll to position [4145, 0]
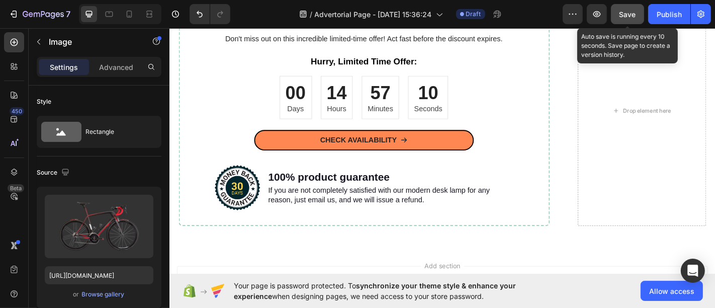
click at [628, 16] on span "Save" at bounding box center [628, 14] width 17 height 9
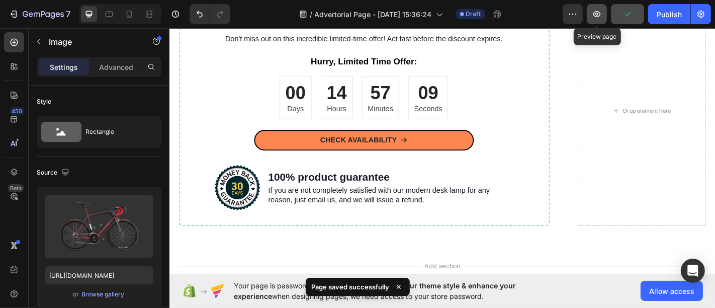
click at [595, 17] on icon "button" at bounding box center [597, 14] width 10 height 10
